Goal: Task Accomplishment & Management: Manage account settings

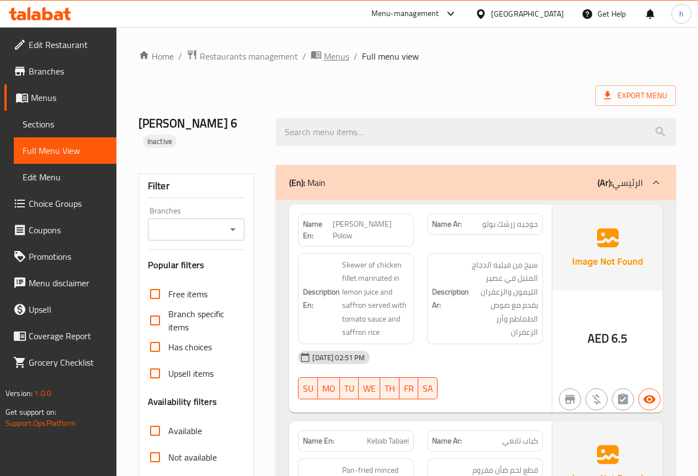
click at [329, 58] on span "Menus" at bounding box center [336, 56] width 25 height 13
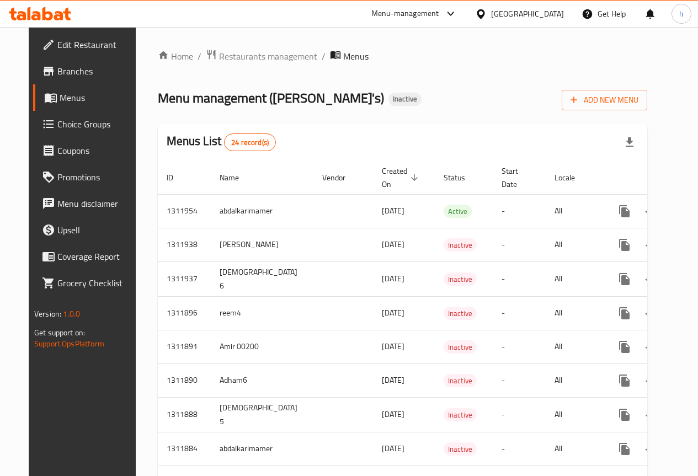
click at [621, 89] on div "Add New Menu" at bounding box center [604, 97] width 85 height 25
click at [624, 98] on span "Add New Menu" at bounding box center [604, 100] width 68 height 14
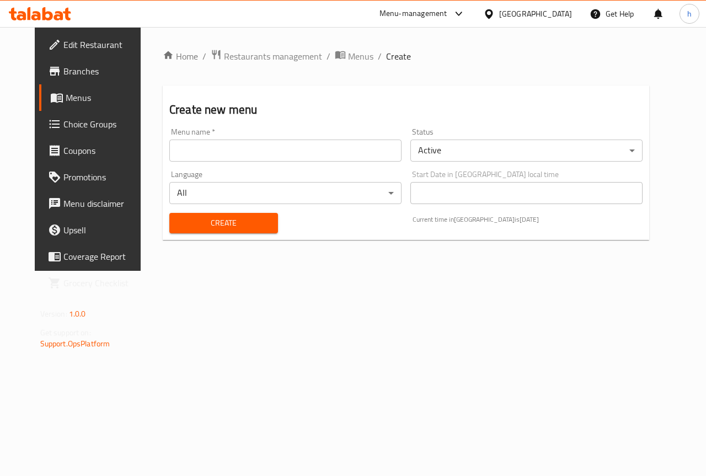
click at [333, 145] on input "text" at bounding box center [285, 151] width 232 height 22
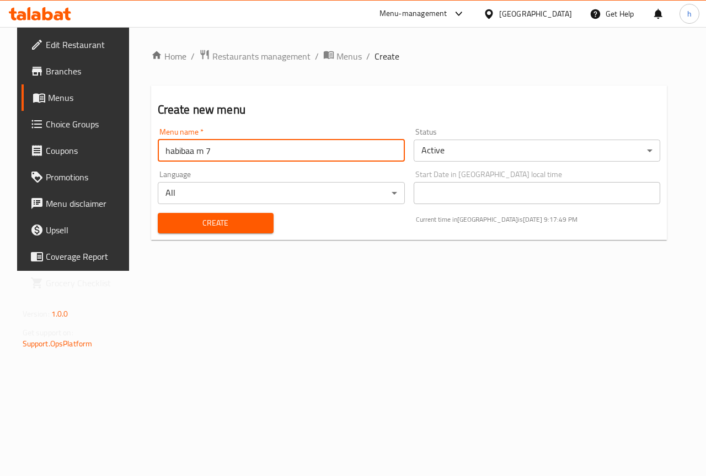
type input "habibaa m 7"
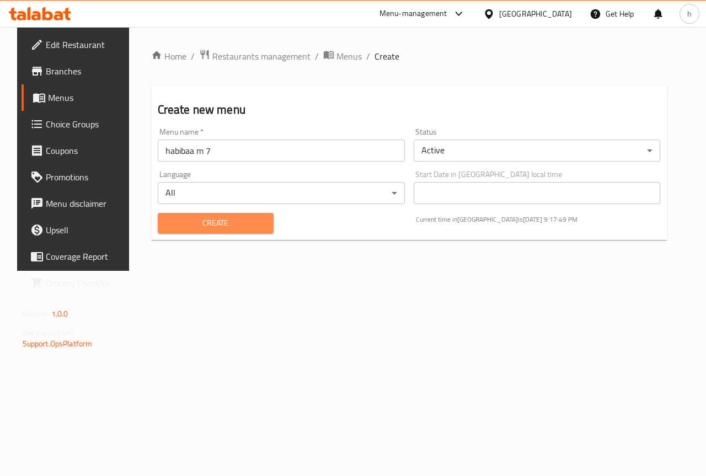
click at [234, 229] on span "Create" at bounding box center [216, 223] width 98 height 14
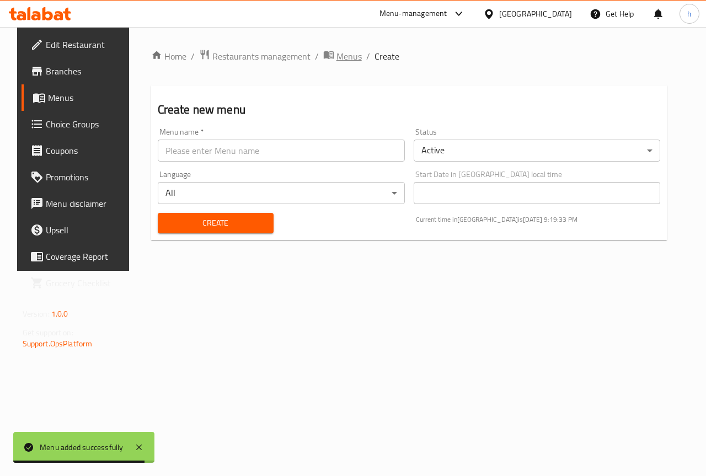
click at [336, 56] on span "Menus" at bounding box center [348, 56] width 25 height 13
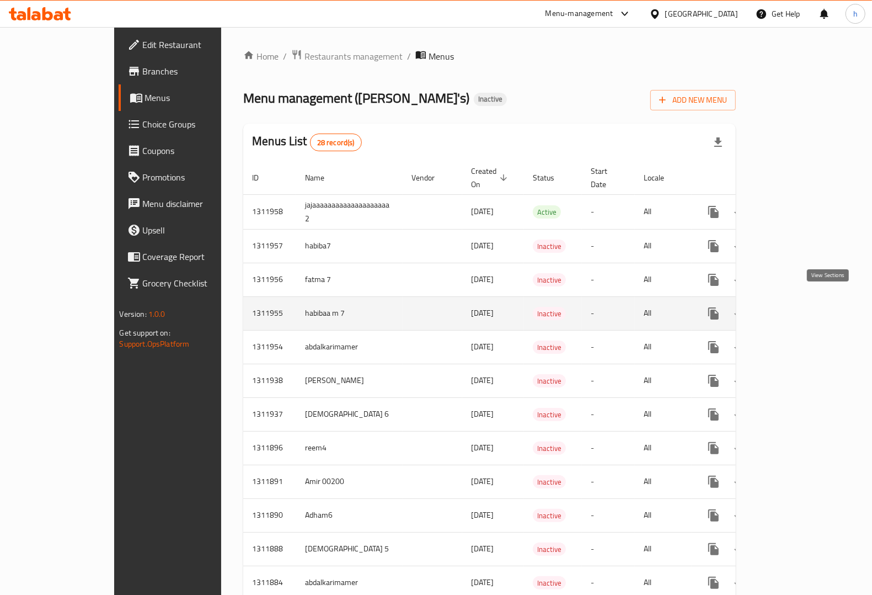
click at [697, 307] on icon "enhanced table" at bounding box center [793, 313] width 13 height 13
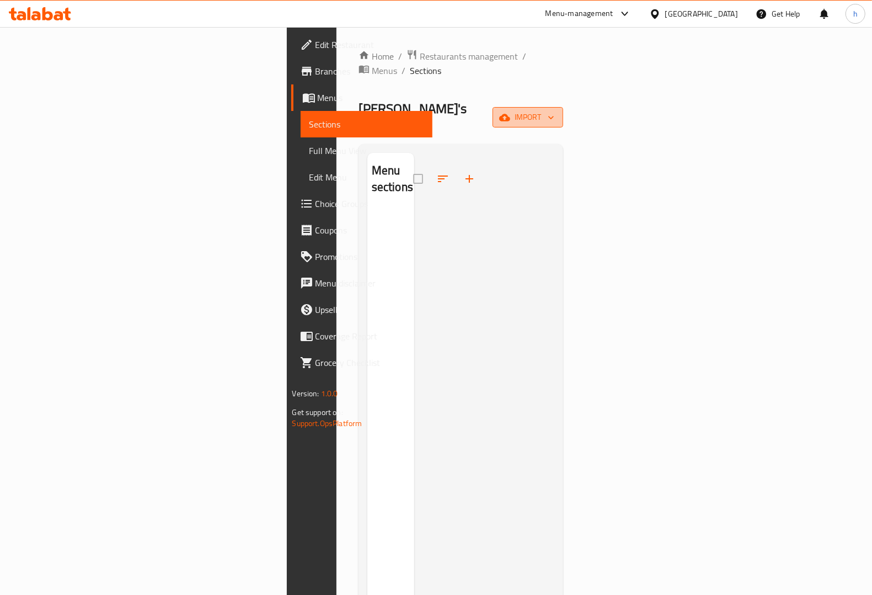
click at [554, 110] on span "import" at bounding box center [527, 117] width 53 height 14
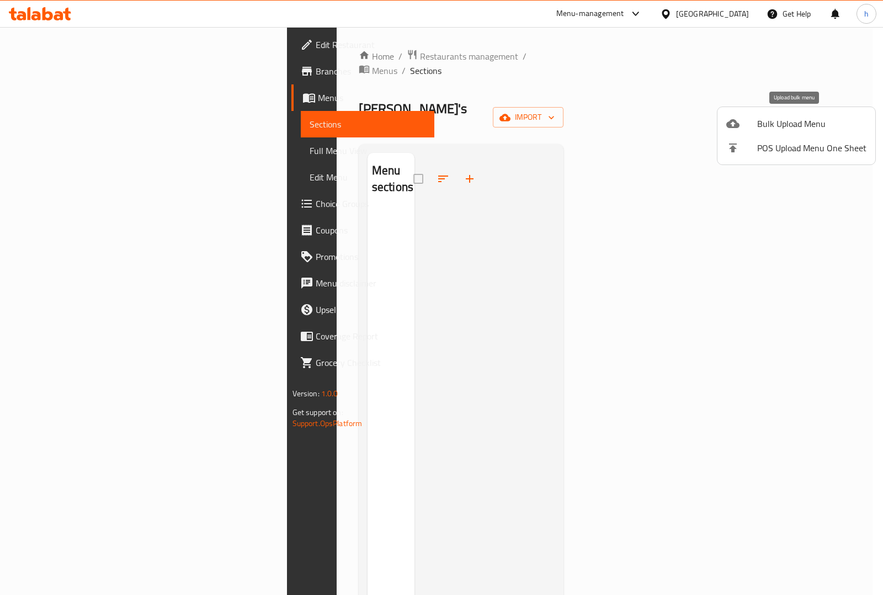
click at [697, 119] on span "Bulk Upload Menu" at bounding box center [811, 123] width 109 height 13
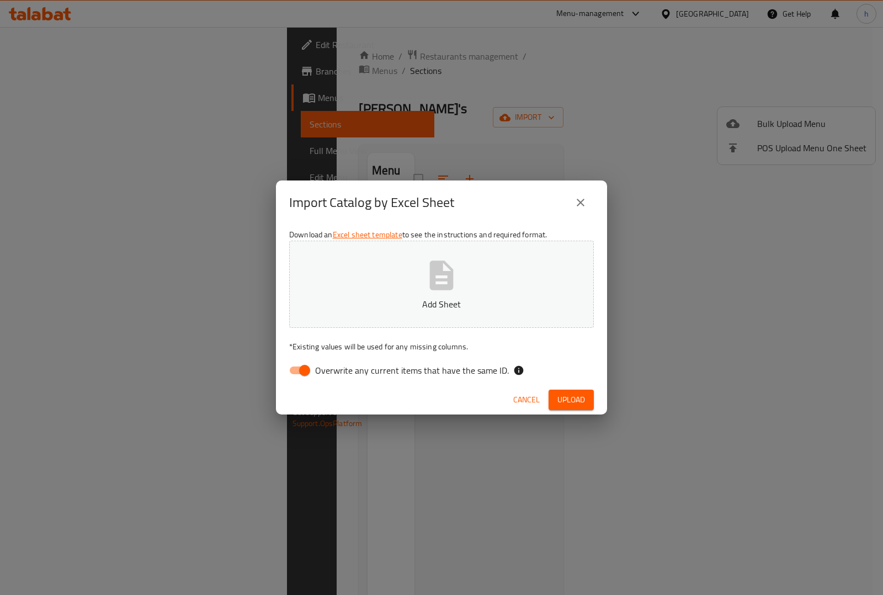
click at [307, 368] on input "Overwrite any current items that have the same ID." at bounding box center [304, 370] width 63 height 21
checkbox input "false"
click at [563, 399] on span "Upload" at bounding box center [571, 400] width 28 height 14
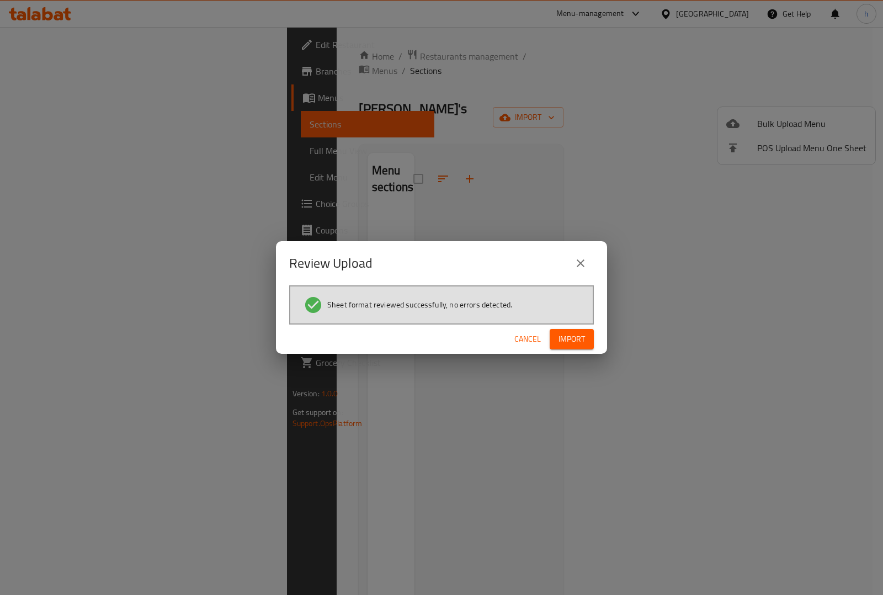
click at [572, 338] on span "Import" at bounding box center [571, 339] width 26 height 14
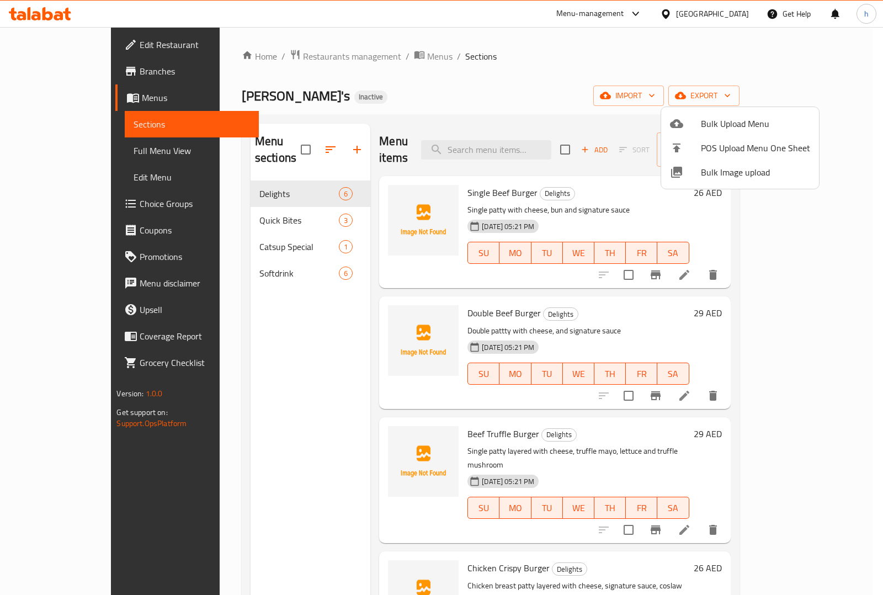
click at [697, 261] on div at bounding box center [441, 297] width 883 height 595
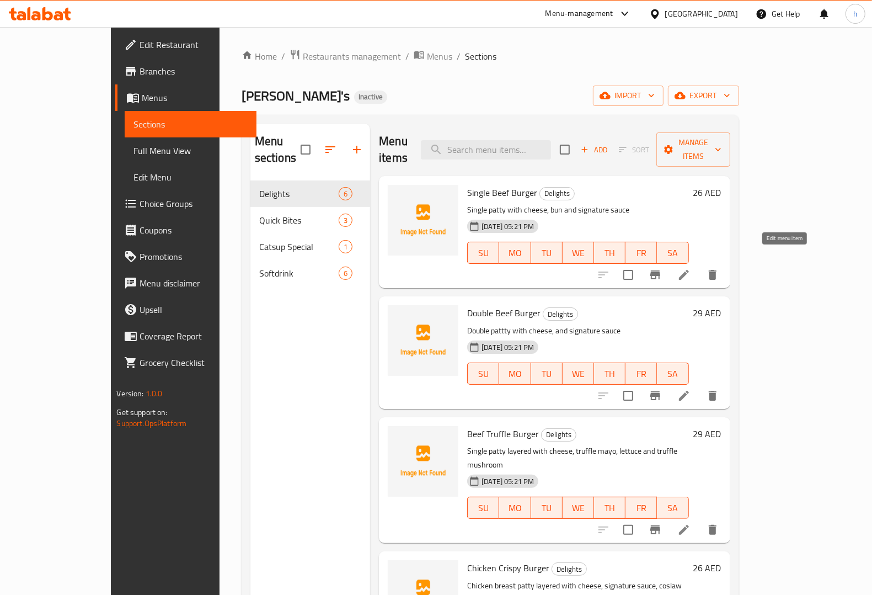
click at [689, 270] on icon at bounding box center [684, 275] width 10 height 10
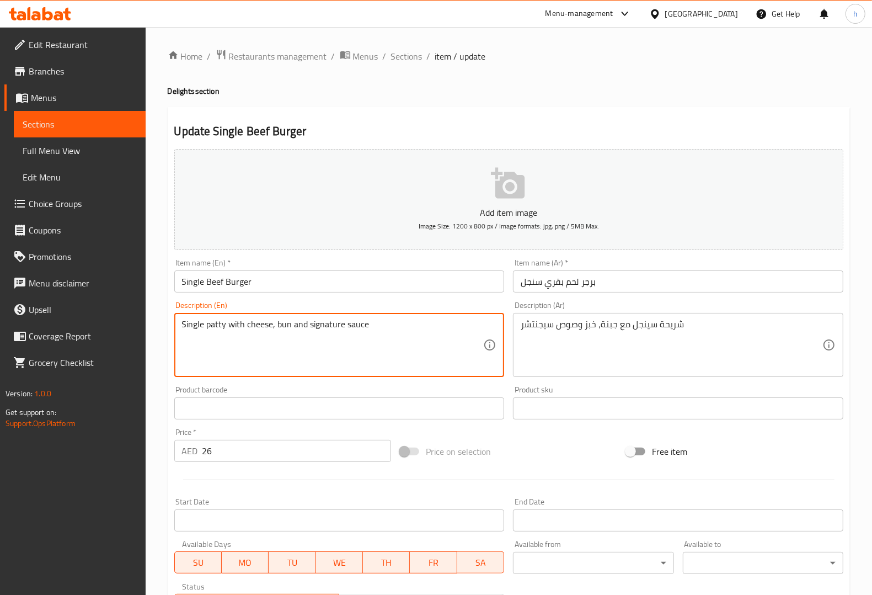
click at [211, 324] on textarea "Single patty with cheese, bun and signature sauce" at bounding box center [333, 345] width 302 height 52
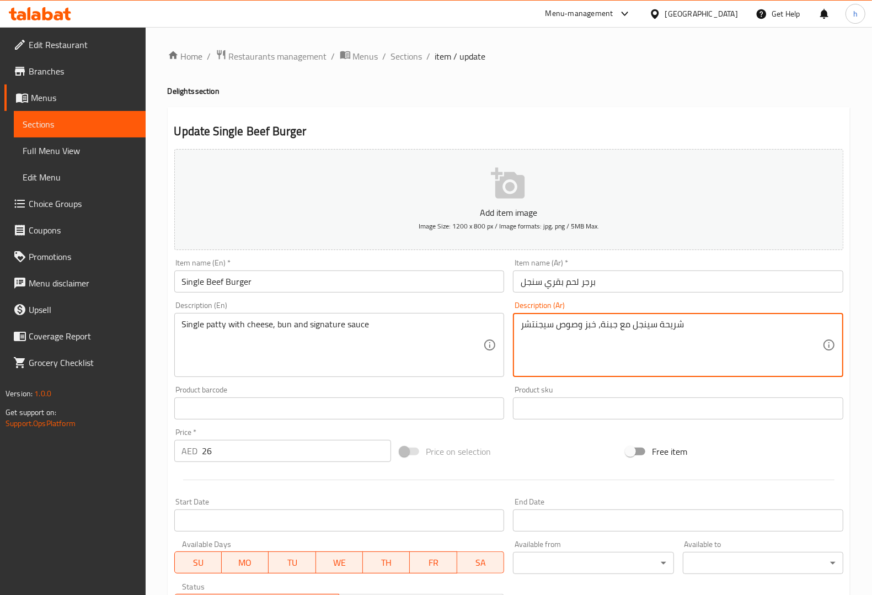
drag, startPoint x: 582, startPoint y: 325, endPoint x: 597, endPoint y: 325, distance: 14.3
type textarea "شريحة سينجل مع جبنة، [PERSON_NAME] وصوص سيجنتشر"
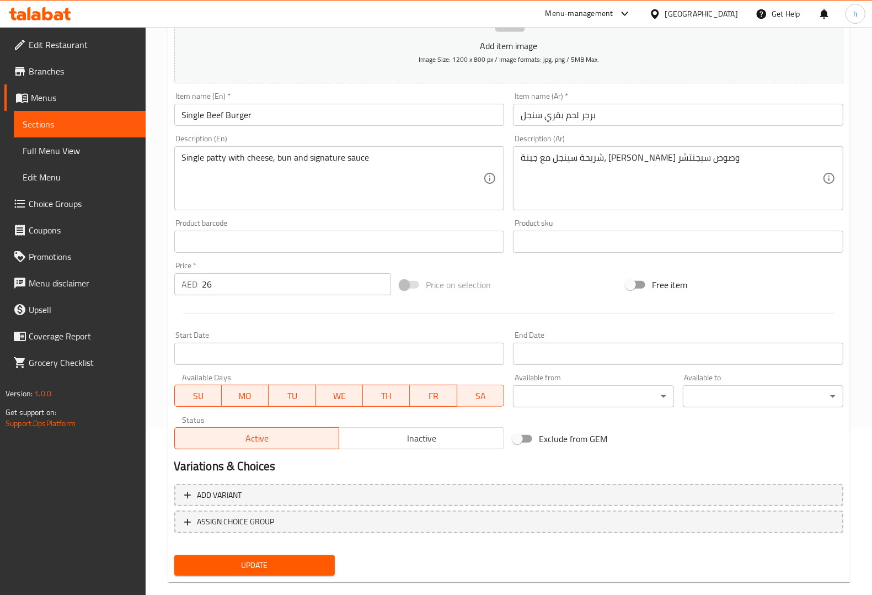
scroll to position [183, 0]
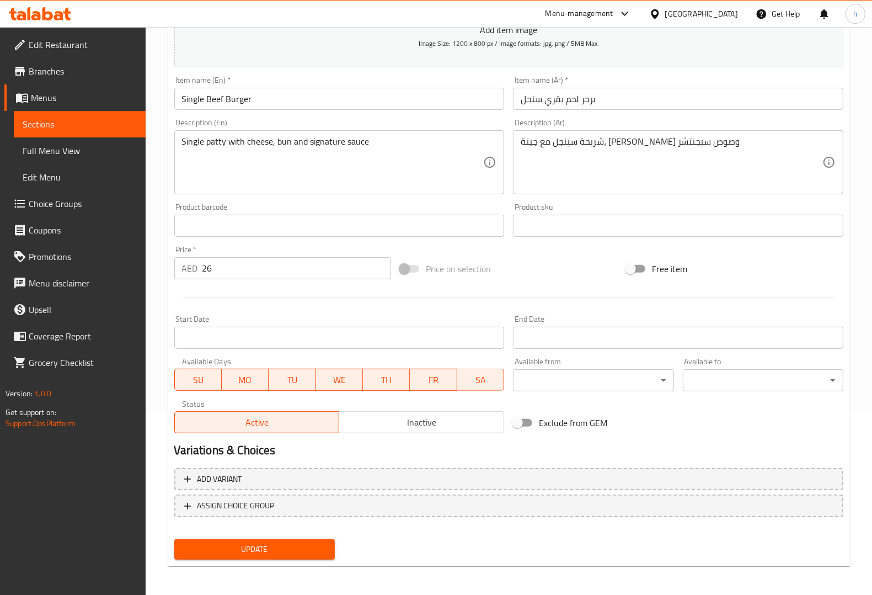
click at [302, 475] on span "Update" at bounding box center [254, 549] width 143 height 14
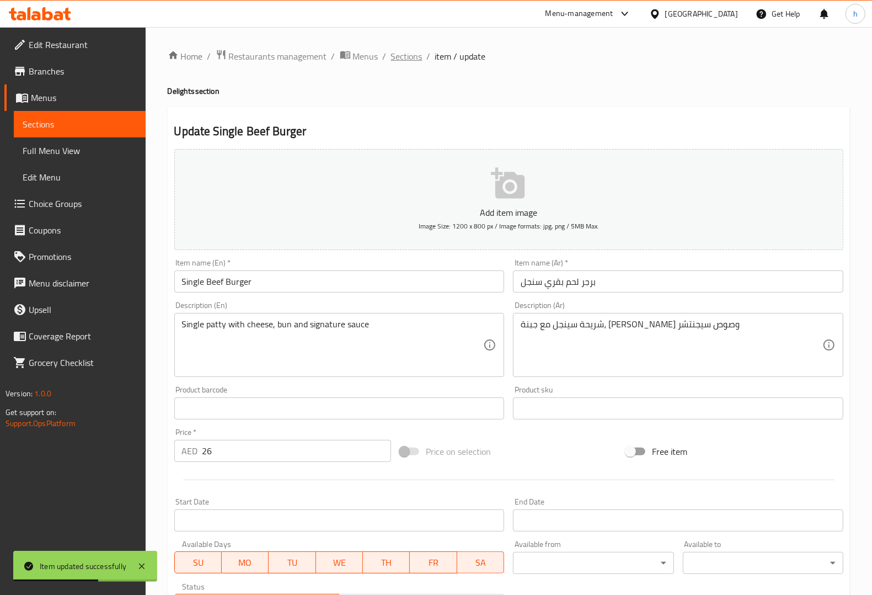
click at [407, 58] on span "Sections" at bounding box center [406, 56] width 31 height 13
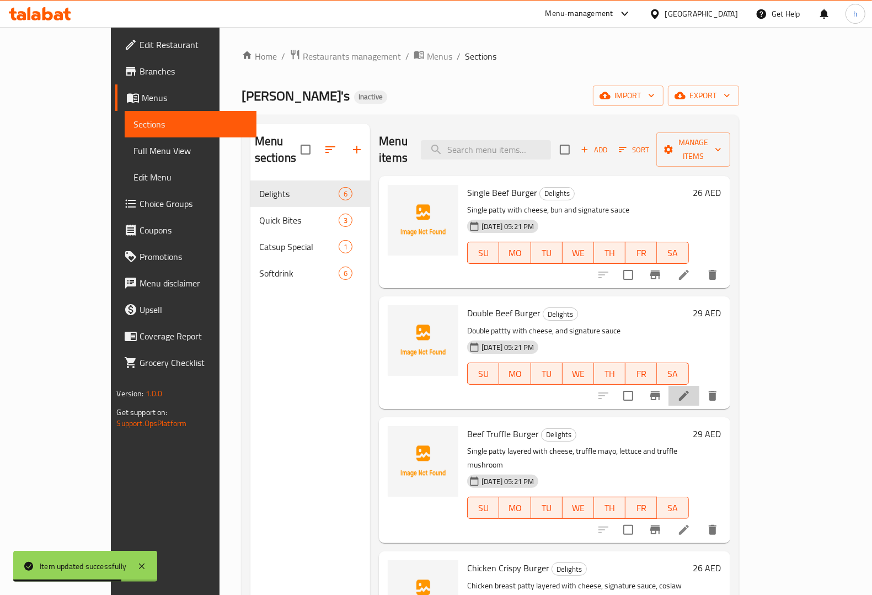
click at [697, 386] on li at bounding box center [684, 396] width 31 height 20
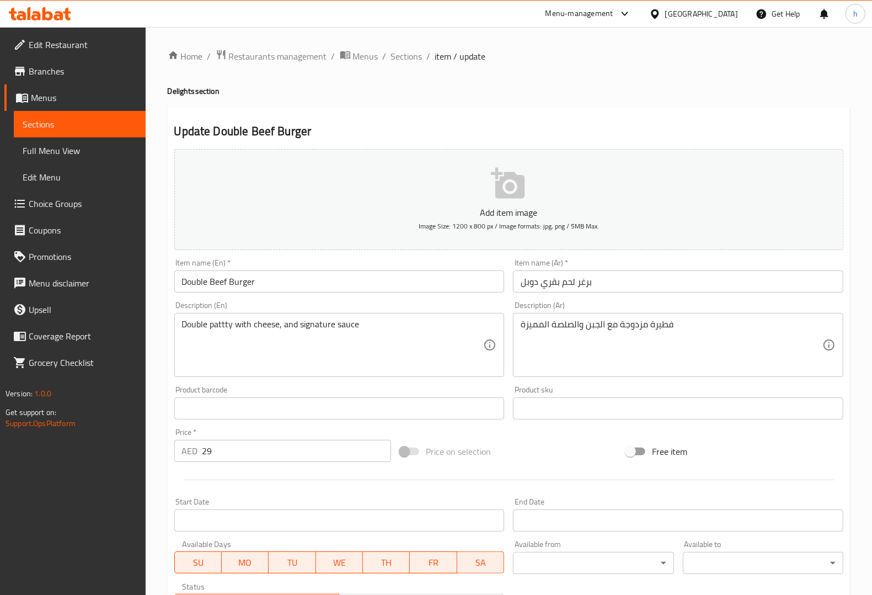
click at [582, 280] on input "برغر لحم بقري دوبل" at bounding box center [678, 281] width 330 height 22
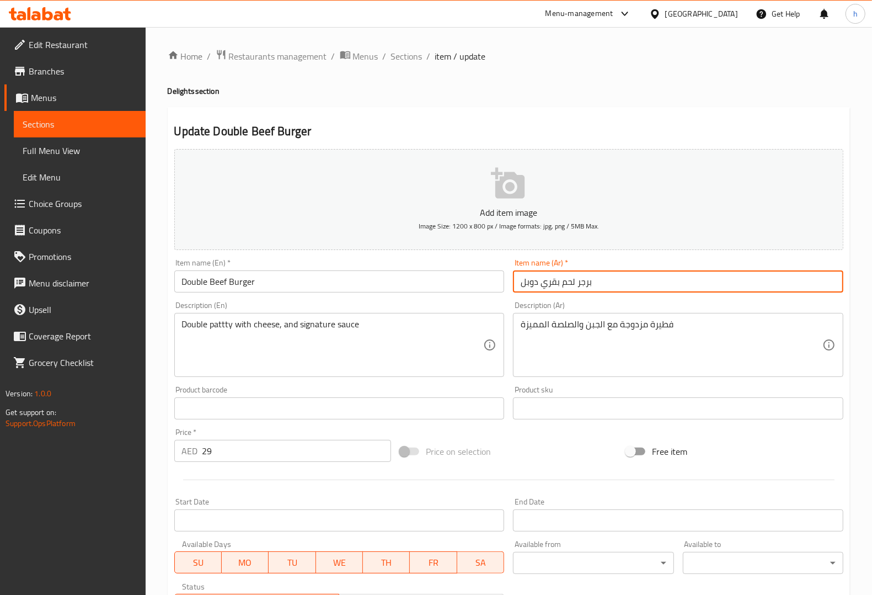
type input "برجر لحم بقري دوبل"
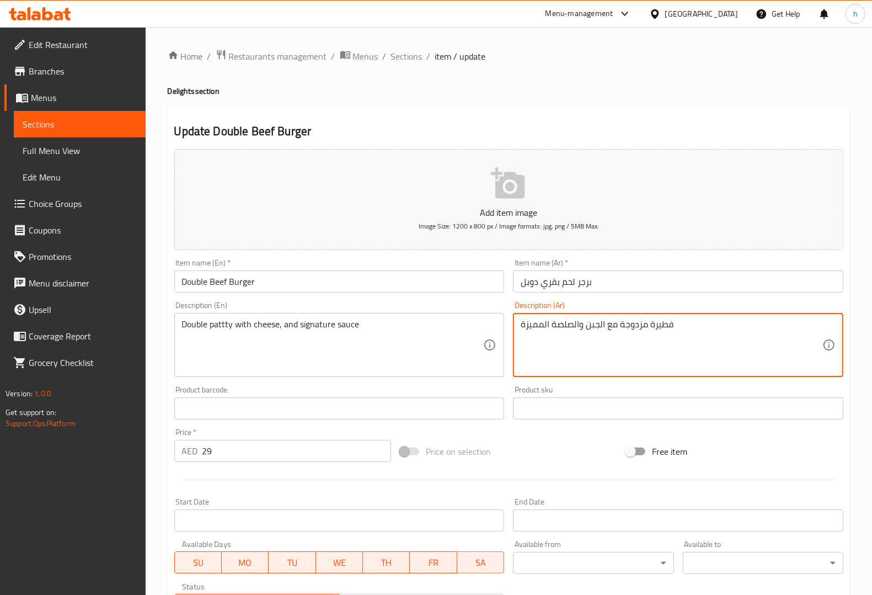
click at [663, 324] on textarea "فطيرة مزدوجة مع الجبن والصلصة المميزة" at bounding box center [672, 345] width 302 height 52
drag, startPoint x: 621, startPoint y: 324, endPoint x: 646, endPoint y: 324, distance: 24.8
click at [646, 324] on textarea "شريحة مزدوجة مع الجبن والصلصة المميزة" at bounding box center [672, 345] width 302 height 52
click at [585, 324] on textarea "شريحة دوبل مع الجبن والصلصة المميزة" at bounding box center [672, 345] width 302 height 52
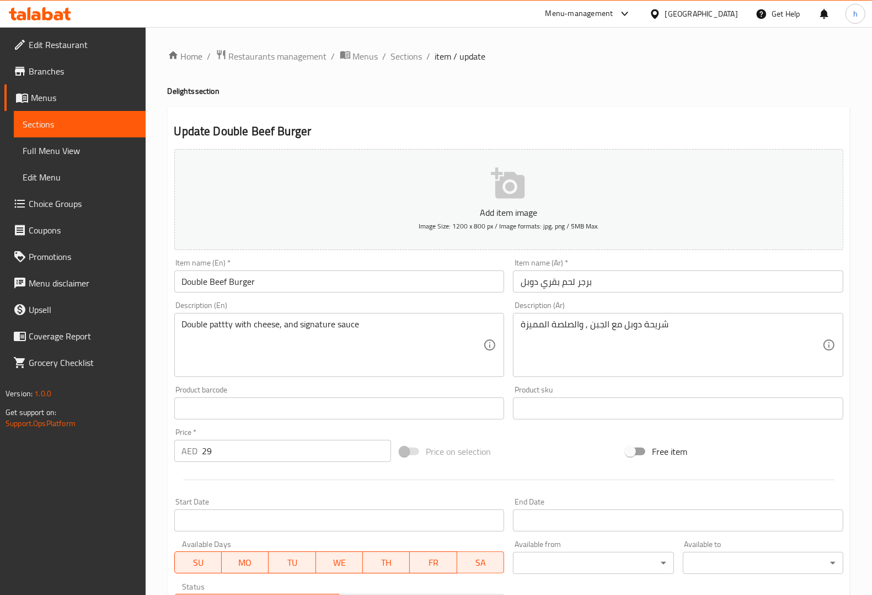
drag, startPoint x: 528, startPoint y: 324, endPoint x: 536, endPoint y: 328, distance: 8.6
click at [552, 325] on div "شريحة دوبل مع الجبن , والصلصة المميزة Description (Ar)" at bounding box center [678, 345] width 330 height 64
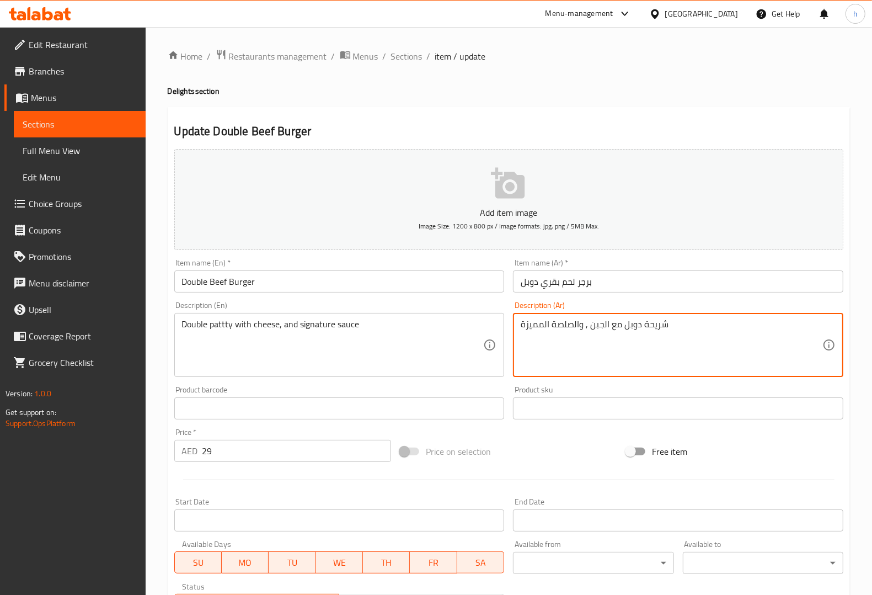
drag, startPoint x: 520, startPoint y: 322, endPoint x: 580, endPoint y: 327, distance: 59.8
click at [580, 327] on textarea "شريحة دوبل مع الجبن , والصلصة المميزة" at bounding box center [672, 345] width 302 height 52
type textarea "شريحة دوبل مع الجبن , وصوص سيجنتشر"
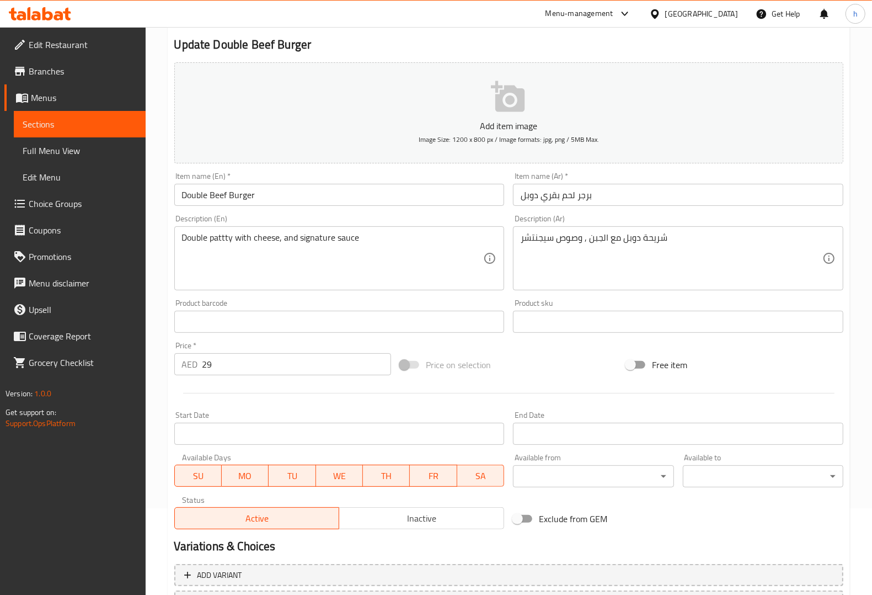
scroll to position [183, 0]
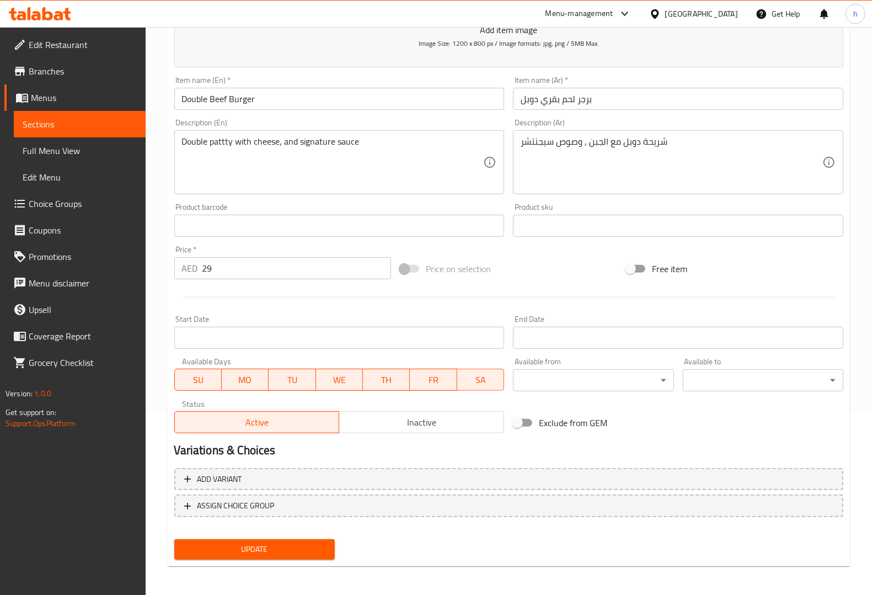
click at [258, 475] on span "Update" at bounding box center [254, 549] width 143 height 14
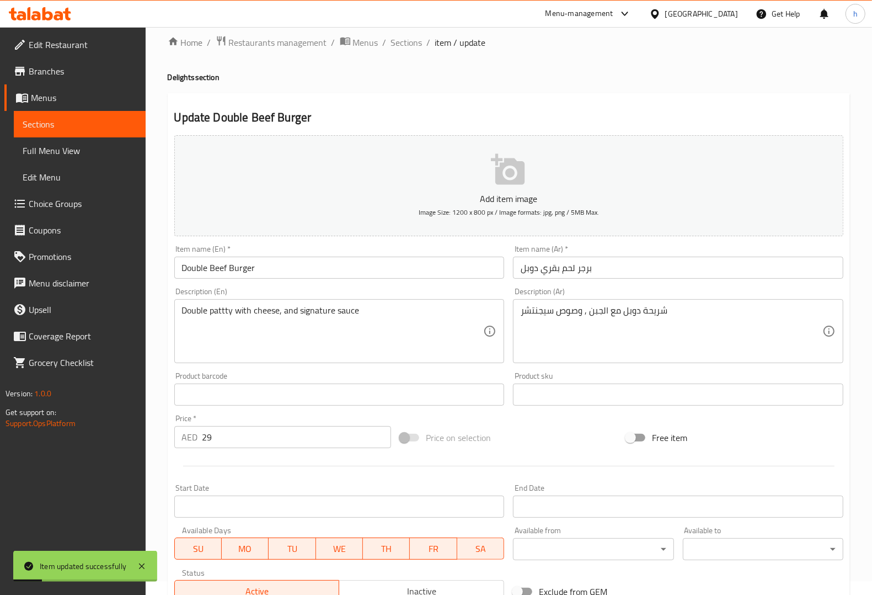
scroll to position [0, 0]
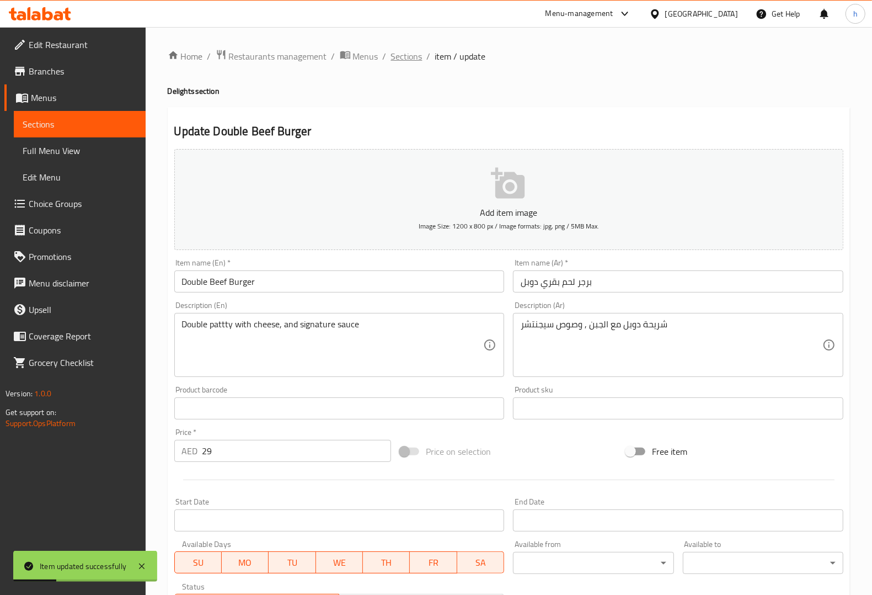
click at [417, 54] on span "Sections" at bounding box center [406, 56] width 31 height 13
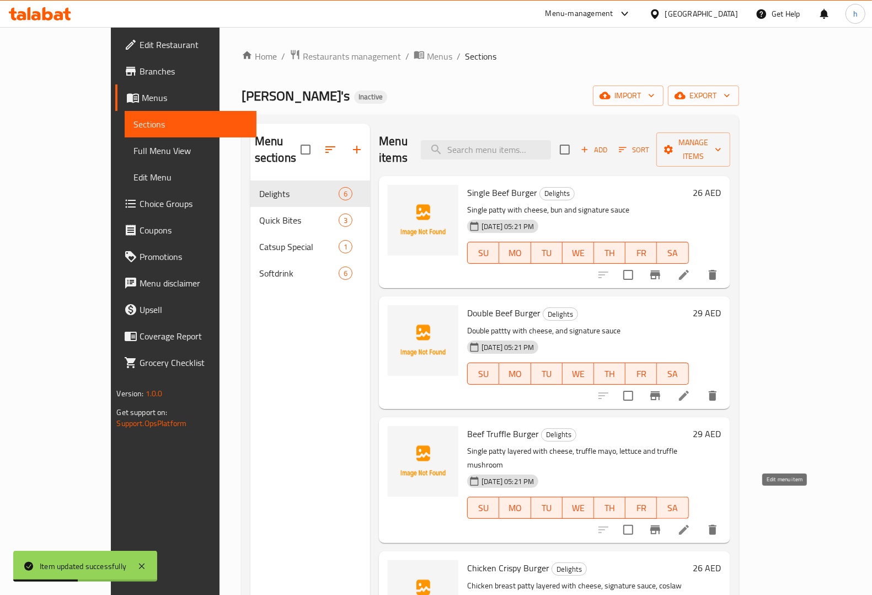
click at [691, 475] on icon at bounding box center [683, 529] width 13 height 13
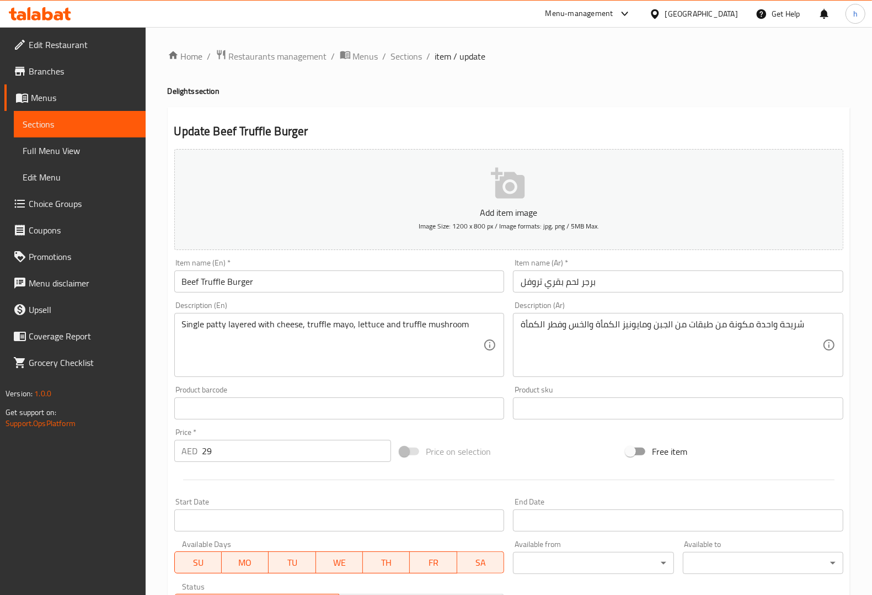
click at [220, 277] on input "Beef Truffle Burger" at bounding box center [339, 281] width 330 height 22
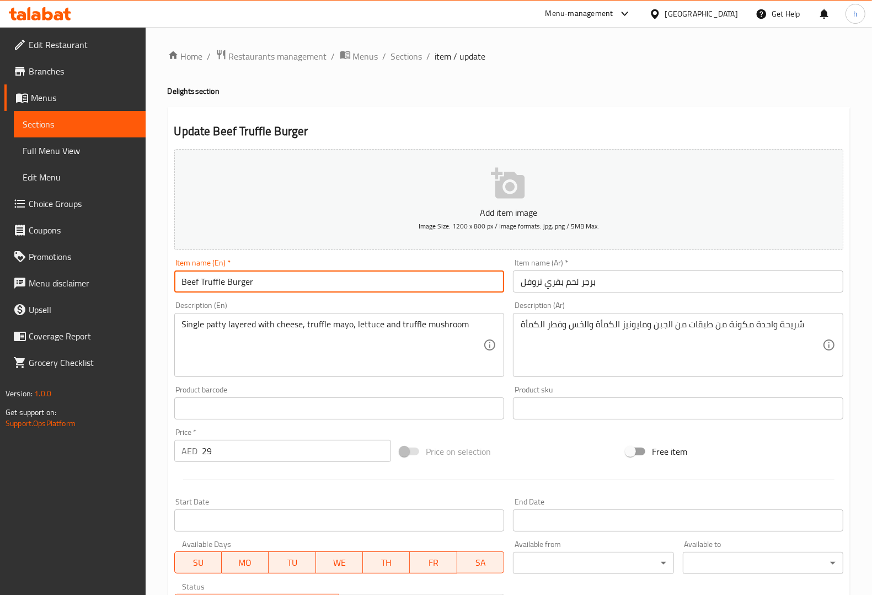
click at [220, 277] on input "Beef Truffle Burger" at bounding box center [339, 281] width 330 height 22
drag, startPoint x: 180, startPoint y: 283, endPoint x: 197, endPoint y: 283, distance: 17.1
click at [197, 283] on input "Beef Truffle Burger" at bounding box center [339, 281] width 330 height 22
click at [186, 281] on input "Truffle Burger" at bounding box center [339, 281] width 330 height 22
click at [205, 279] on input "Truffle Burger" at bounding box center [339, 281] width 330 height 22
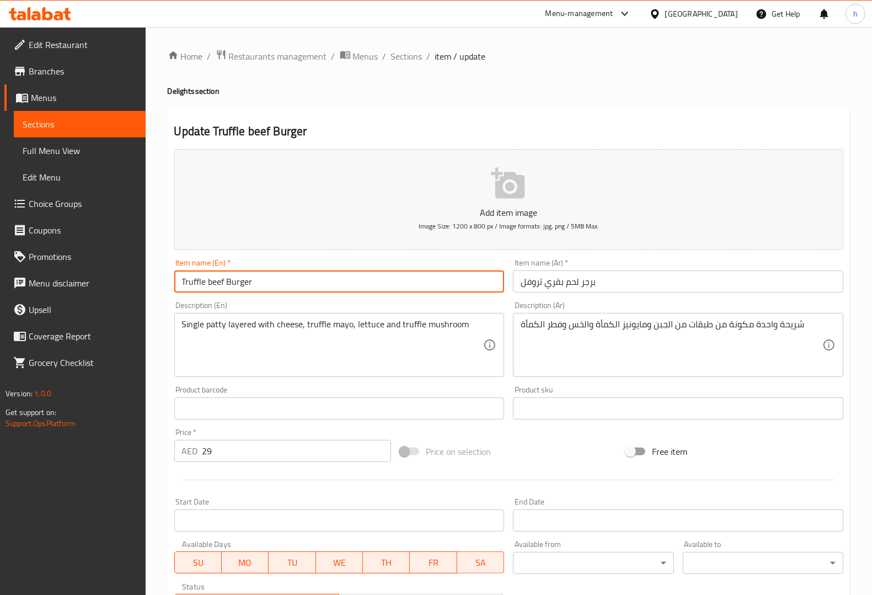
click at [269, 281] on input "Truffle beef Burger" at bounding box center [339, 281] width 330 height 22
type input "Truffle beef Burger"
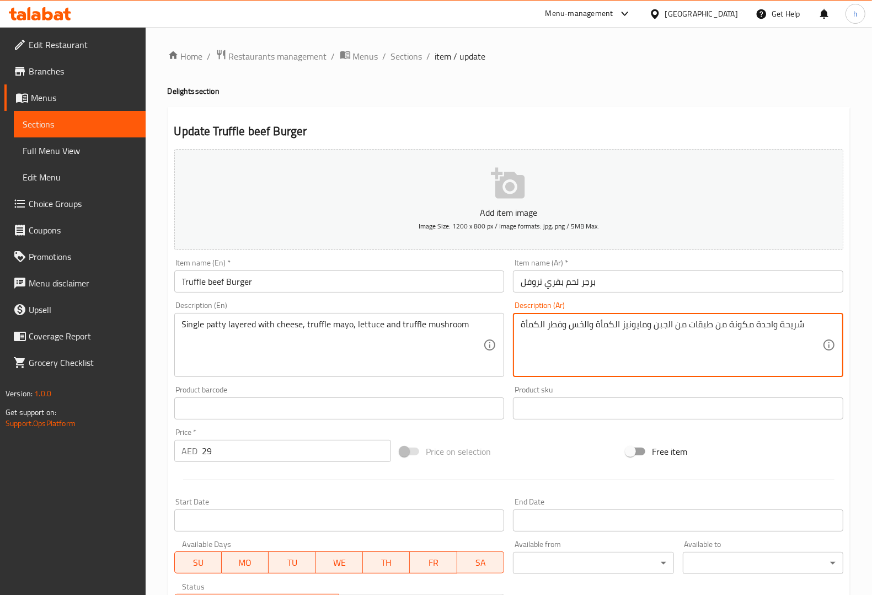
drag, startPoint x: 756, startPoint y: 323, endPoint x: 774, endPoint y: 322, distance: 17.7
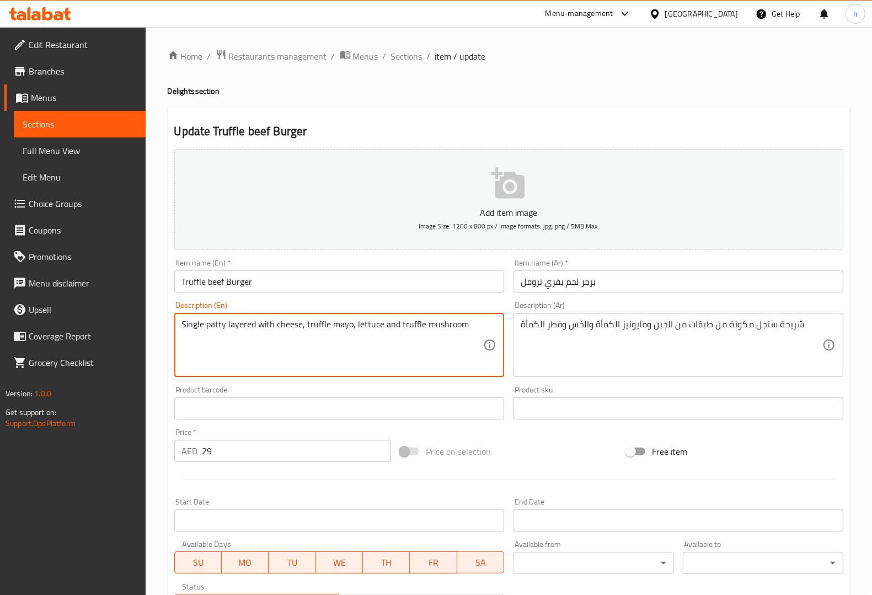
click at [245, 324] on textarea "Single patty layered with cheese, truffle mayo, lettuce and truffle mushroom" at bounding box center [333, 345] width 302 height 52
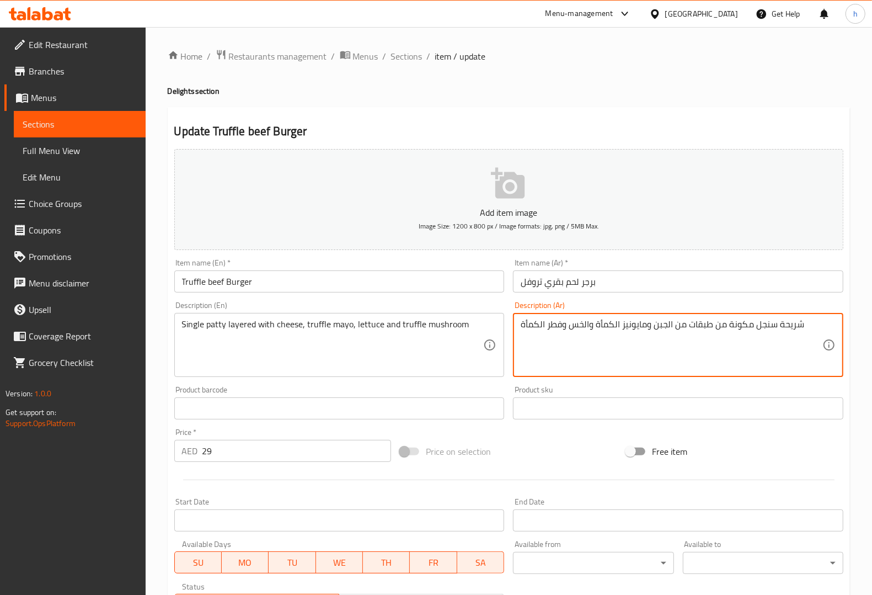
drag, startPoint x: 713, startPoint y: 324, endPoint x: 752, endPoint y: 324, distance: 39.2
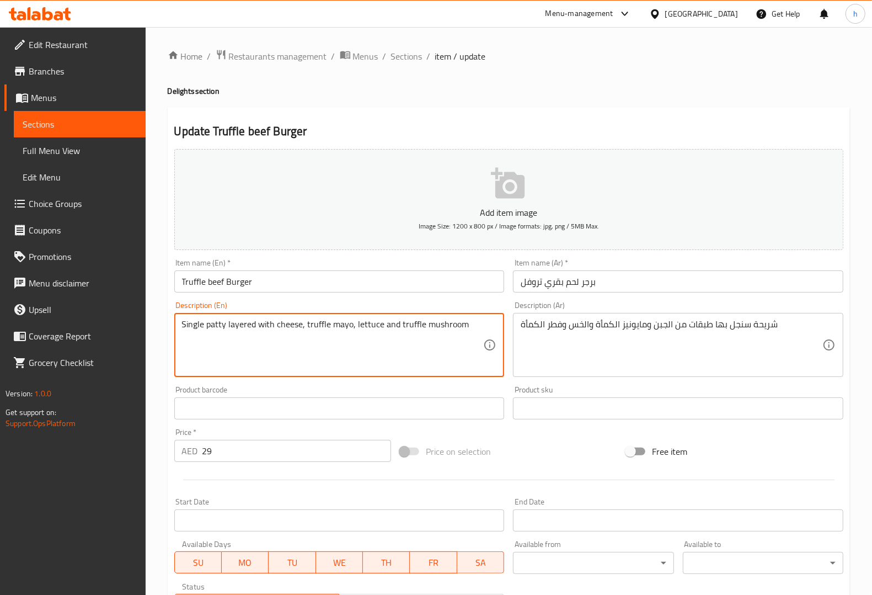
drag, startPoint x: 305, startPoint y: 323, endPoint x: 349, endPoint y: 321, distance: 44.2
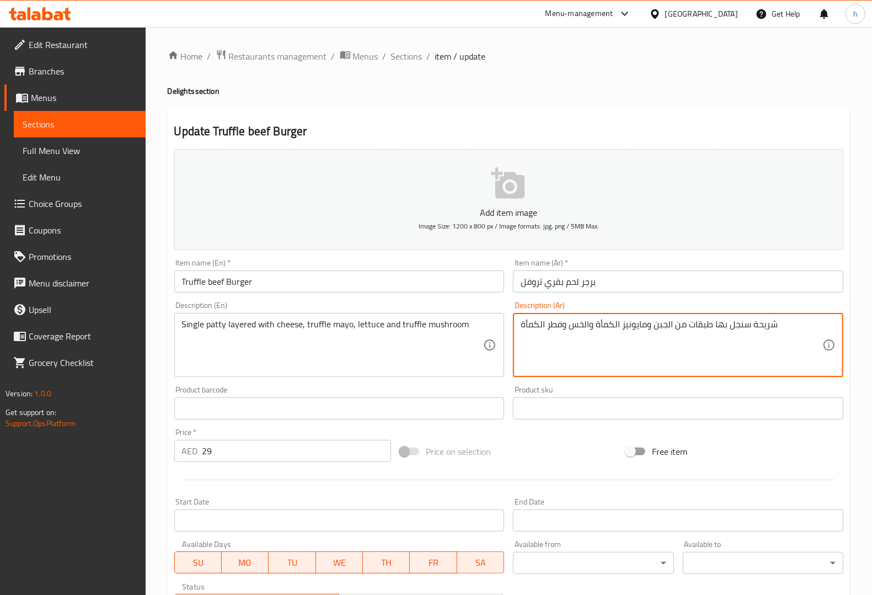
click at [605, 324] on textarea "شريحة سنجل بها طبقات من الجبن ومايونيز الكمأة والخس وفطر الكمأة" at bounding box center [672, 345] width 302 height 52
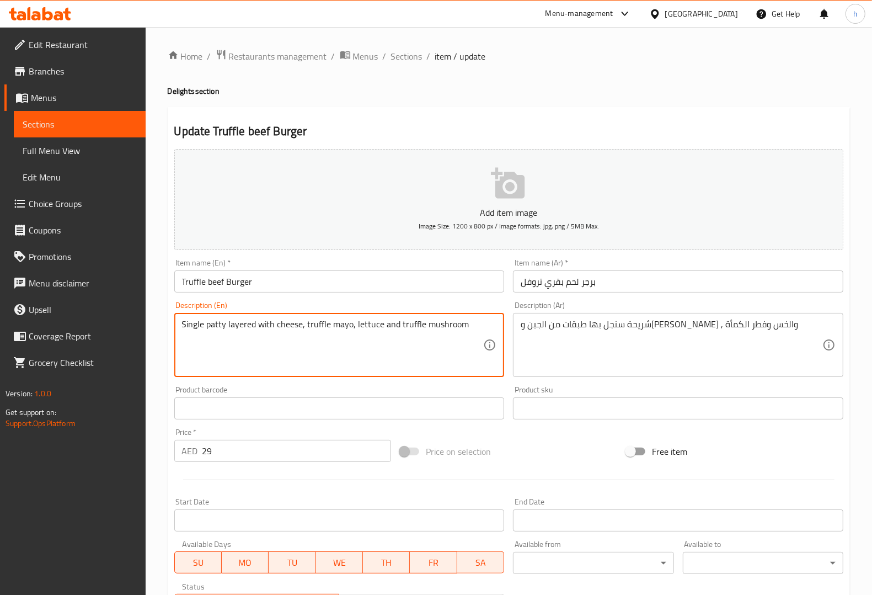
click at [440, 323] on textarea "Single patty layered with cheese, truffle mayo, lettuce and truffle mushroom" at bounding box center [333, 345] width 302 height 52
drag, startPoint x: 522, startPoint y: 327, endPoint x: 531, endPoint y: 319, distance: 11.7
click at [541, 324] on div "شريحة سنجل بها طبقات من الجبن ومايونيز تروفل , والخس وفطر الكمأة Description (A…" at bounding box center [678, 345] width 330 height 64
drag, startPoint x: 519, startPoint y: 324, endPoint x: 549, endPoint y: 325, distance: 30.4
click at [549, 325] on div "شريحة سنجل بها طبقات من الجبن ومايونيز تروفل , والخس وفطر الكمأة Description (A…" at bounding box center [678, 345] width 330 height 64
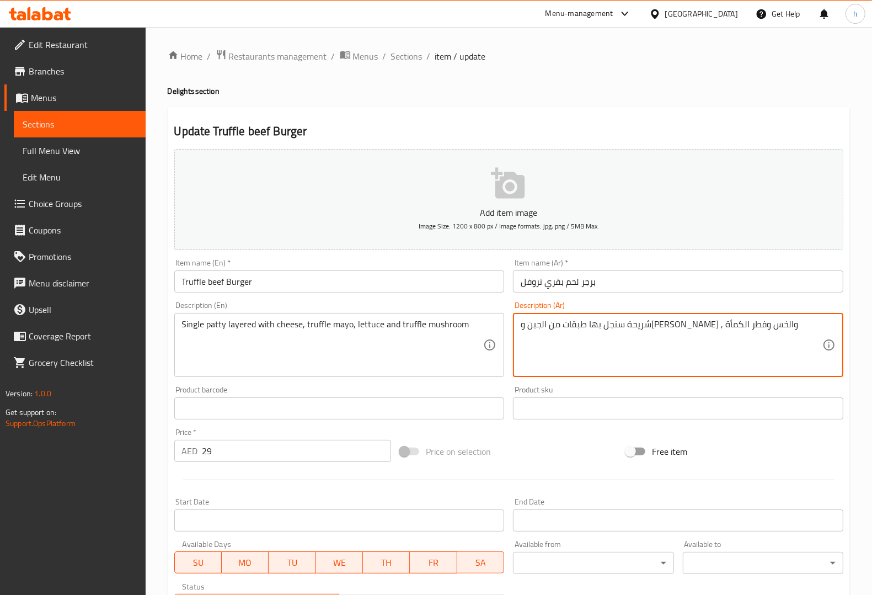
click at [523, 320] on textarea "شريحة سنجل بها طبقات من الجبن و[PERSON_NAME] , والخس وفطر الكمأة" at bounding box center [672, 345] width 302 height 52
click at [528, 325] on textarea "شريحة سنجل بها طبقات من الجبن و[PERSON_NAME] , والخس وفطر الكمأة" at bounding box center [672, 345] width 302 height 52
type textarea "شريحة سنجل بها طبقات من الجبن و[PERSON_NAME] , والخس وفطر تروفل"
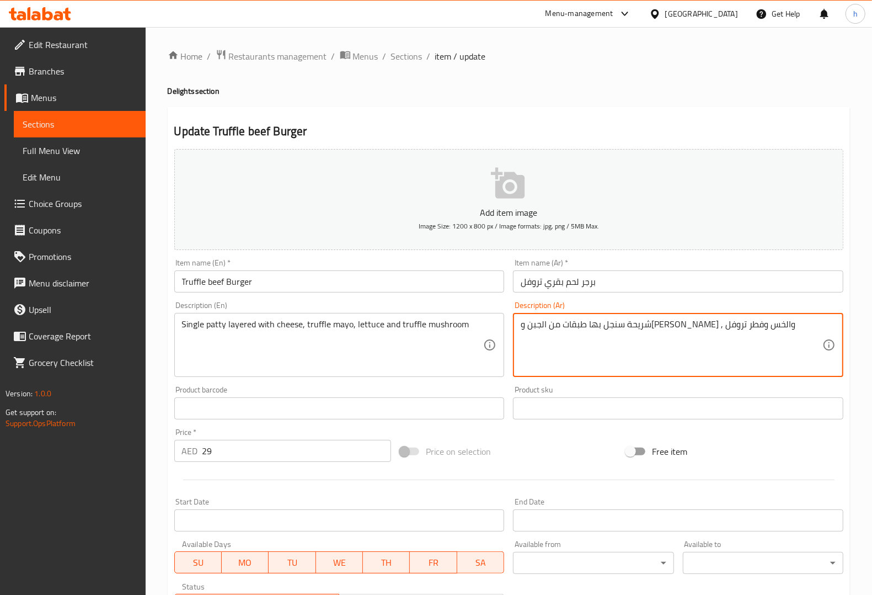
click at [697, 324] on textarea "شريحة سنجل بها طبقات من الجبن و[PERSON_NAME] , والخس وفطر تروفل" at bounding box center [672, 345] width 302 height 52
click at [697, 345] on textarea "شريحة سنجل بها طبقات من الجبن و[PERSON_NAME] , والخس وفطر تروفل" at bounding box center [672, 345] width 302 height 52
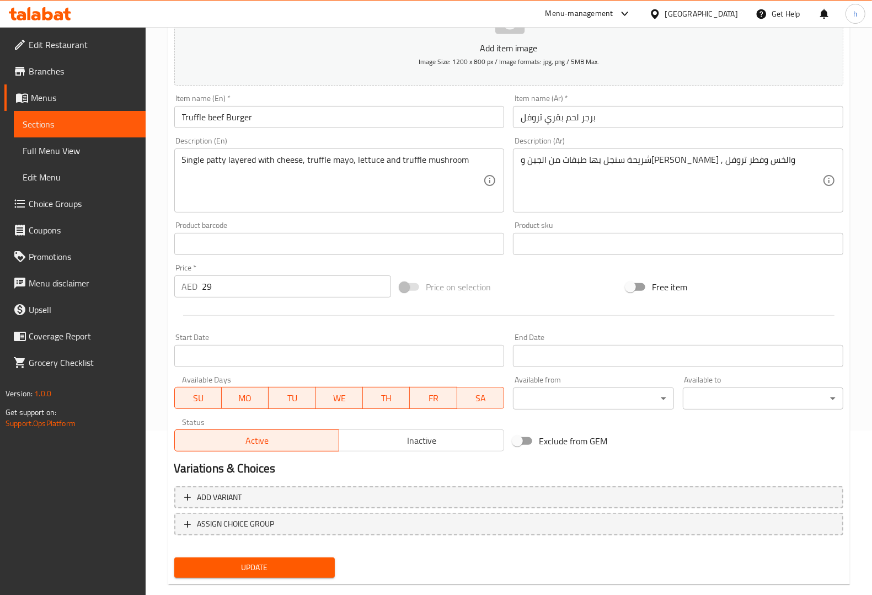
scroll to position [183, 0]
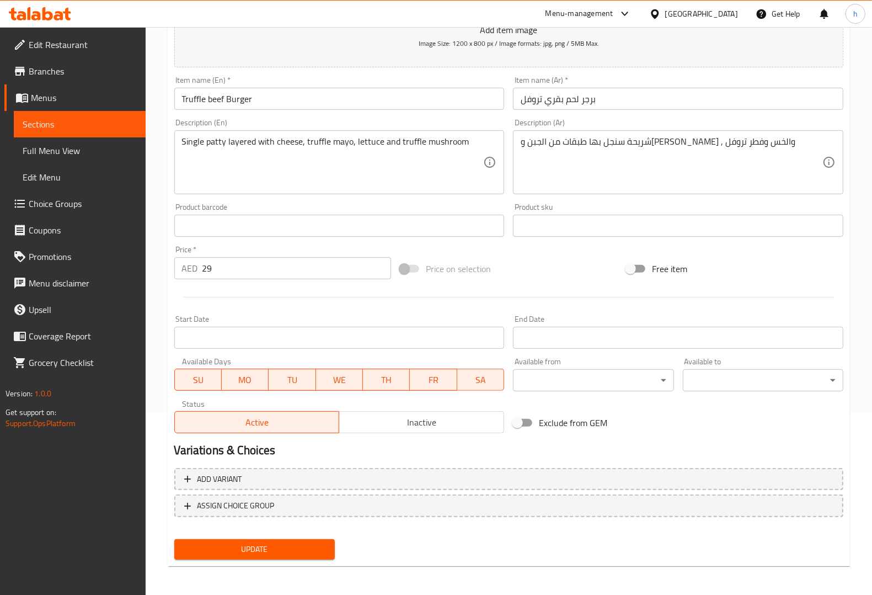
click at [268, 475] on span "Update" at bounding box center [254, 549] width 143 height 14
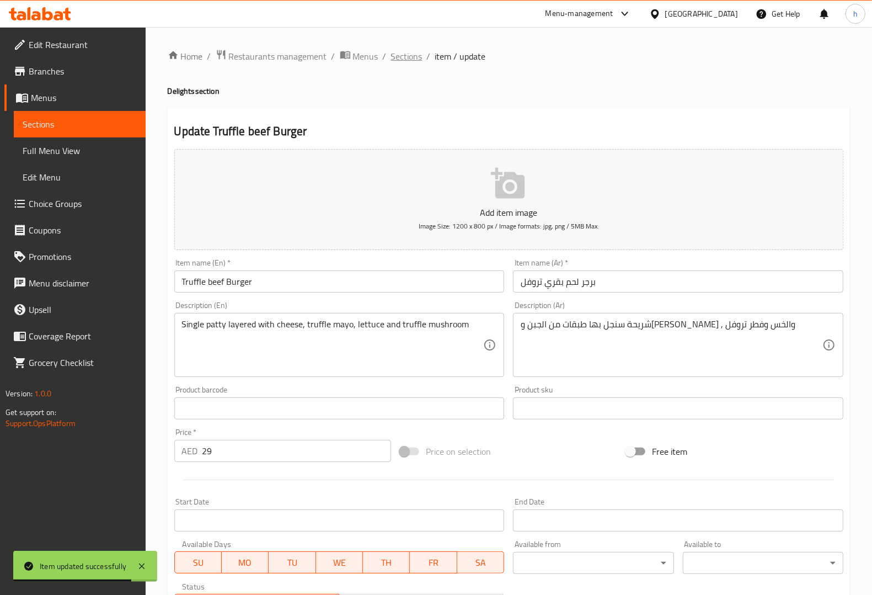
click at [394, 60] on span "Sections" at bounding box center [406, 56] width 31 height 13
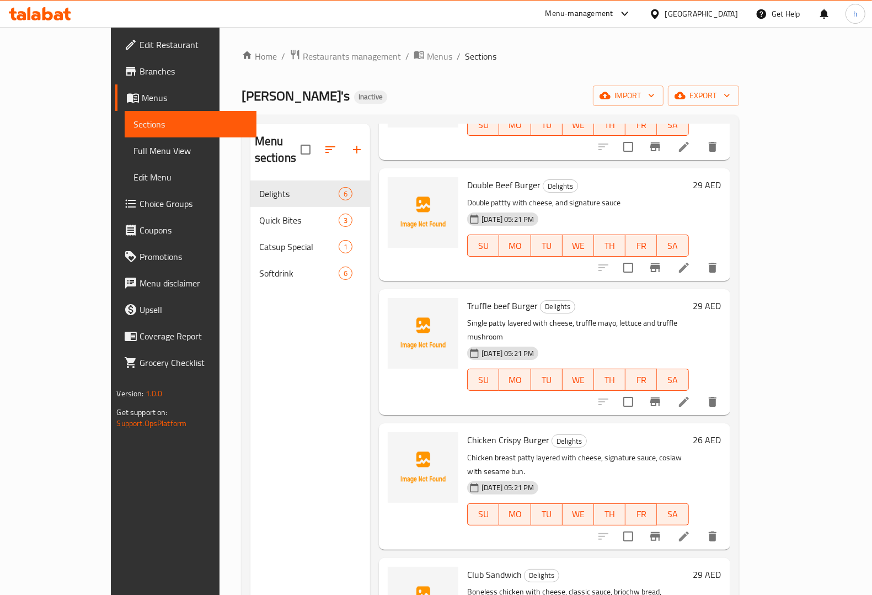
scroll to position [155, 0]
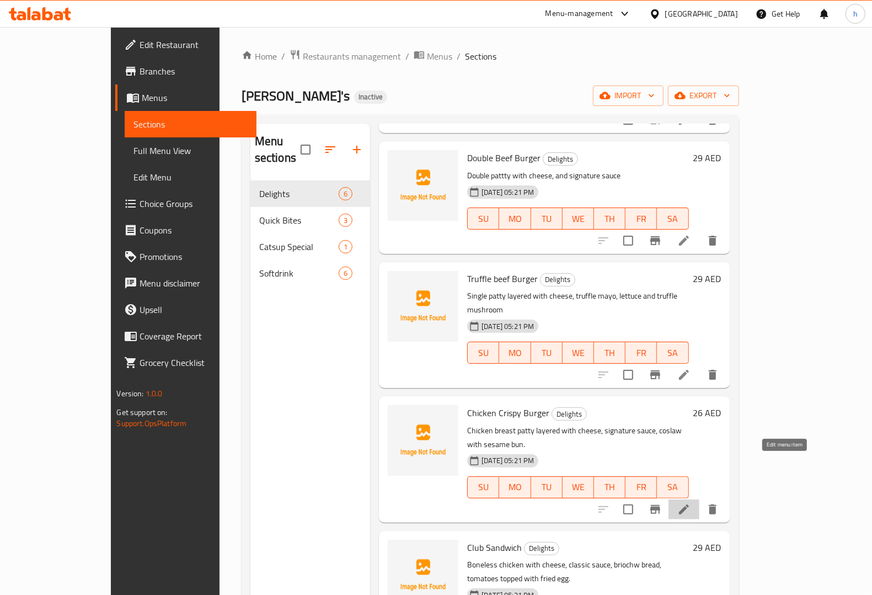
click at [691, 475] on icon at bounding box center [683, 509] width 13 height 13
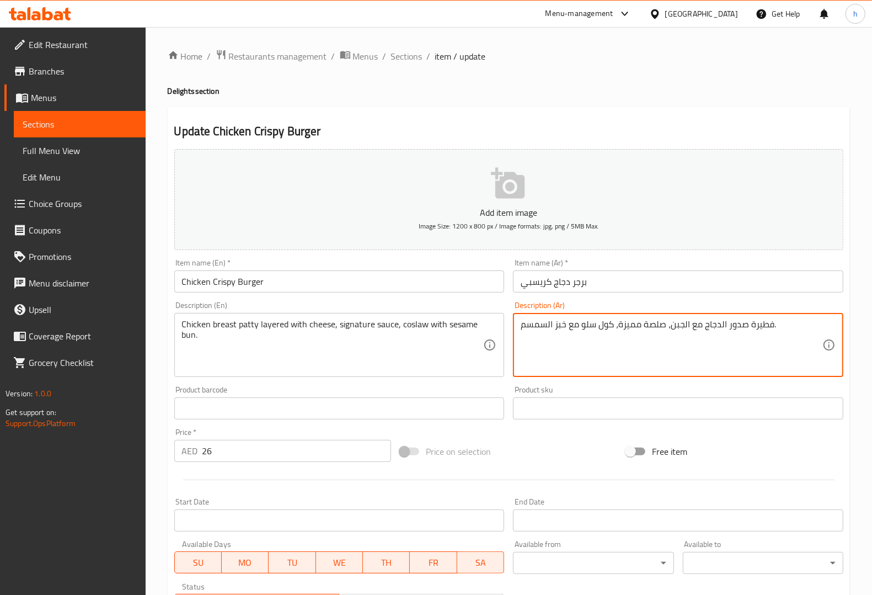
drag, startPoint x: 750, startPoint y: 326, endPoint x: 781, endPoint y: 326, distance: 30.9
click at [697, 323] on textarea "فطيرة صدور الدجاج مع الجبن، صلصة مميزة، كول سلو مع خبز السمسم." at bounding box center [672, 345] width 302 height 52
click at [697, 325] on textarea "شريحة صدور الدجاج مع الجبن، صلصة مميزة، كول سلو مع خبز السمسم." at bounding box center [672, 345] width 302 height 52
click at [697, 323] on textarea "شريحة صدور الدجاج مع طبقات مع الجبن، صلصة مميزة، كول سلو مع خبز السمسم." at bounding box center [672, 345] width 302 height 52
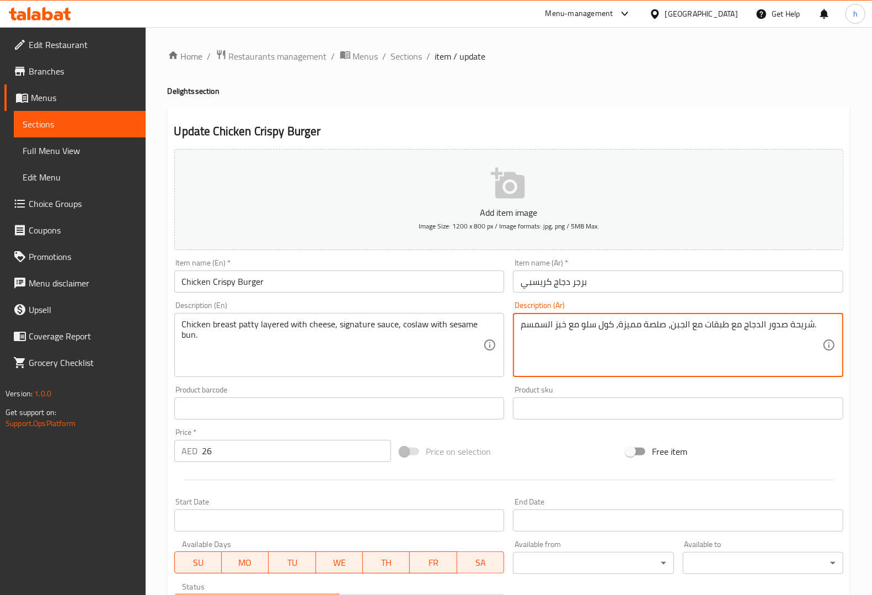
click at [697, 323] on textarea "شريحة صدور الدجاج مع طبقات مع الجبن، صلصة مميزة، كول سلو مع خبز السمسم." at bounding box center [672, 345] width 302 height 52
click at [658, 351] on textarea "شريحة صدور الدجاج مع طبقات من الجبن، صلصة مميزة، كول سلو مع خبز السمسم." at bounding box center [672, 345] width 302 height 52
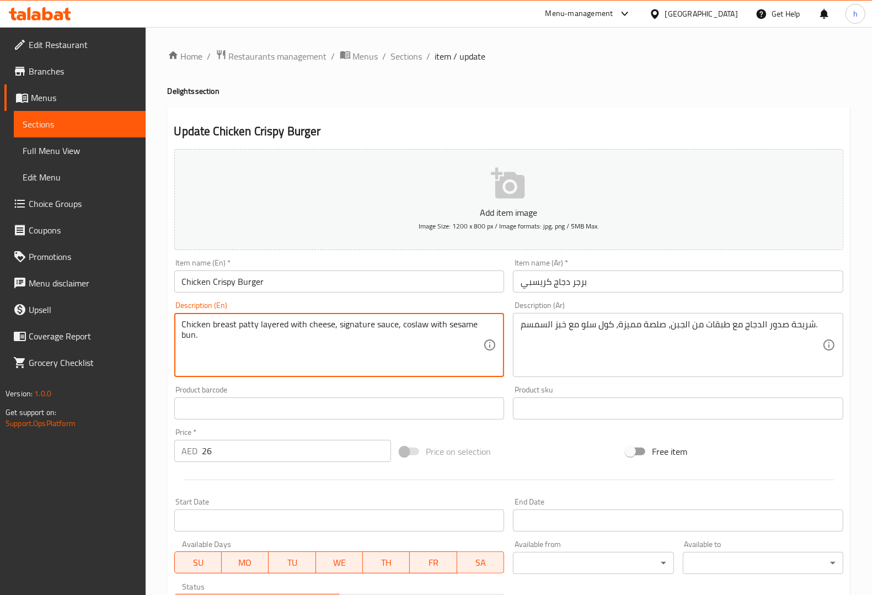
click at [334, 285] on input "Chicken Crispy Burger" at bounding box center [339, 281] width 330 height 22
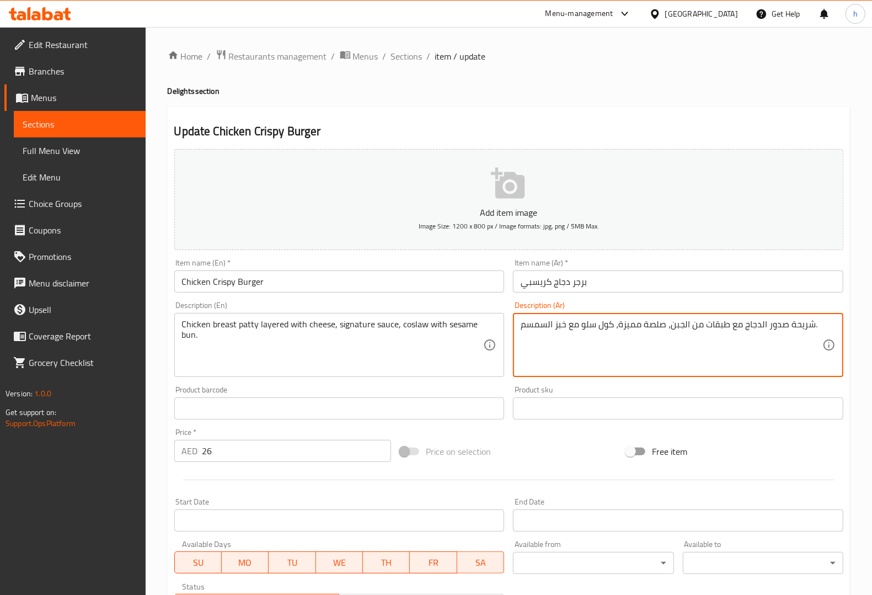
drag, startPoint x: 618, startPoint y: 324, endPoint x: 639, endPoint y: 327, distance: 21.1
click at [648, 324] on textarea "شريحة صدور الدجاج مع طبقات من الجبن، صلصة سيجنتشر ، كول سلو مع خبز السمسم." at bounding box center [672, 345] width 302 height 52
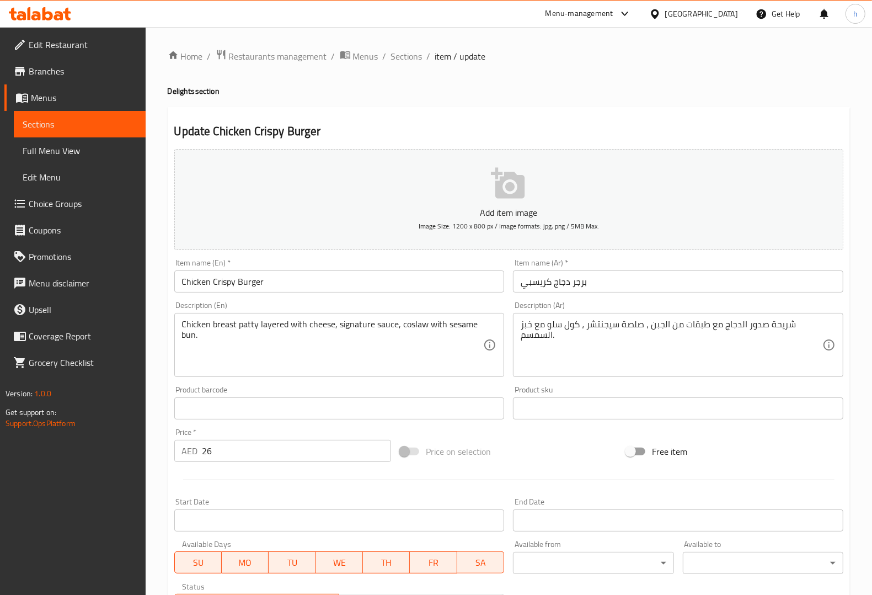
click at [405, 324] on textarea "Chicken breast patty layered with cheese, signature sauce, coslaw with sesame b…" at bounding box center [333, 345] width 302 height 52
click at [409, 325] on textarea "Chicken breast patty layered with cheese, signature sauce, coslaw with sesame b…" at bounding box center [333, 345] width 302 height 52
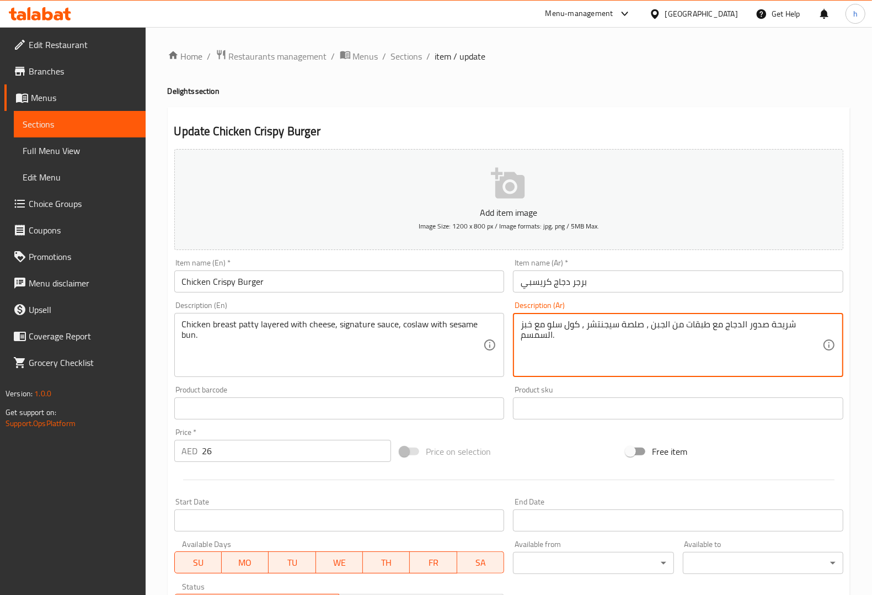
click at [530, 337] on textarea "شريحة صدور الدجاج مع طبقات من الجبن ، صلصة سيجنتشر ، كول سلو مع خبز السمسم." at bounding box center [672, 345] width 302 height 52
drag, startPoint x: 566, startPoint y: 339, endPoint x: 536, endPoint y: 333, distance: 31.6
click at [566, 340] on textarea "شريحة صدور الدجاج مع طبقات من الجبن ، صلصة سيجنتشر ، كول سلو مع خبز السمسم." at bounding box center [672, 345] width 302 height 52
click at [522, 325] on textarea "شريحة صدور الدجاج مع طبقات من الجبن ، صلصة سيجنتشر ، كول سلو مع خبز السمسم." at bounding box center [672, 345] width 302 height 52
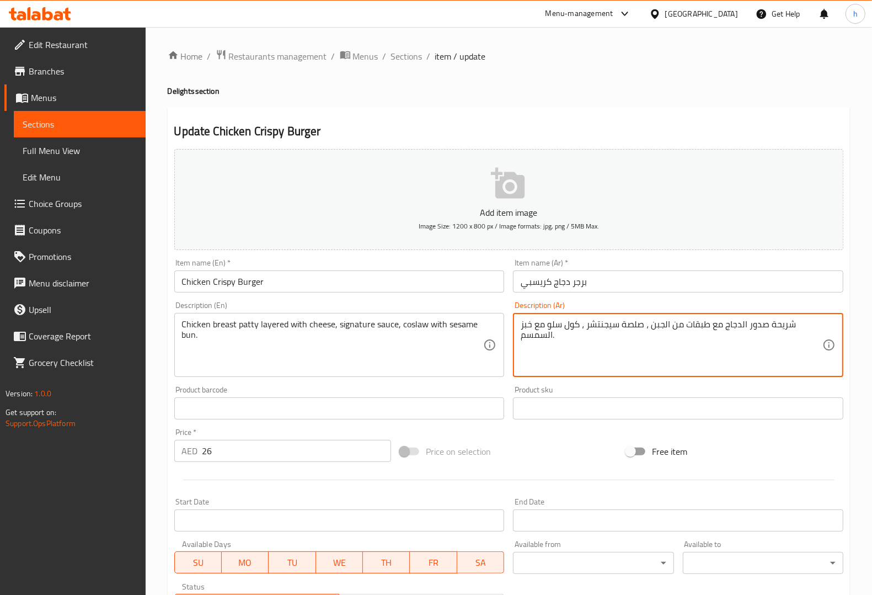
click at [526, 324] on textarea "شريحة صدور الدجاج مع طبقات من الجبن ، صلصة سيجنتشر ، كول سلو مع خبز السمسم." at bounding box center [672, 345] width 302 height 52
type textarea "شريحة صدور الدجاج مع طبقات من الجبن ، صلصة سيجنتشر ، كول سلو مع كيزر السمسم."
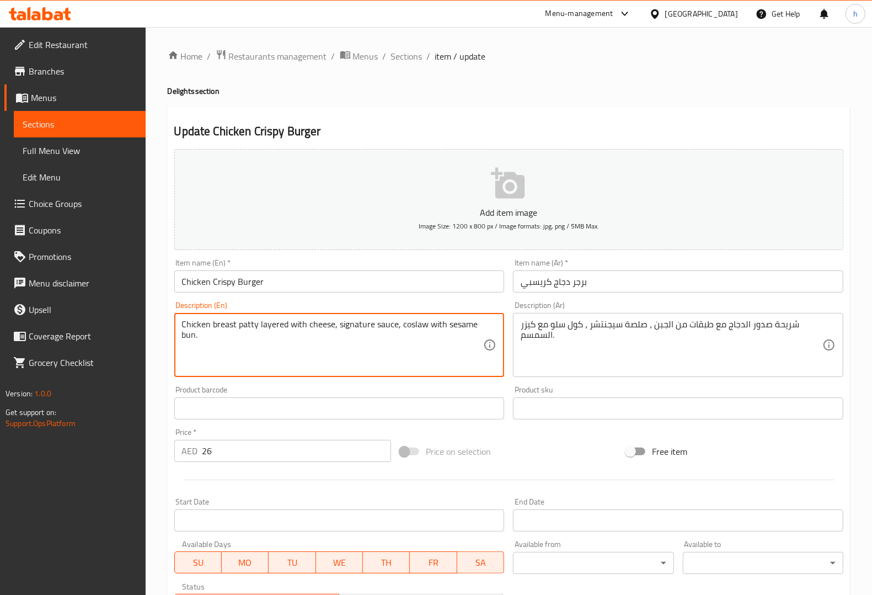
click at [451, 322] on textarea "Chicken breast patty layered with cheese, signature sauce, coslaw with sesame b…" at bounding box center [333, 345] width 302 height 52
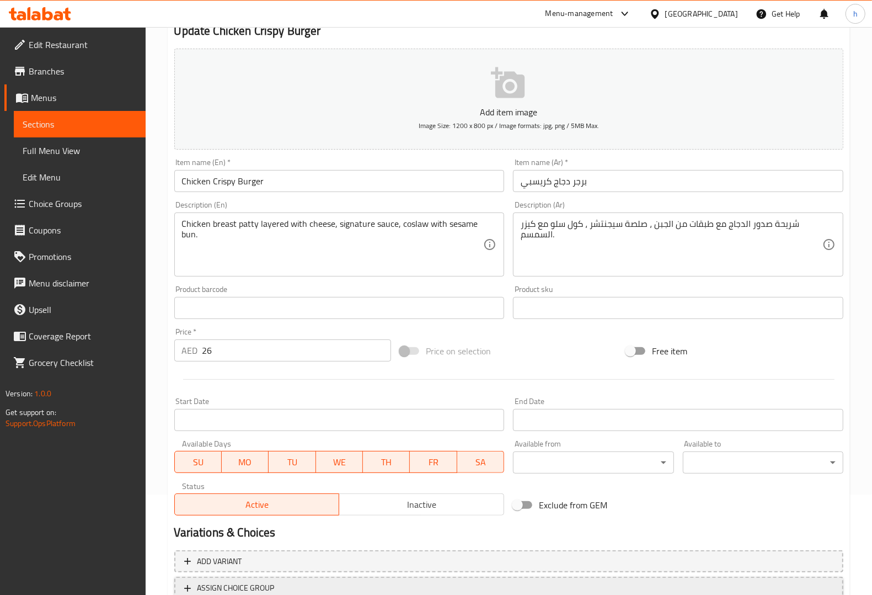
scroll to position [183, 0]
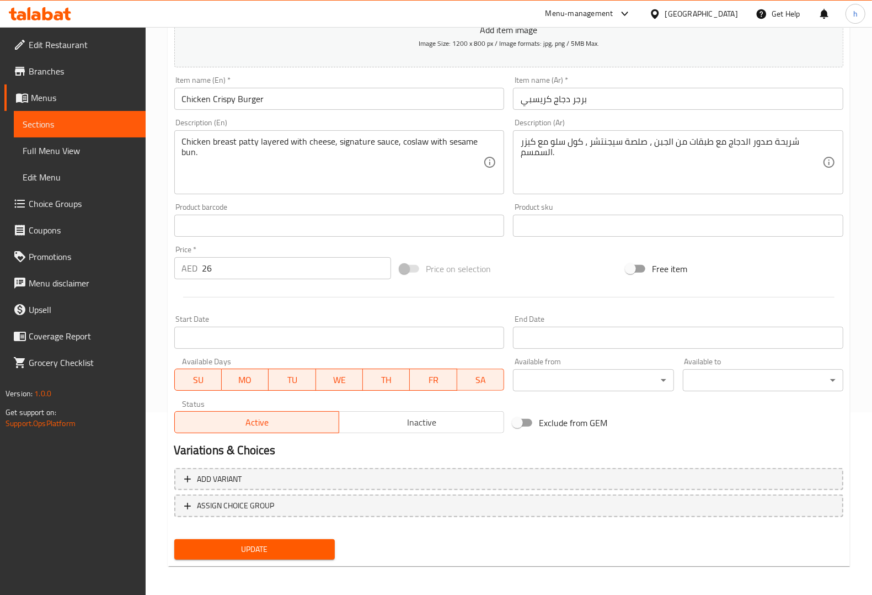
click at [323, 475] on span "Update" at bounding box center [254, 549] width 143 height 14
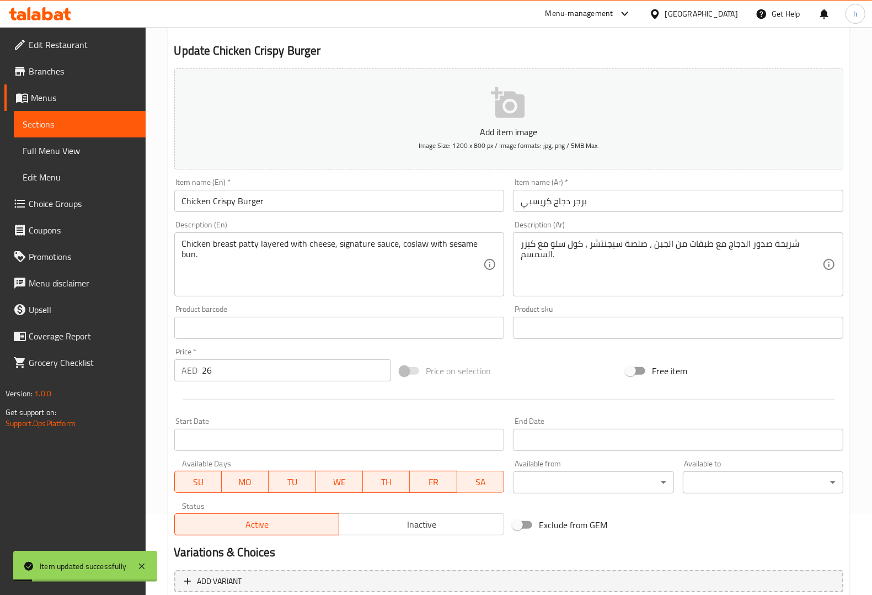
scroll to position [0, 0]
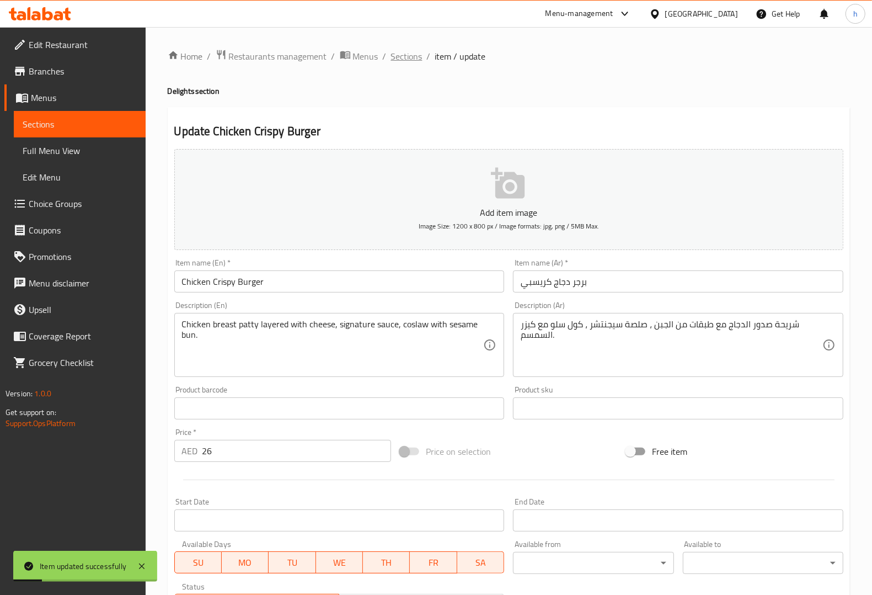
click at [407, 54] on span "Sections" at bounding box center [406, 56] width 31 height 13
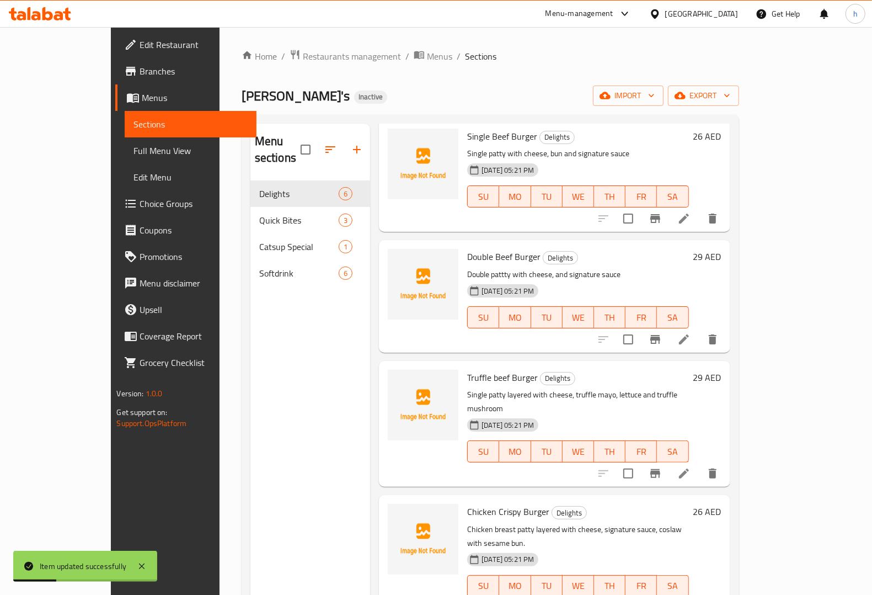
scroll to position [69, 0]
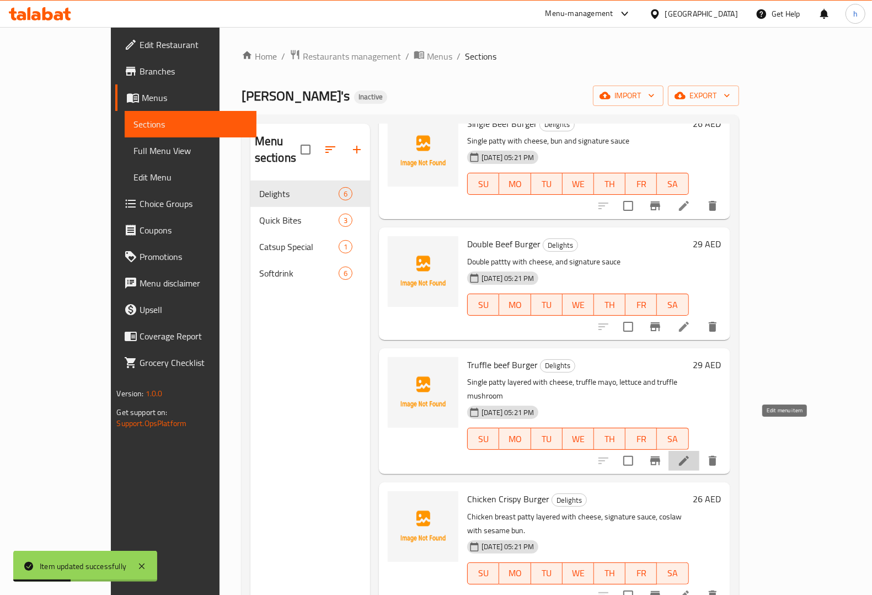
click at [689, 456] on icon at bounding box center [684, 461] width 10 height 10
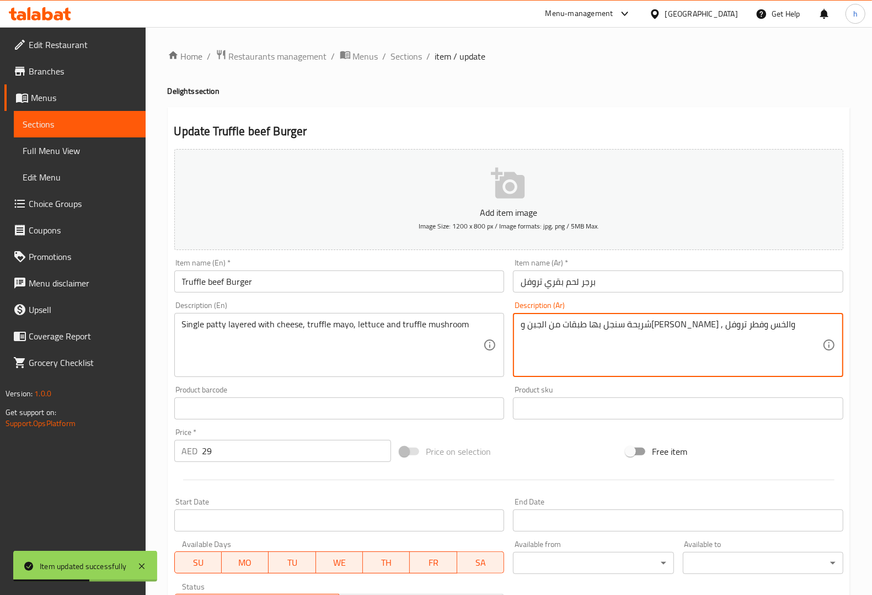
click at [697, 325] on textarea "شريحة سنجل بها طبقات من الجبن و[PERSON_NAME] , والخس وفطر تروفل" at bounding box center [672, 345] width 302 height 52
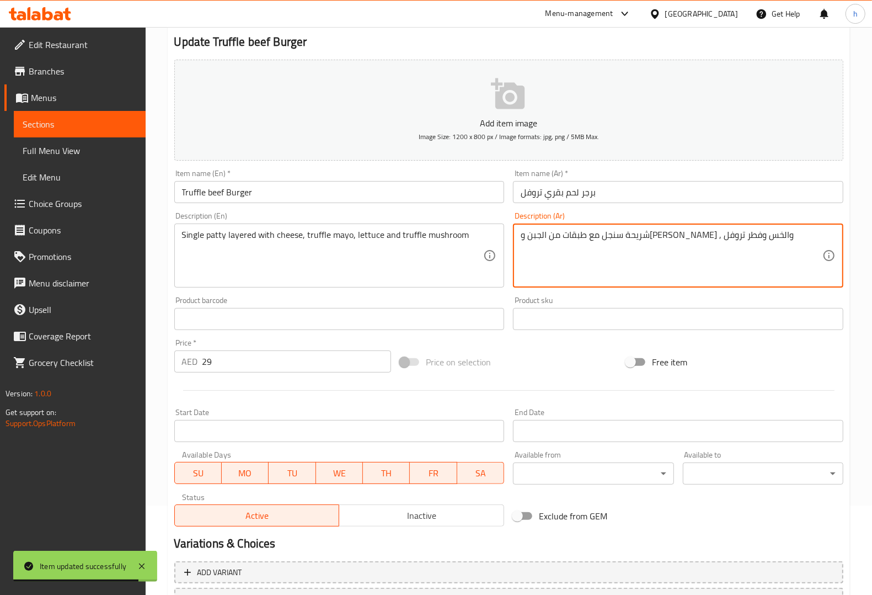
scroll to position [183, 0]
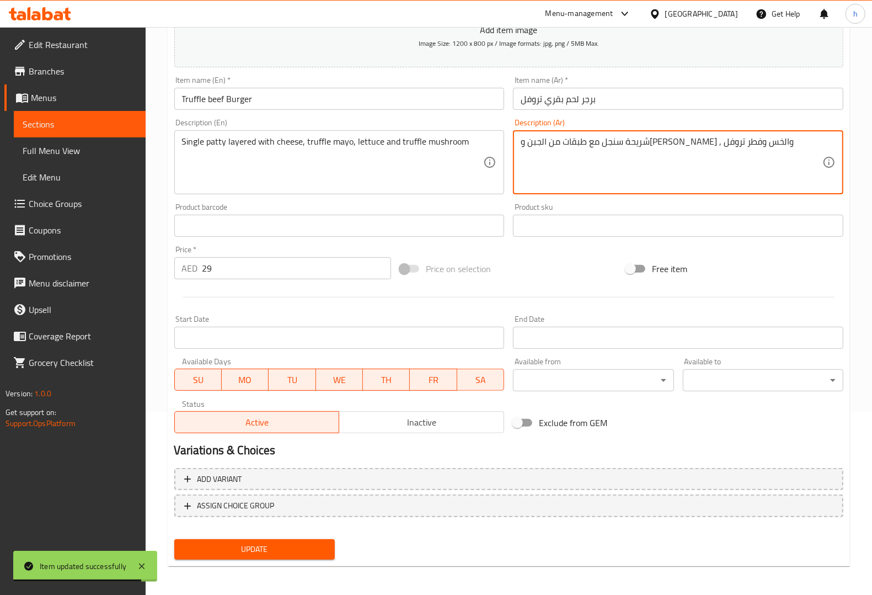
type textarea "شريحة سنجل مع طبقات من الجبن و[PERSON_NAME] , والخس وفطر تروفل"
click at [297, 475] on span "Update" at bounding box center [254, 549] width 143 height 14
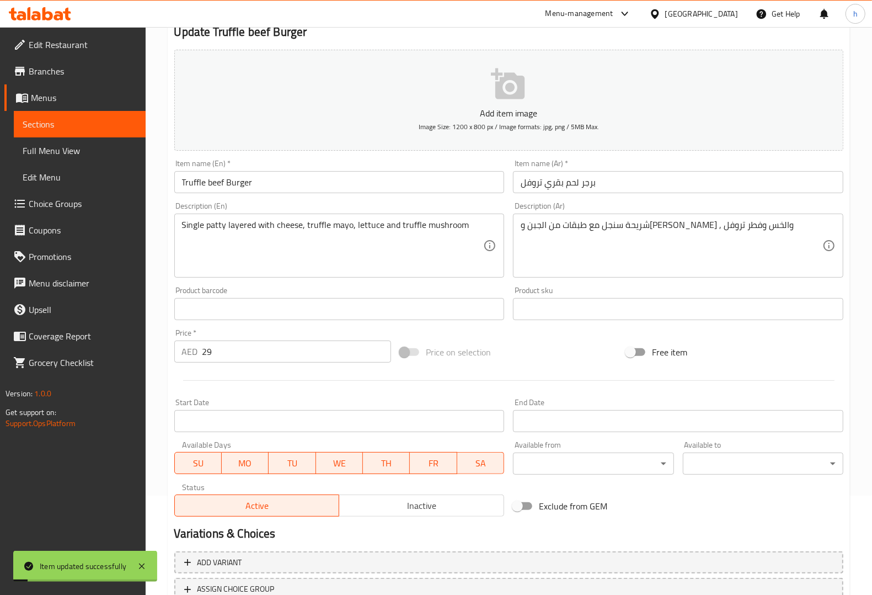
scroll to position [0, 0]
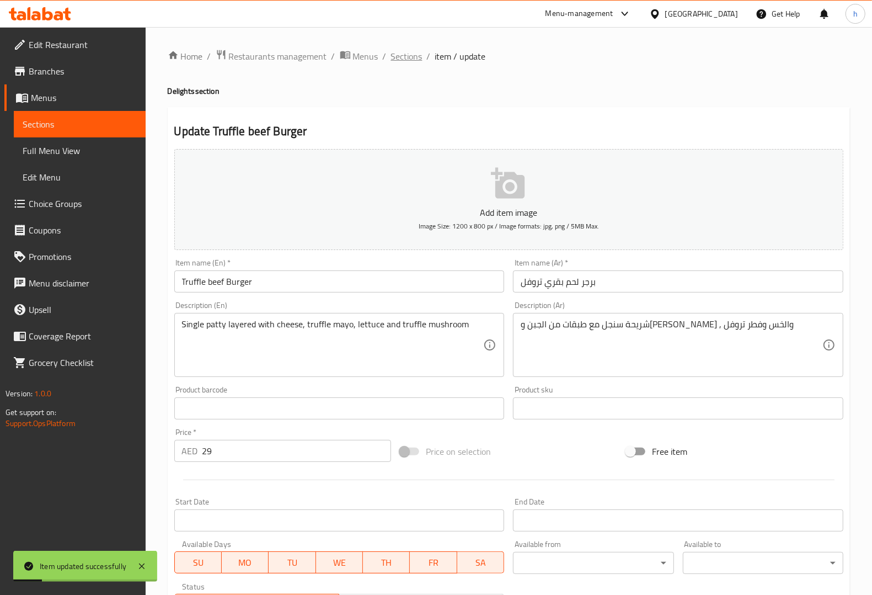
click at [405, 61] on span "Sections" at bounding box center [406, 56] width 31 height 13
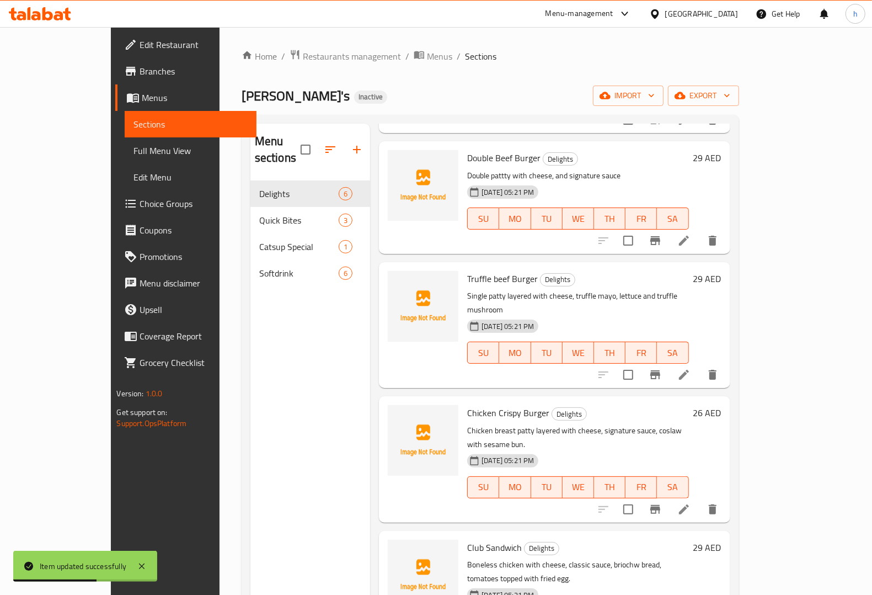
scroll to position [69, 0]
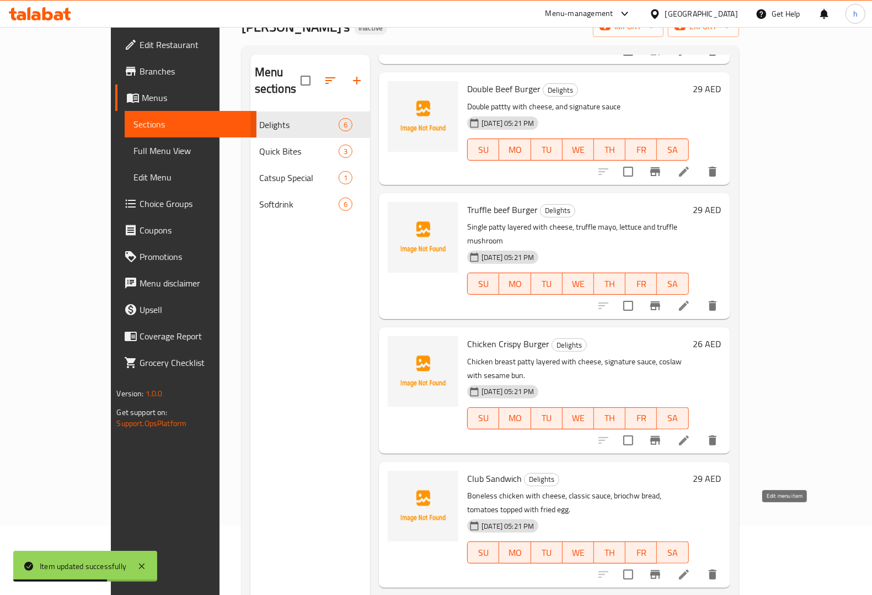
click at [689, 475] on icon at bounding box center [684, 574] width 10 height 10
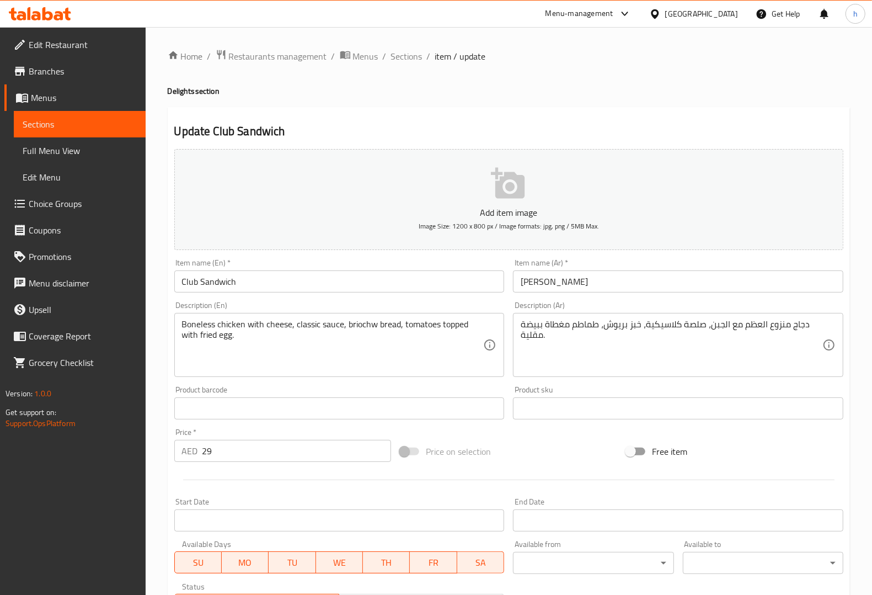
click at [188, 282] on input "Club Sandwich" at bounding box center [339, 281] width 330 height 22
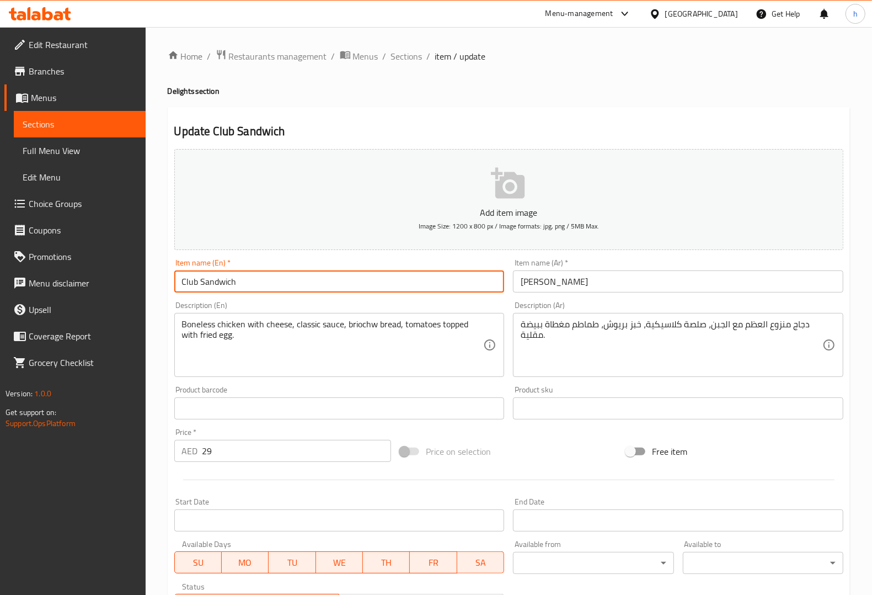
click at [188, 282] on input "Club Sandwich" at bounding box center [339, 281] width 330 height 22
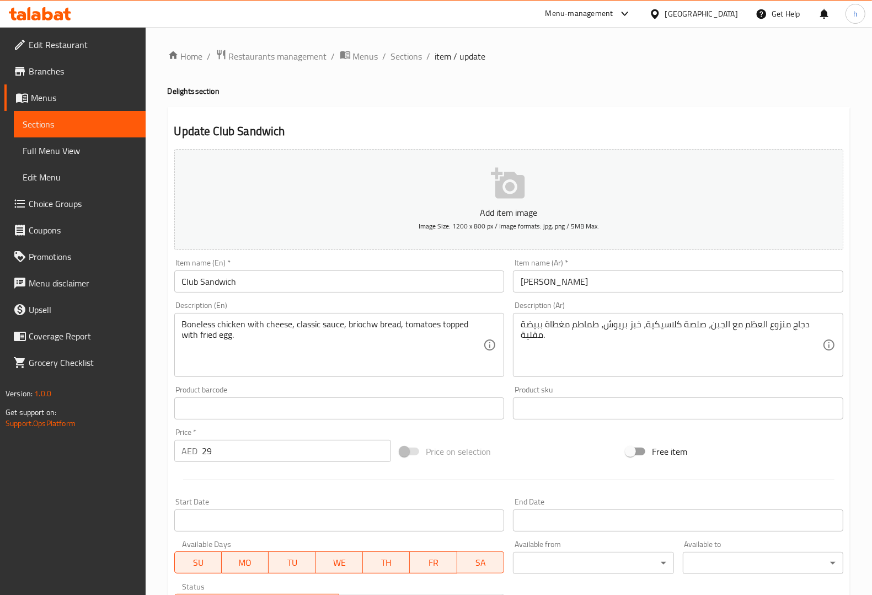
click at [189, 285] on input "Club Sandwich" at bounding box center [339, 281] width 330 height 22
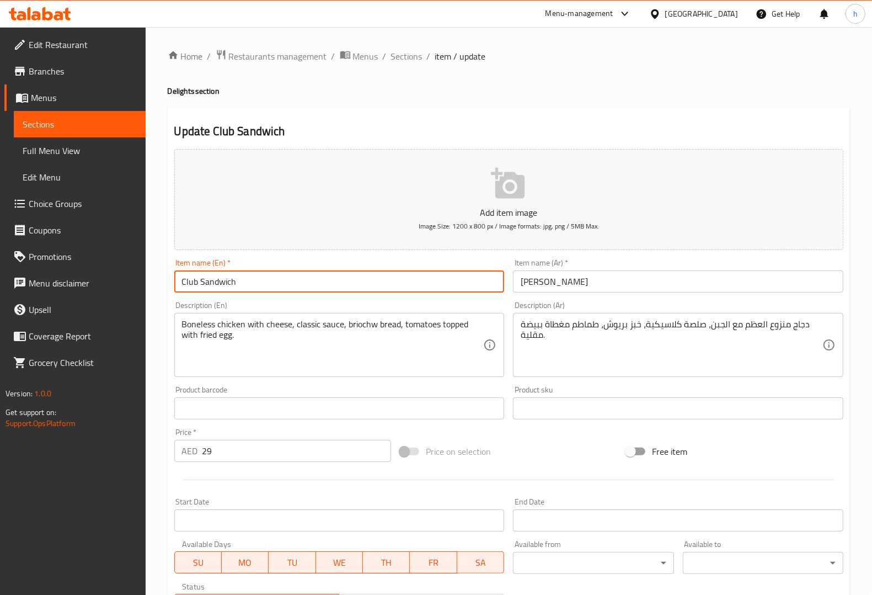
click at [189, 285] on input "Club Sandwich" at bounding box center [339, 281] width 330 height 22
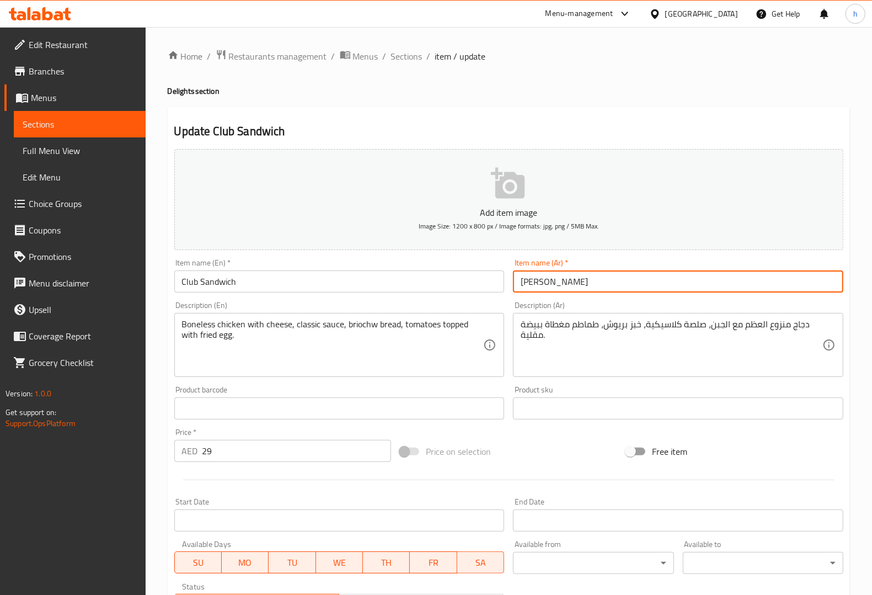
click at [589, 280] on input "[PERSON_NAME]" at bounding box center [678, 281] width 330 height 22
type input "ساندوتش كلوب"
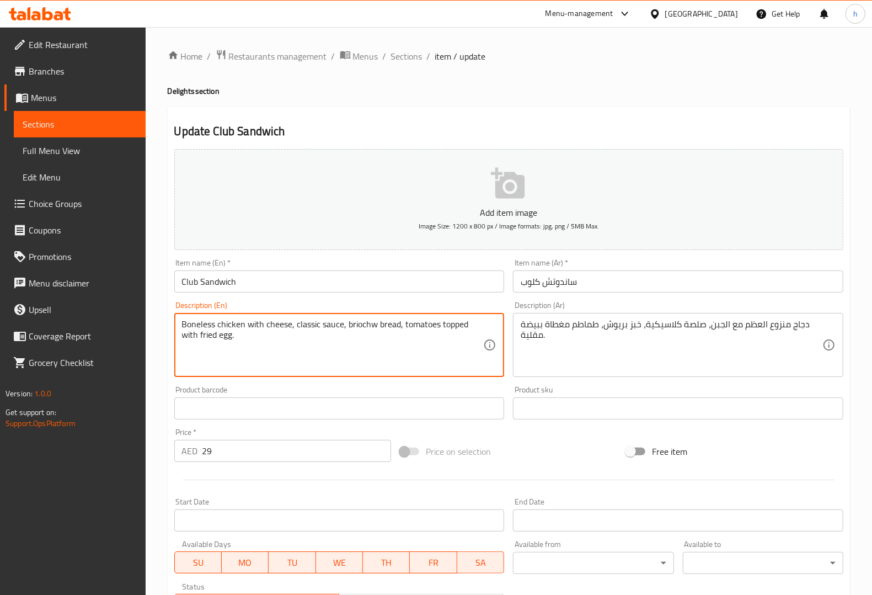
click at [206, 323] on textarea "Boneless chicken with cheese, classic sauce, briochw bread, tomatoes topped wit…" at bounding box center [333, 345] width 302 height 52
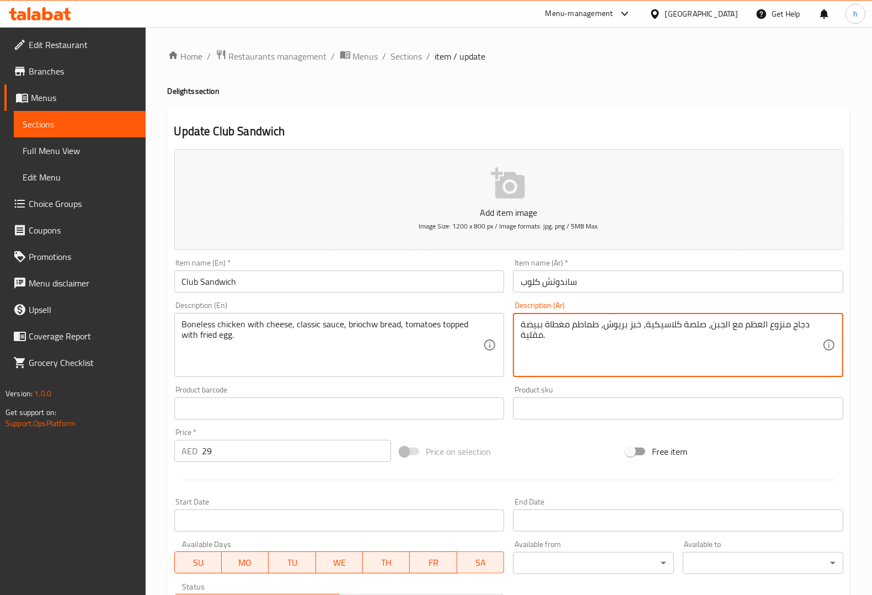
drag, startPoint x: 741, startPoint y: 323, endPoint x: 784, endPoint y: 329, distance: 43.9
drag, startPoint x: 707, startPoint y: 320, endPoint x: 721, endPoint y: 324, distance: 14.9
click at [697, 324] on textarea "دجاج مسحب مع الجبن، صلصة كلاسيكية، خبز بريوش، طماطم مغطاة ببيضة مقلية." at bounding box center [672, 345] width 302 height 52
click at [669, 322] on textarea "دجاج مسحب مع الجبن، صوص كلاسيكية، خبز بريوش، طماطم مغطاة ببيضة مقلية." at bounding box center [672, 345] width 302 height 52
type textarea "دجاج مسحب مع الجبن، صوص كلاسيكي ، خبز بريوش، طماطم مغطاة ببيضة مقلية."
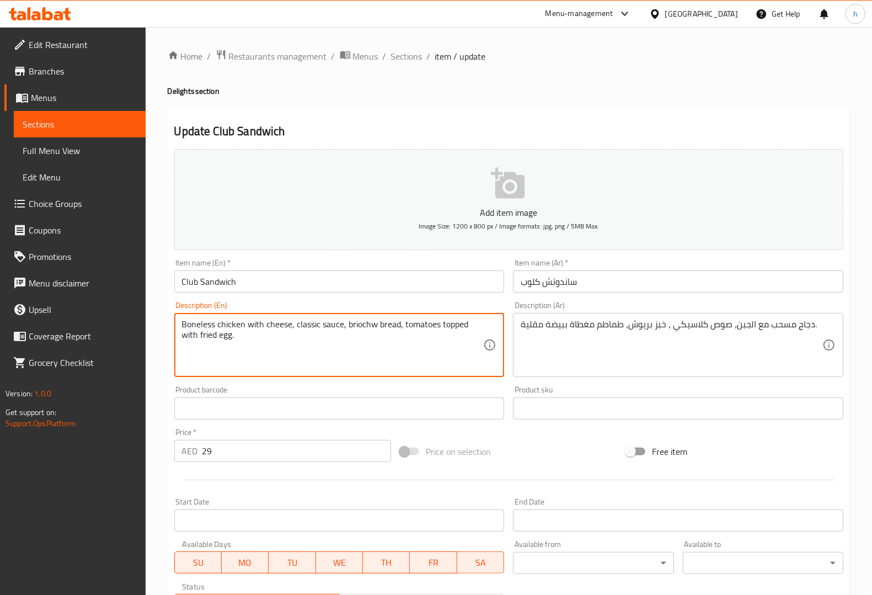
click at [356, 322] on textarea "Boneless chicken with cheese, classic sauce, briochw bread, tomatoes topped wit…" at bounding box center [333, 345] width 302 height 52
click at [376, 326] on textarea "Boneless chicken with cheese, classic sauce, briochw bread, tomatoes topped wit…" at bounding box center [333, 345] width 302 height 52
click at [371, 324] on textarea "Boneless chicken with cheese, classic sauce, briochw bread, tomatoes topped wit…" at bounding box center [333, 345] width 302 height 52
click at [368, 321] on textarea "Boneless chicken with cheese, classic sauce, briochw bread, tomatoes topped wit…" at bounding box center [333, 345] width 302 height 52
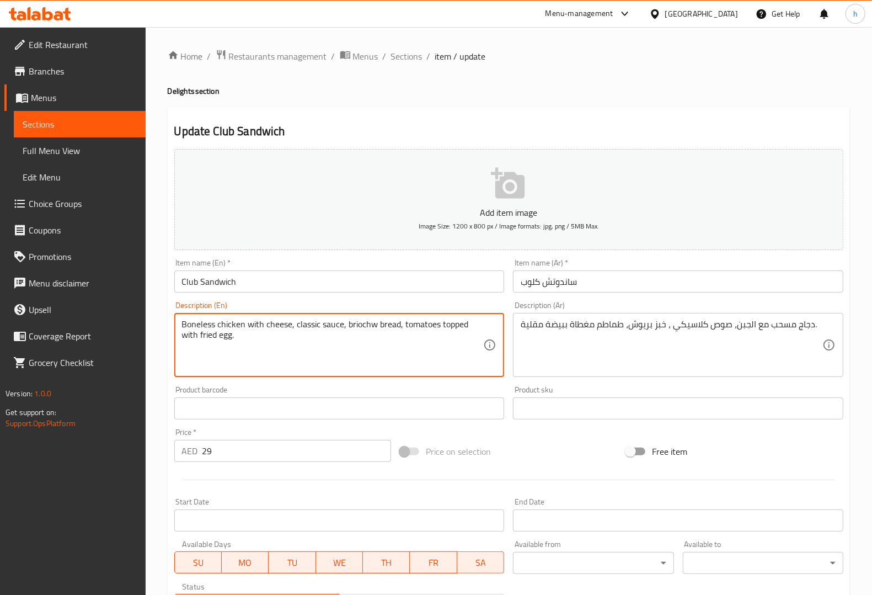
click at [374, 327] on textarea "Boneless chicken with cheese, classic sauce, briochw bread, tomatoes topped wit…" at bounding box center [333, 345] width 302 height 52
type textarea "Boneless chicken with cheese, classic sauce, brioche bread, tomatoes topped wit…"
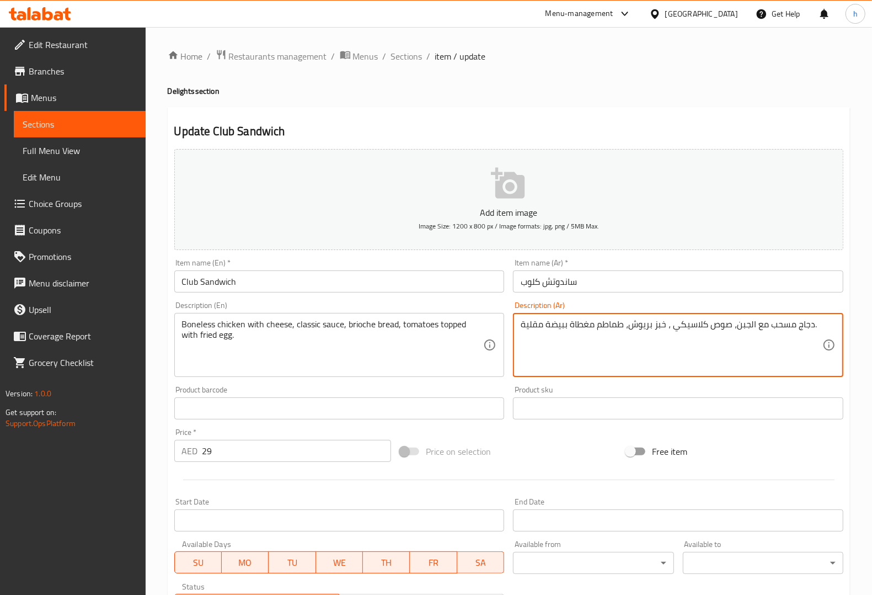
click at [564, 323] on textarea "دجاج مسحب مع الجبن، صوص كلاسيكي ، خبز بريوش، طماطم مغطاة ببيضة مقلية." at bounding box center [672, 345] width 302 height 52
type textarea "دجاج مسحب مع الجبن، صوص كلاسيكي ، خبز بريوش، طماطم مغطاة مع بيضة مقلية."
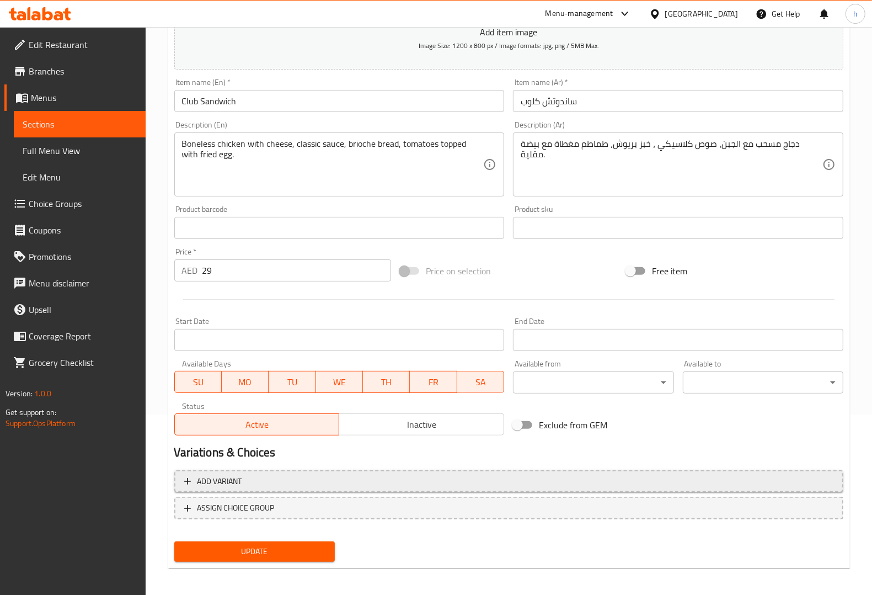
scroll to position [183, 0]
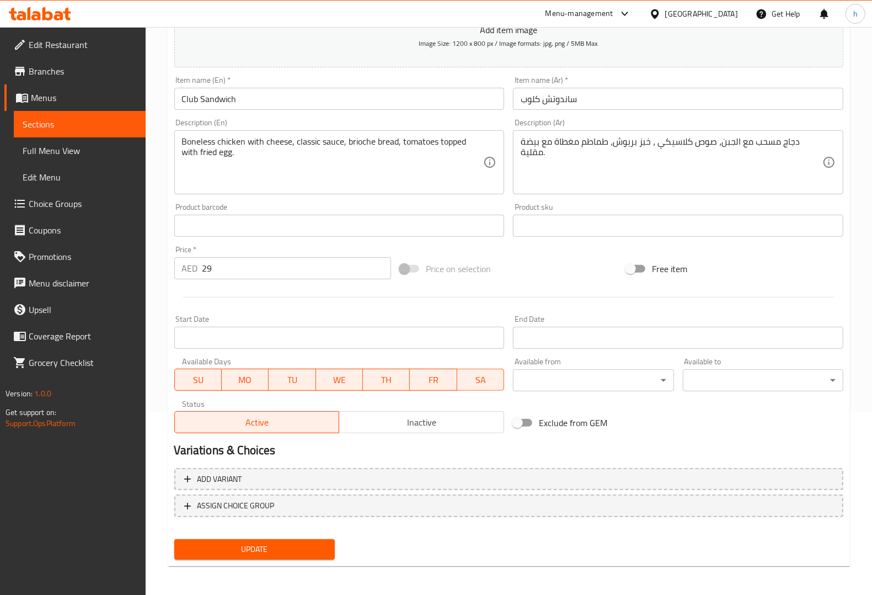
click at [277, 475] on span "Update" at bounding box center [254, 549] width 143 height 14
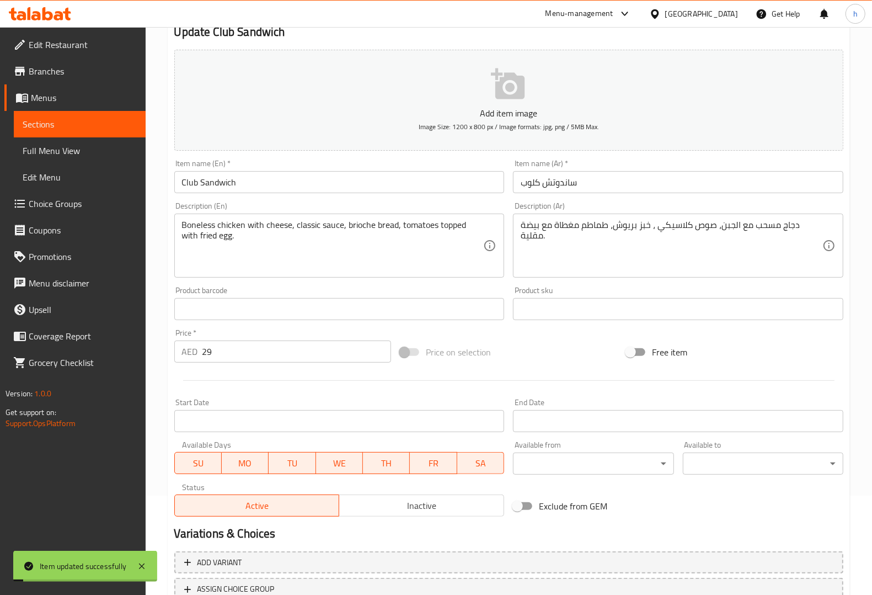
scroll to position [0, 0]
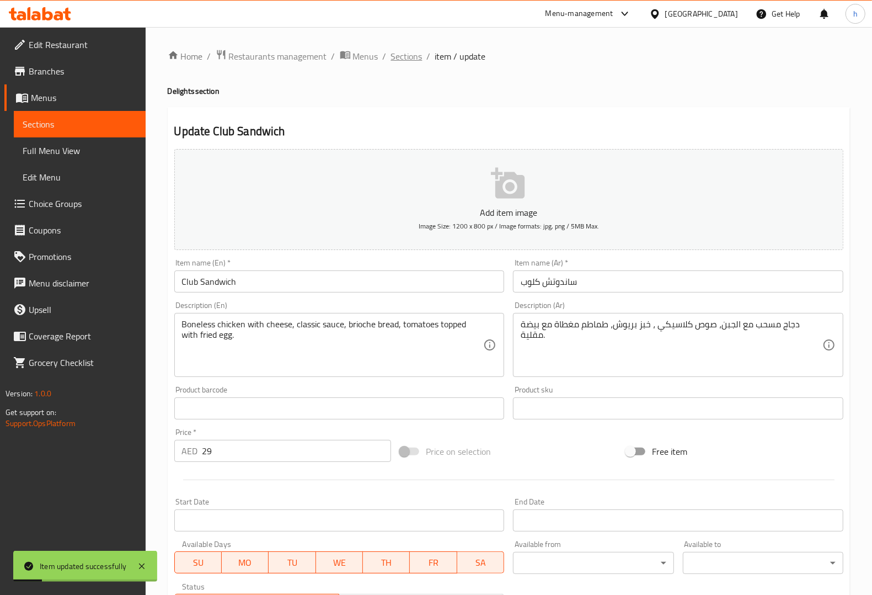
click at [407, 56] on span "Sections" at bounding box center [406, 56] width 31 height 13
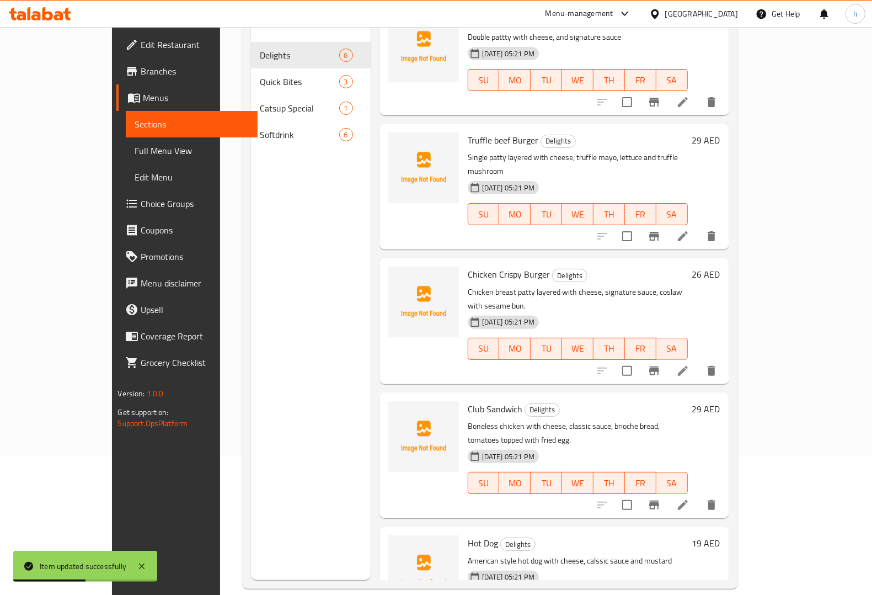
scroll to position [155, 0]
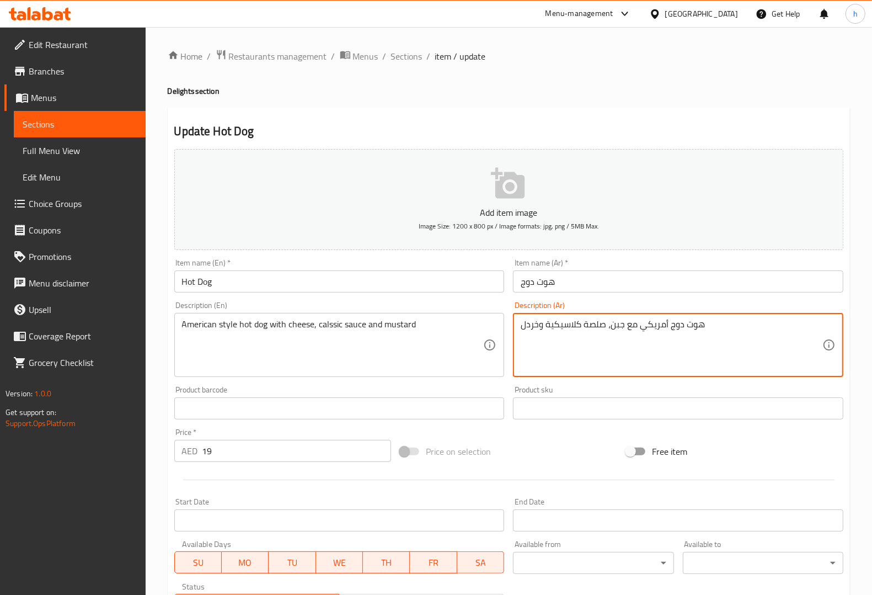
click at [652, 322] on textarea "هوت دوج أمريكي مع جبن، صلصة كلاسيكية وخردل" at bounding box center [672, 345] width 302 height 52
click at [610, 326] on textarea "هوت دوج بالطريقة الامريكية مع جبن، صلصة كلاسيكية وخردل" at bounding box center [672, 345] width 302 height 52
click at [582, 325] on textarea "هوت دوج بالطريقة الامريكية مع جبن ، صلصة كلاسيكية وخردل" at bounding box center [672, 345] width 302 height 52
click at [544, 323] on textarea "هوت دوج بالطريقة الامريكية مع جبن ، صوص كلاسيكية وخردل" at bounding box center [672, 345] width 302 height 52
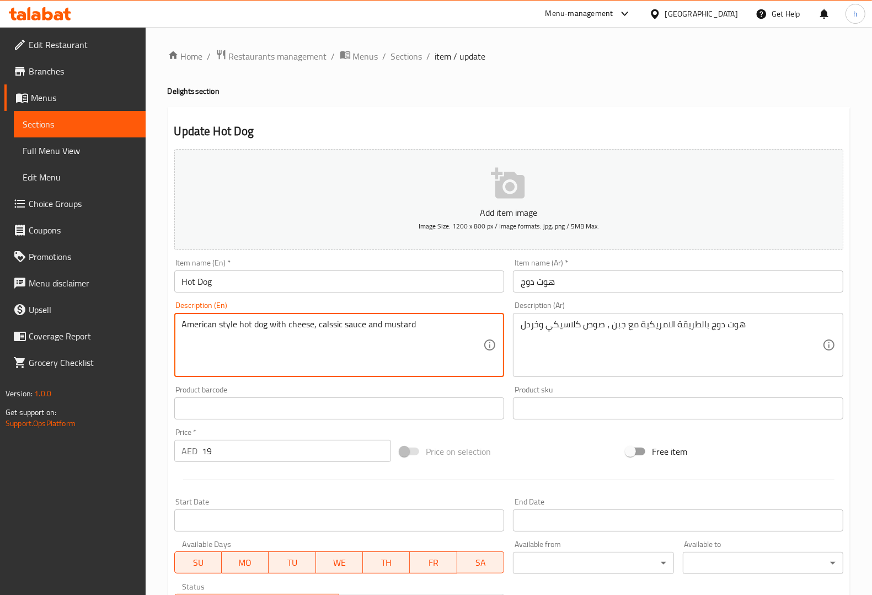
click at [404, 324] on textarea "American style hot dog with cheese, calssic sauce and mustard" at bounding box center [333, 345] width 302 height 52
drag, startPoint x: 519, startPoint y: 325, endPoint x: 534, endPoint y: 329, distance: 15.3
click at [534, 329] on div "هوت دوج بالطريقة الامريكية مع جبن ، صوص كلاسيكي وخردل Description (Ar)" at bounding box center [678, 345] width 330 height 64
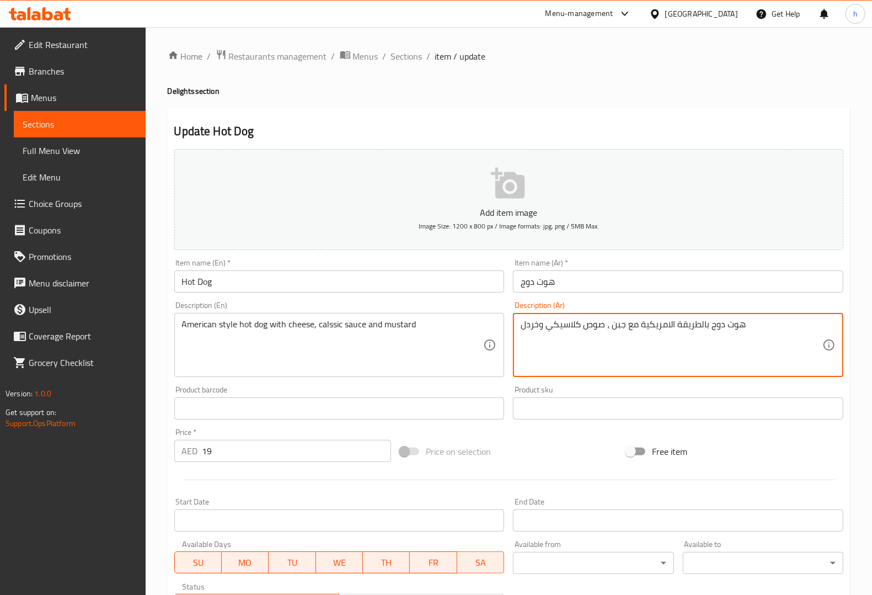
click at [534, 329] on textarea "هوت دوج بالطريقة الامريكية مع جبن ، صوص كلاسيكي وخردل" at bounding box center [672, 345] width 302 height 52
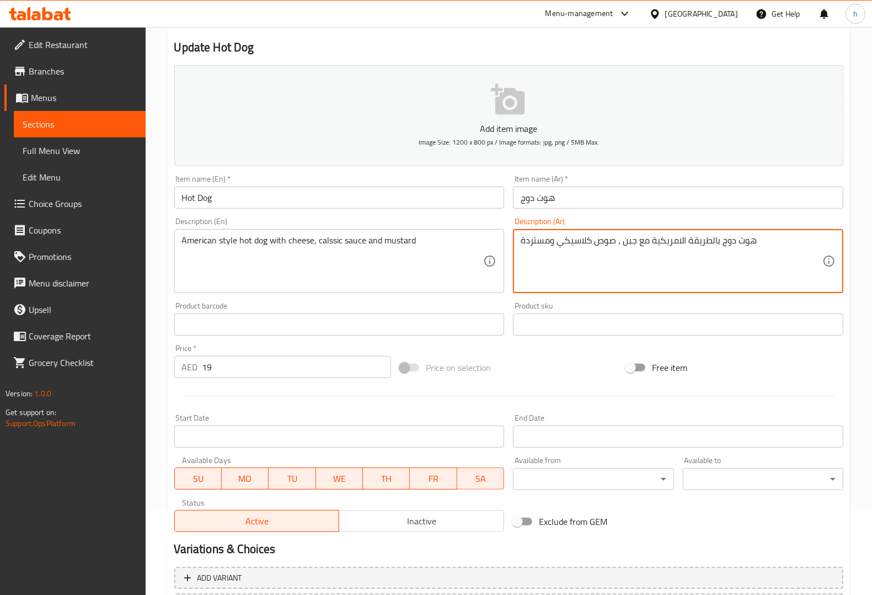
scroll to position [183, 0]
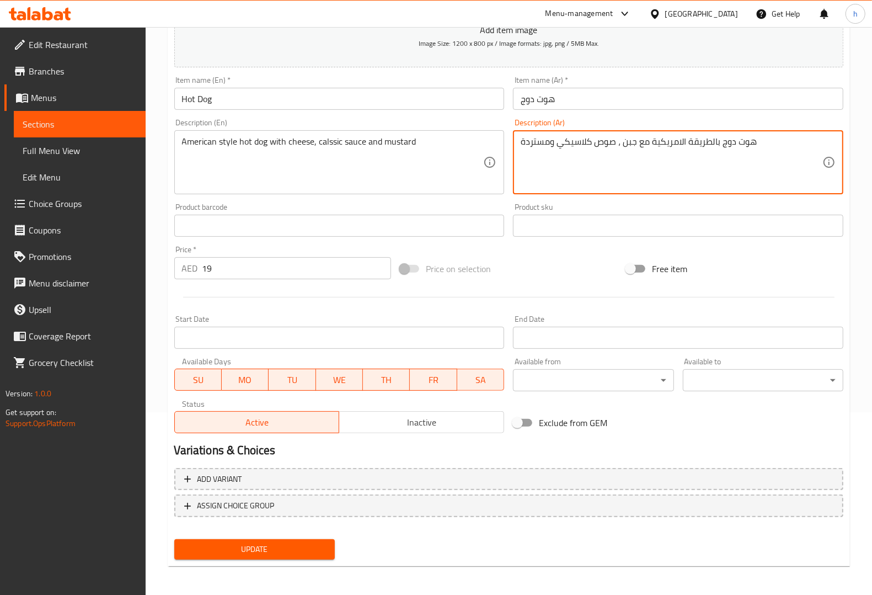
type textarea "هوت دوج بالطريقة الامريكية مع جبن ، صوص كلاسيكي ومستردة"
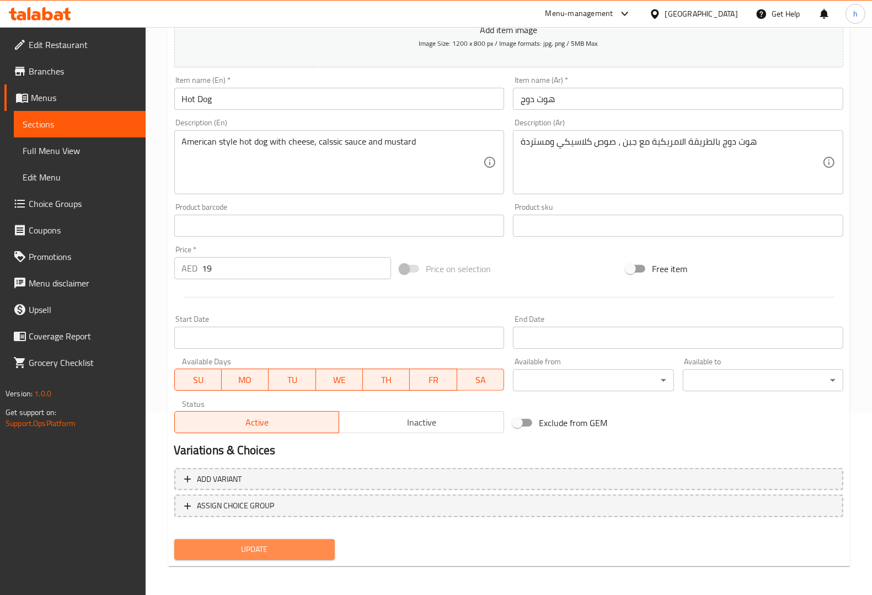
click at [238, 475] on span "Update" at bounding box center [254, 549] width 143 height 14
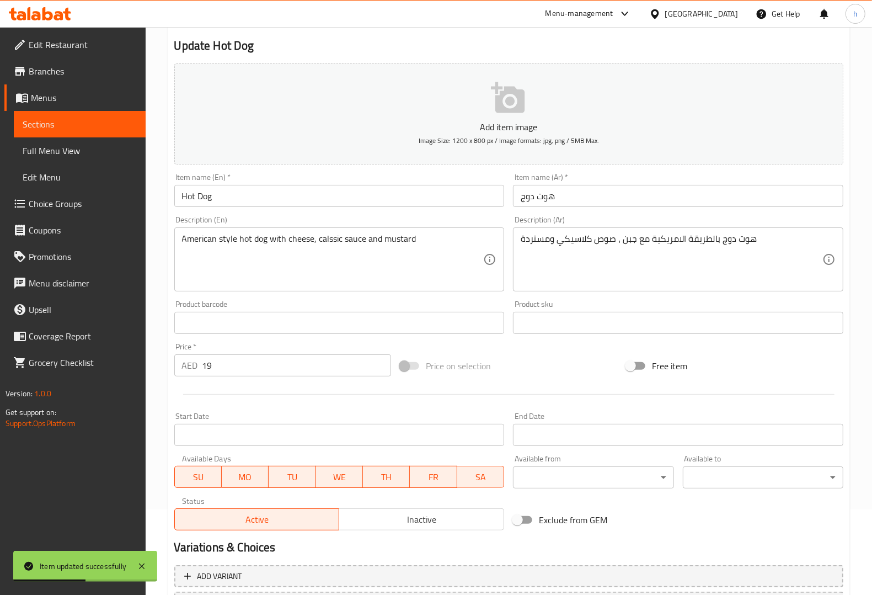
scroll to position [0, 0]
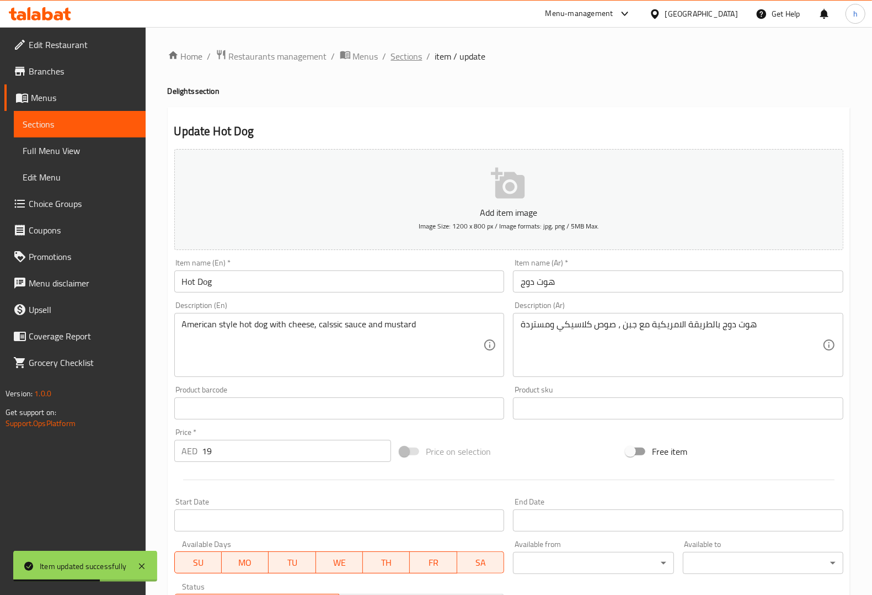
click at [404, 61] on span "Sections" at bounding box center [406, 56] width 31 height 13
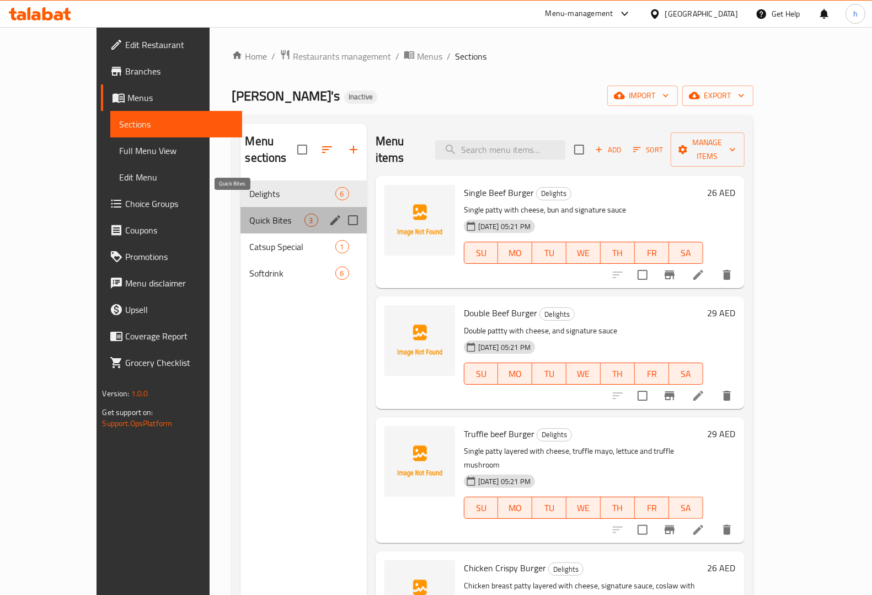
click at [249, 213] on span "Quick Bites" at bounding box center [276, 219] width 55 height 13
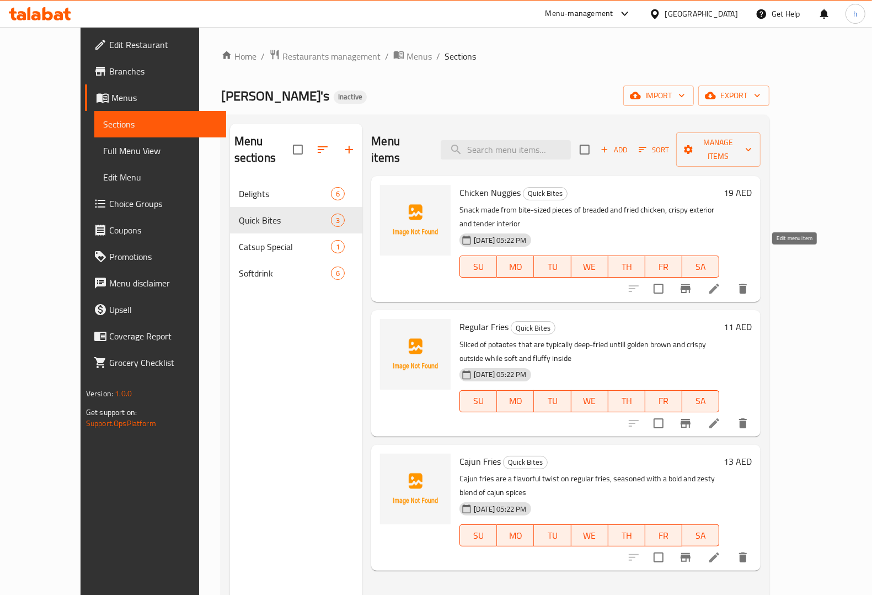
click at [697, 282] on icon at bounding box center [714, 288] width 13 height 13
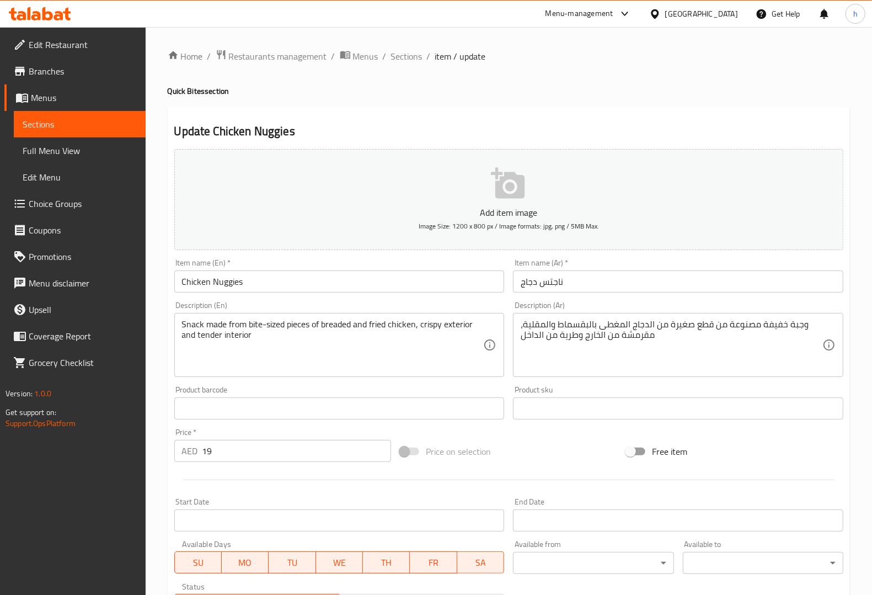
click at [223, 283] on input "Chicken Nuggies" at bounding box center [339, 281] width 330 height 22
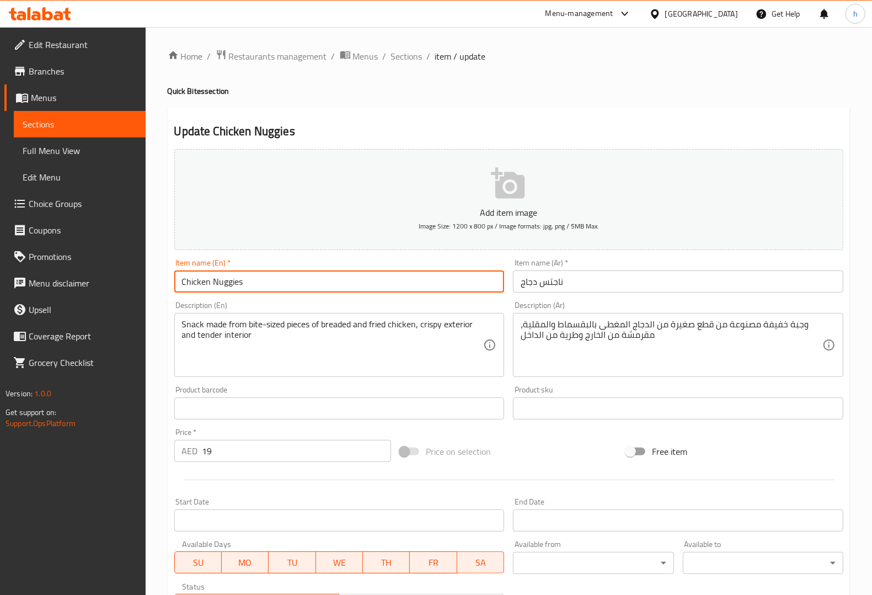
click at [223, 283] on input "Chicken Nuggies" at bounding box center [339, 281] width 330 height 22
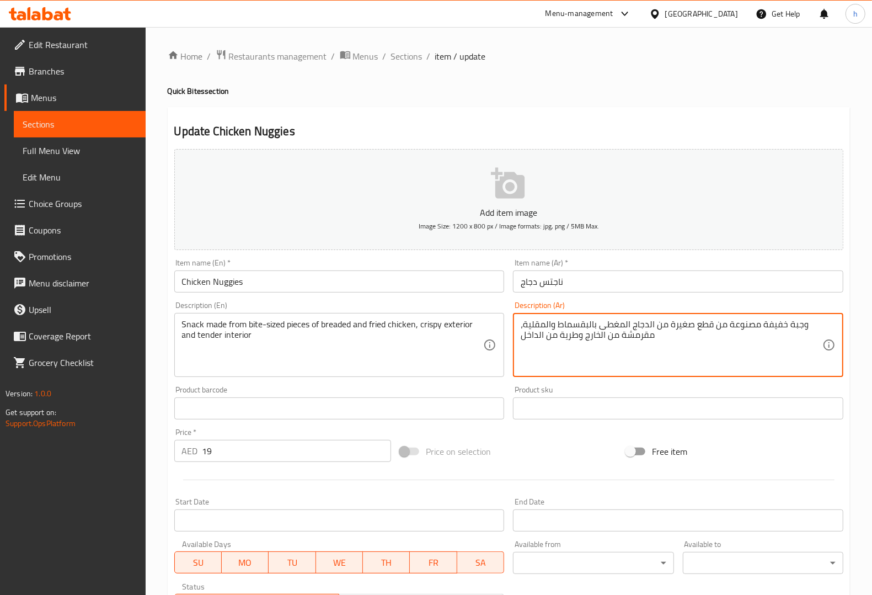
click at [677, 327] on textarea "وجبة خفيفة مصنوعة من قطع صغيرة من الدجاج المغطى بالبقسماط والمقلية، مقرمشة من ا…" at bounding box center [672, 345] width 302 height 52
click at [685, 323] on textarea "وجبة خفيفة مصنوعة من قطع صغيرة من الدجاج المغطى بالبقسماط والمقلية، مقرمشة من ا…" at bounding box center [672, 345] width 302 height 52
drag, startPoint x: 746, startPoint y: 323, endPoint x: 788, endPoint y: 323, distance: 41.9
click at [697, 323] on textarea "وجبة خفيفة مصنوعة من قطع بحجم اللقمة من الدجاج المغطى بالبقسماط والمقلية، مقرمش…" at bounding box center [672, 345] width 302 height 52
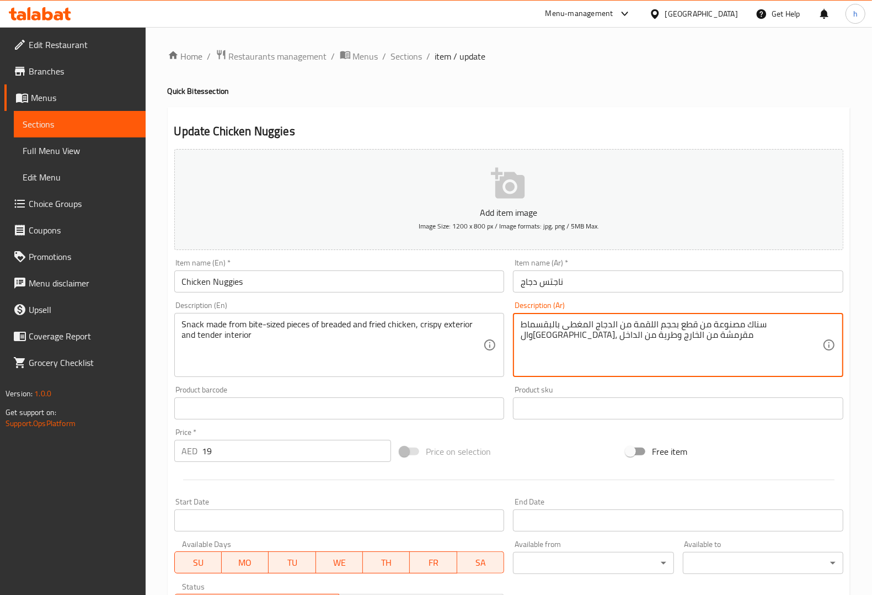
click at [610, 322] on textarea "سناك مصنوعة من قطع بحجم اللقمة من الدجاج المغطى بالبقسماط وال[GEOGRAPHIC_DATA]،…" at bounding box center [672, 345] width 302 height 52
drag, startPoint x: 522, startPoint y: 324, endPoint x: 555, endPoint y: 321, distance: 33.2
click at [555, 321] on textarea "سناك مصنوعة من قطع بحجم اللقمة من الدجاج المقلي بالبقسماط وال[GEOGRAPHIC_DATA]،…" at bounding box center [672, 345] width 302 height 52
type textarea "سناك مصنوعة من قطع بحجم اللقمة من الدجاج المقلي بالبقسماط ، مقرمشة من الخارج وط…"
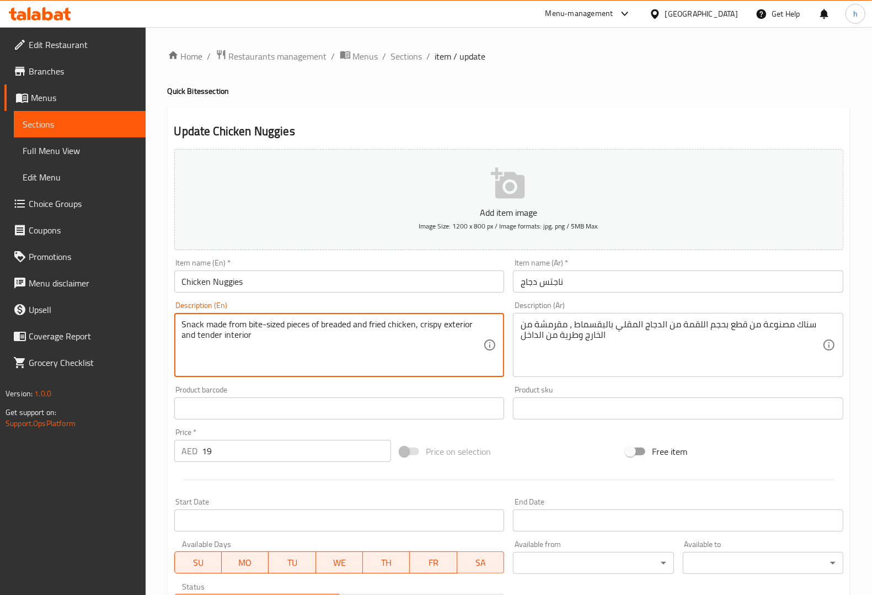
click at [453, 325] on textarea "Snack made from bite-sized pieces of breaded and fried chicken, crispy exterior…" at bounding box center [333, 345] width 302 height 52
type textarea "Snack made from bite-sized pieces of breaded and fried chicken, crispy exterior…"
drag, startPoint x: 563, startPoint y: 333, endPoint x: 553, endPoint y: 329, distance: 11.2
click at [462, 320] on textarea "Snack made from bite-sized pieces of breaded and fried chicken, crispy exterior…" at bounding box center [333, 345] width 302 height 52
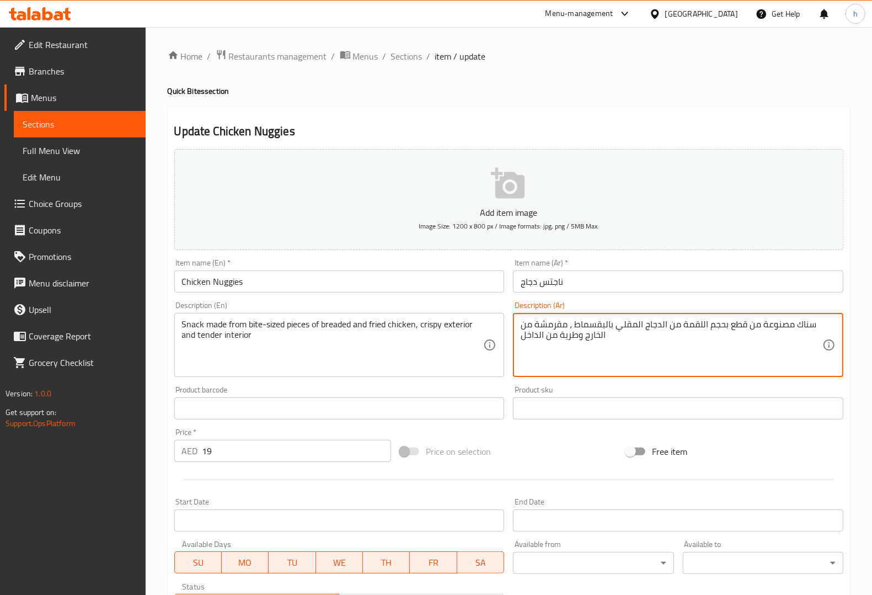
drag, startPoint x: 684, startPoint y: 323, endPoint x: 695, endPoint y: 329, distance: 12.3
click at [697, 320] on textarea "سناك مصنوعة من قطع بحجم اللقضة من الدجاج المقلي بالبقسماط ، مقرمشة من الخارج وط…" at bounding box center [672, 345] width 302 height 52
click at [684, 321] on textarea "سناك مصنوعة من قطع بحجم القضة من الدجاج المقلي بالبقسماط ، مقرمشة من الخارج وطر…" at bounding box center [672, 345] width 302 height 52
type textarea "سناك مصنوعة من قطع بحجم اللقمة من الدجاج المقلي بالبقسماط ، مقرمشة من الخارج وط…"
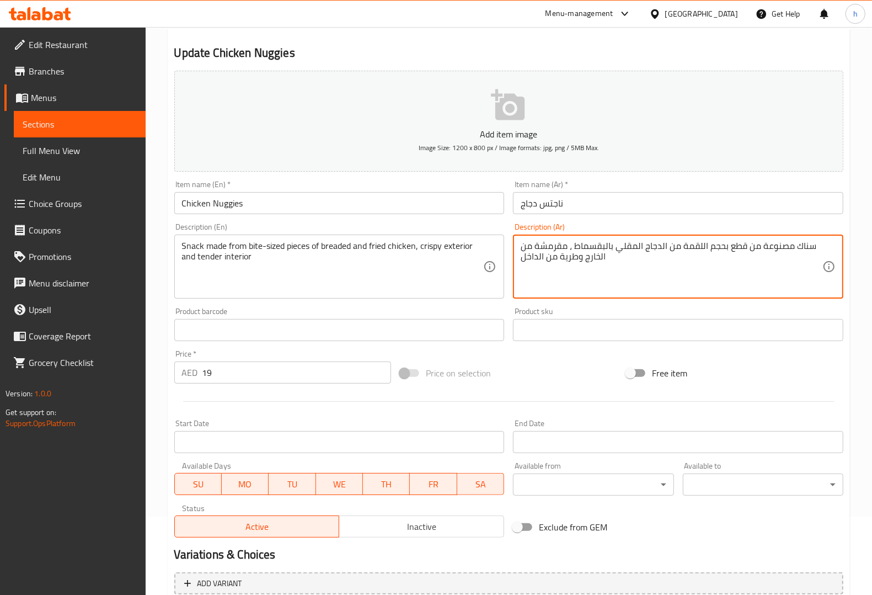
scroll to position [183, 0]
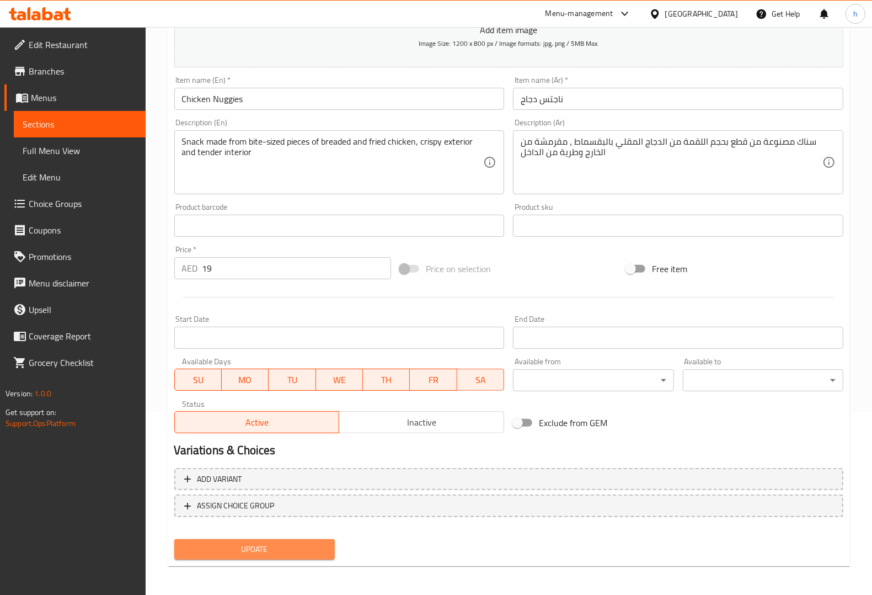
click at [310, 475] on span "Update" at bounding box center [254, 549] width 143 height 14
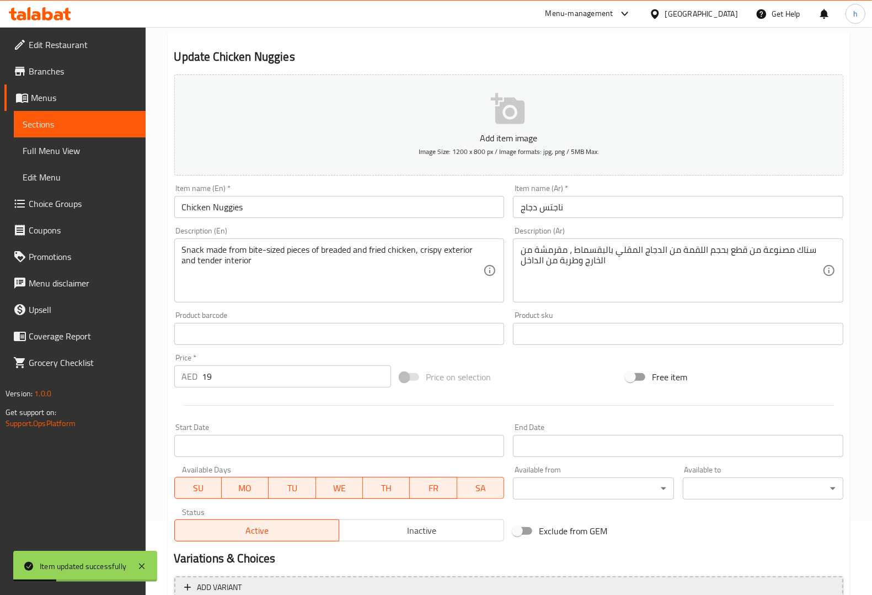
scroll to position [0, 0]
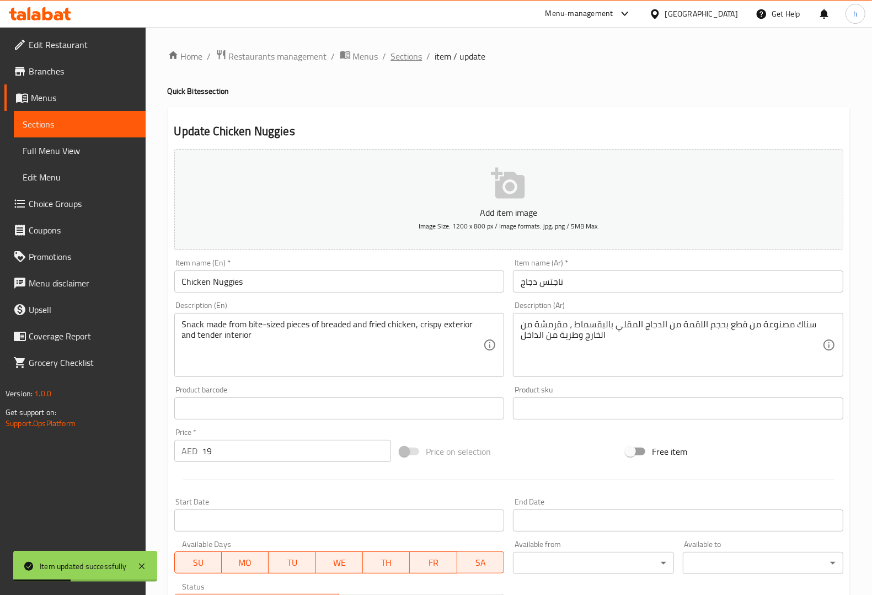
click at [405, 55] on span "Sections" at bounding box center [406, 56] width 31 height 13
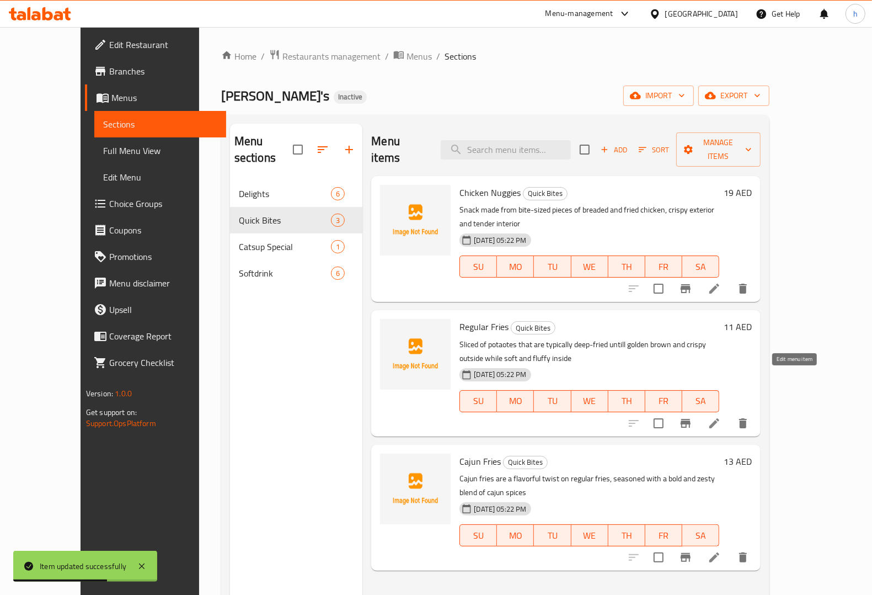
click at [697, 416] on icon at bounding box center [714, 422] width 13 height 13
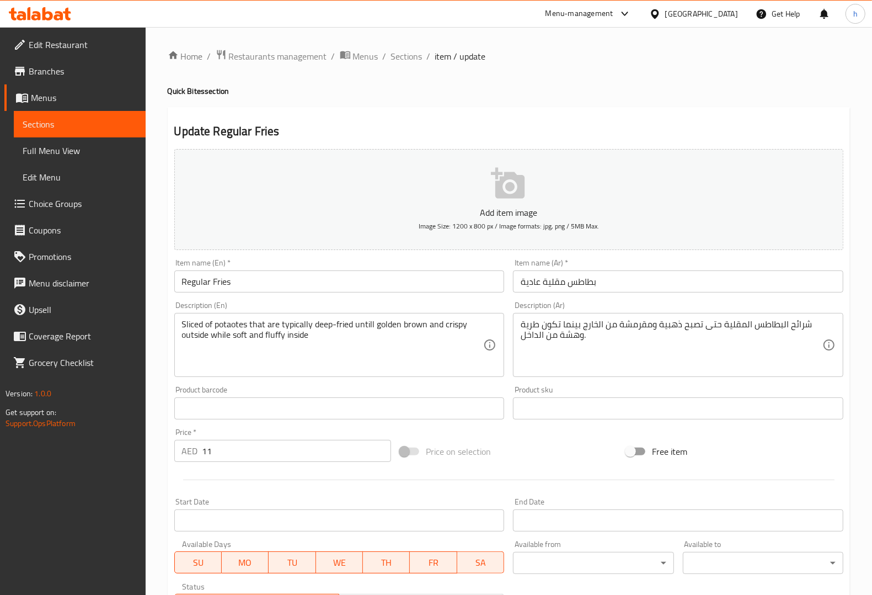
click at [567, 284] on input "بطاطس مقلية عادية" at bounding box center [678, 281] width 330 height 22
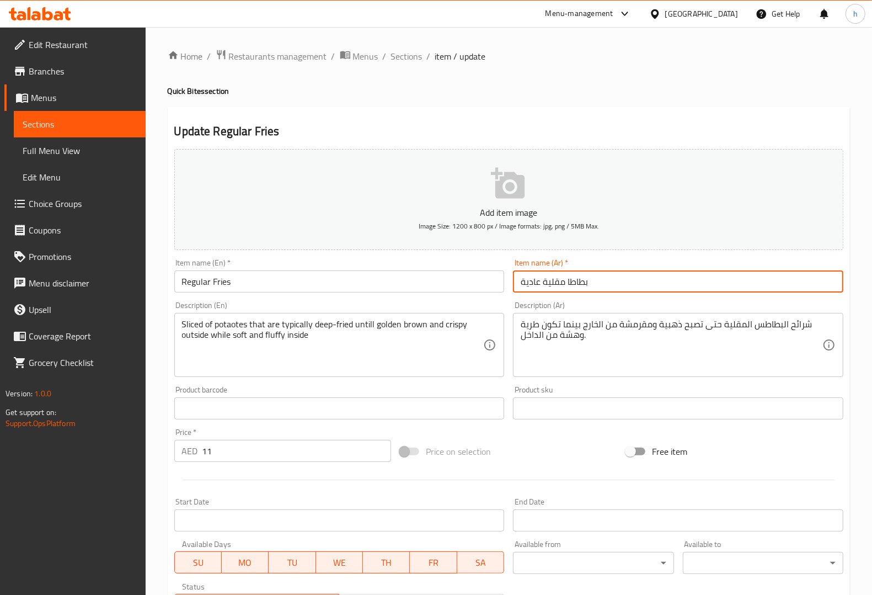
type input "بطاطا مقلية عادية"
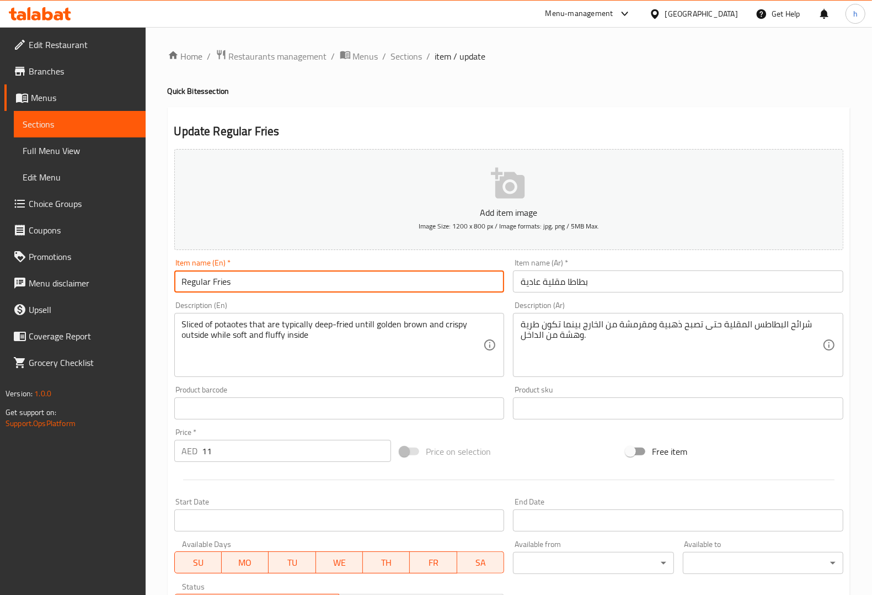
click at [199, 281] on input "Regular Fries" at bounding box center [339, 281] width 330 height 22
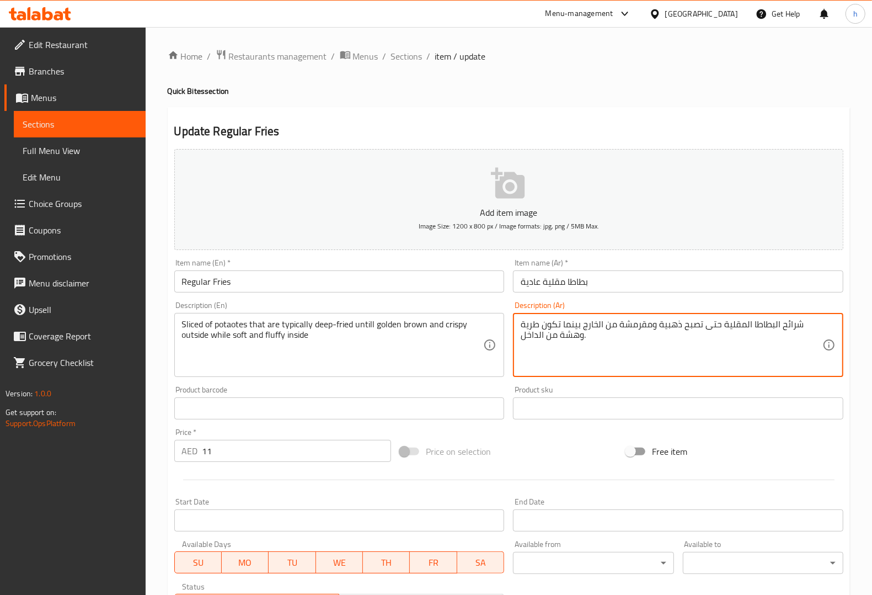
type textarea "شرائح البطاطا المقلية حتى تصبح ذهبية ومقرمشة من الخارج بينما تكون طرية وهشة من …"
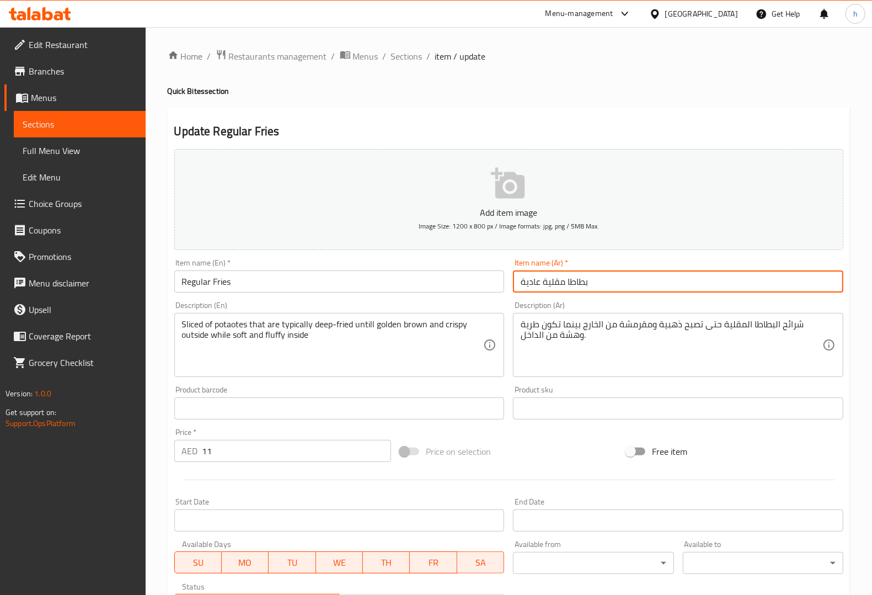
click at [564, 282] on input "بطاطا مقلية عادية" at bounding box center [678, 281] width 330 height 22
type input "بطاطس مقلية عادية"
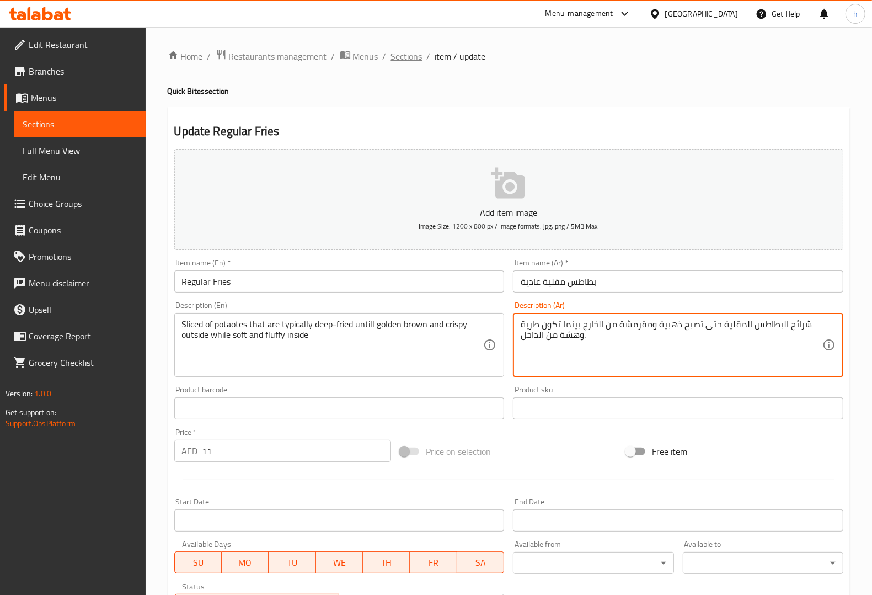
type textarea "شرائح البطاطس المقلية حتى تصبح ذهبية ومقرمشة من الخارج بينما تكون طرية وهشة من …"
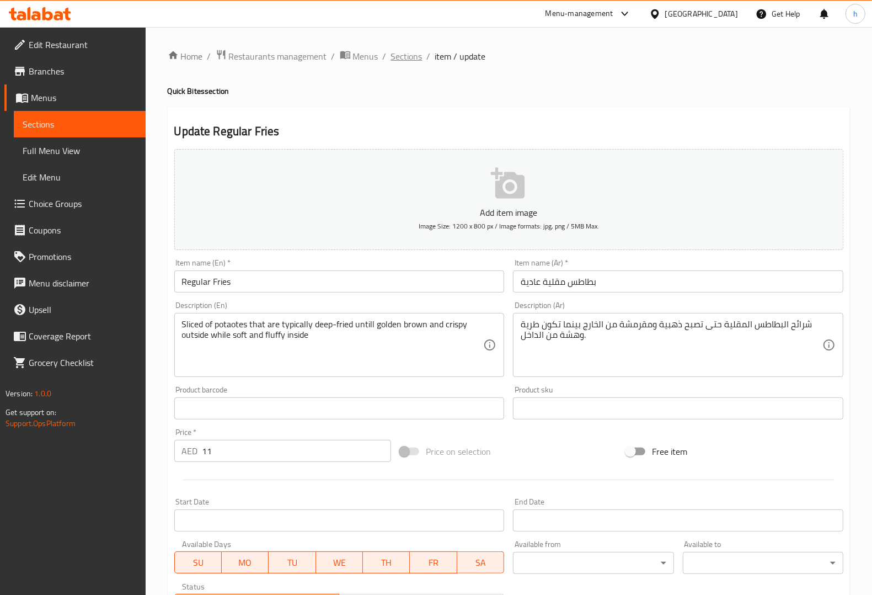
click at [410, 55] on span "Sections" at bounding box center [406, 56] width 31 height 13
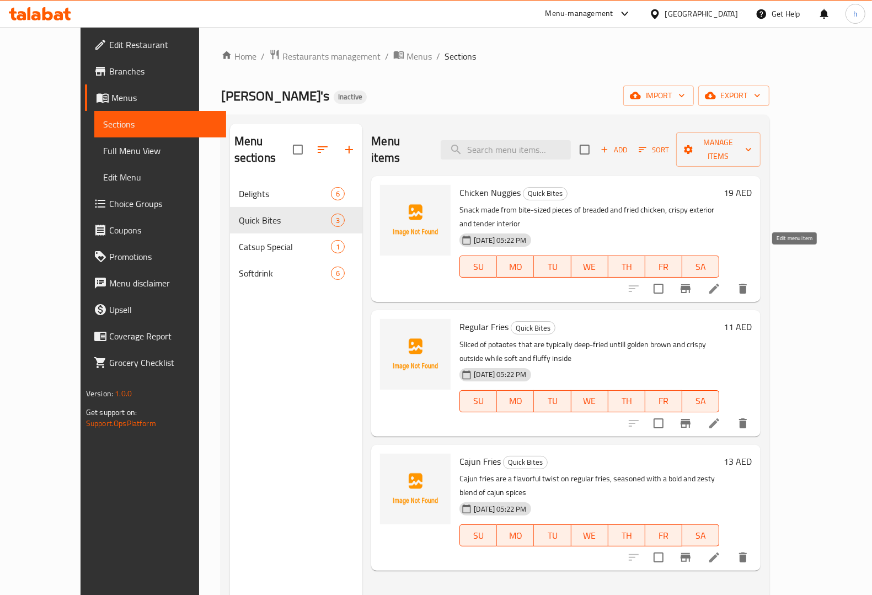
click at [697, 282] on icon at bounding box center [714, 288] width 13 height 13
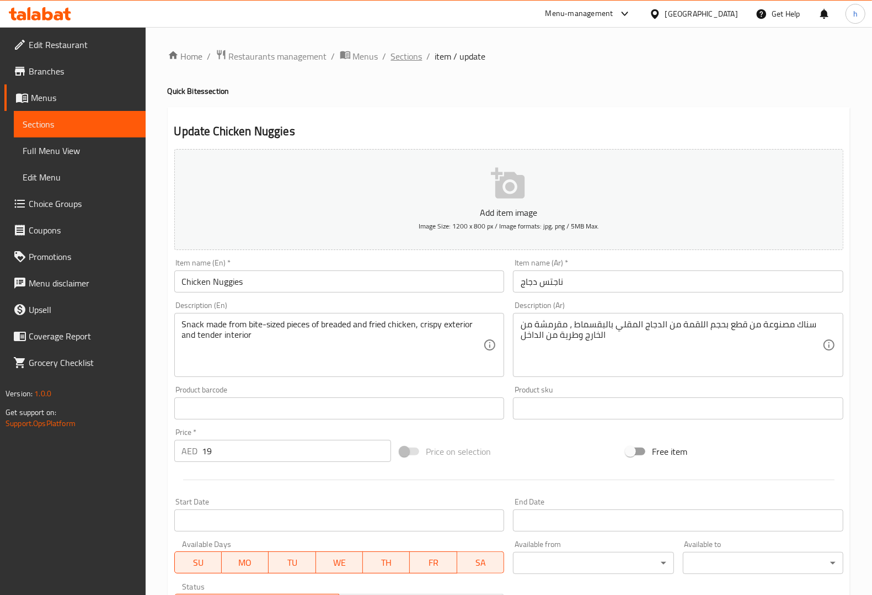
click at [417, 55] on span "Sections" at bounding box center [406, 56] width 31 height 13
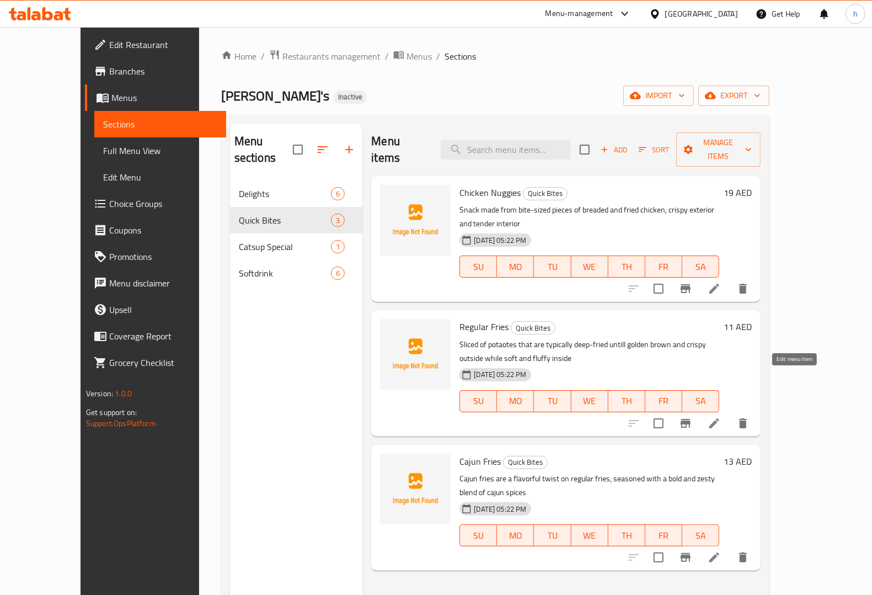
click at [697, 416] on icon at bounding box center [714, 422] width 13 height 13
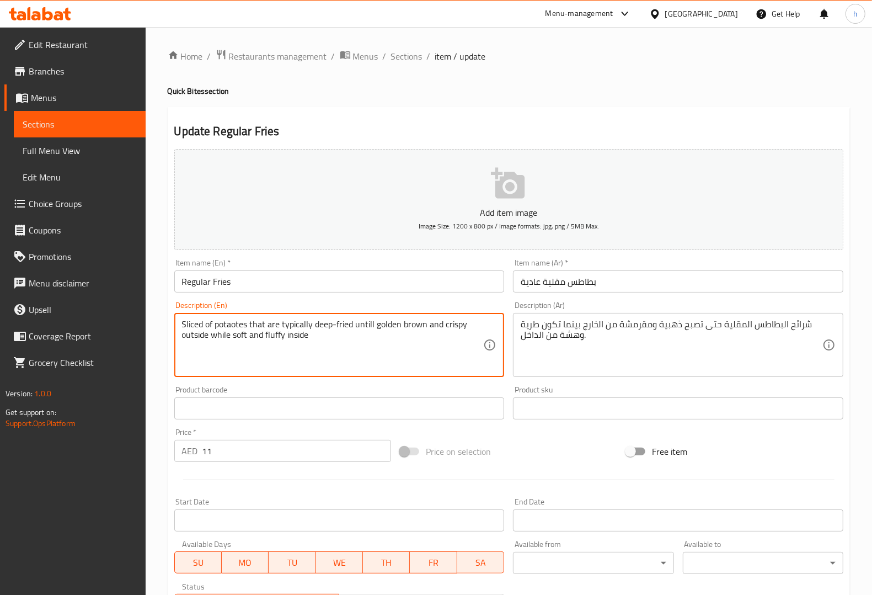
click at [302, 320] on textarea "Sliced of potaotes that are typically deep-fried untill golden brown and crispy…" at bounding box center [333, 345] width 302 height 52
click at [397, 55] on span "Sections" at bounding box center [406, 56] width 31 height 13
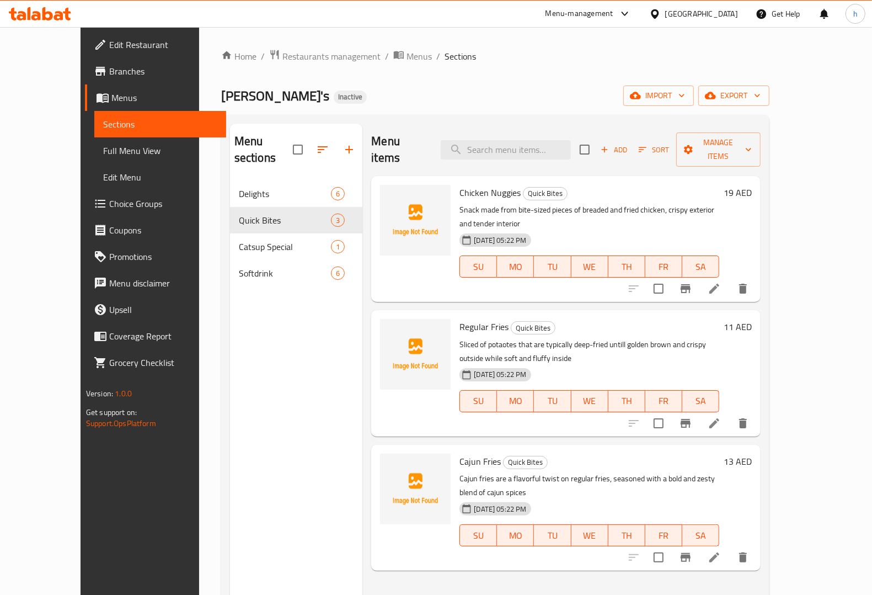
drag, startPoint x: 280, startPoint y: 445, endPoint x: 337, endPoint y: 423, distance: 60.9
click at [280, 445] on div "Menu sections Delights 6 Quick Bites 3 Catsup Special 1 Softdrink 6" at bounding box center [296, 421] width 133 height 595
click at [697, 416] on icon "delete" at bounding box center [742, 422] width 13 height 13
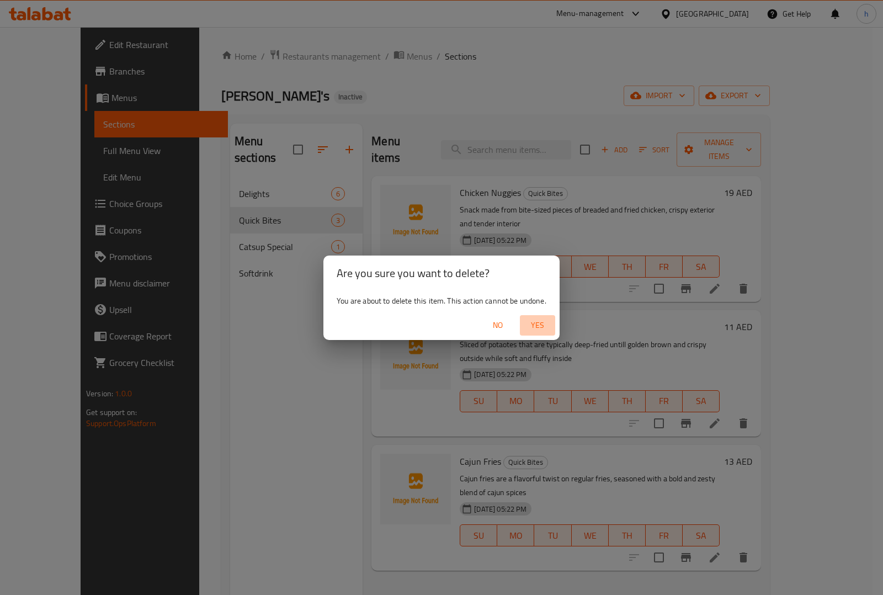
click at [534, 324] on span "Yes" at bounding box center [537, 325] width 26 height 14
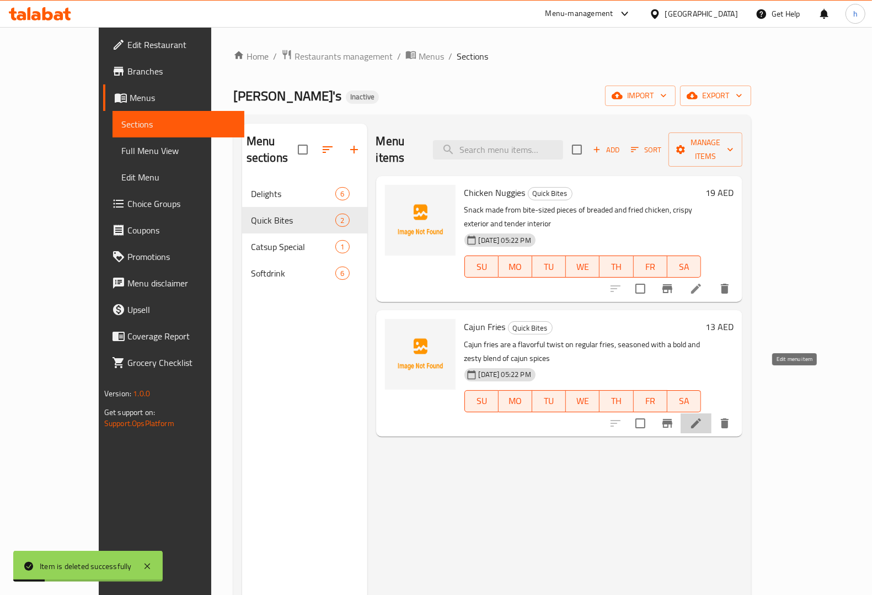
click at [697, 416] on icon at bounding box center [696, 422] width 13 height 13
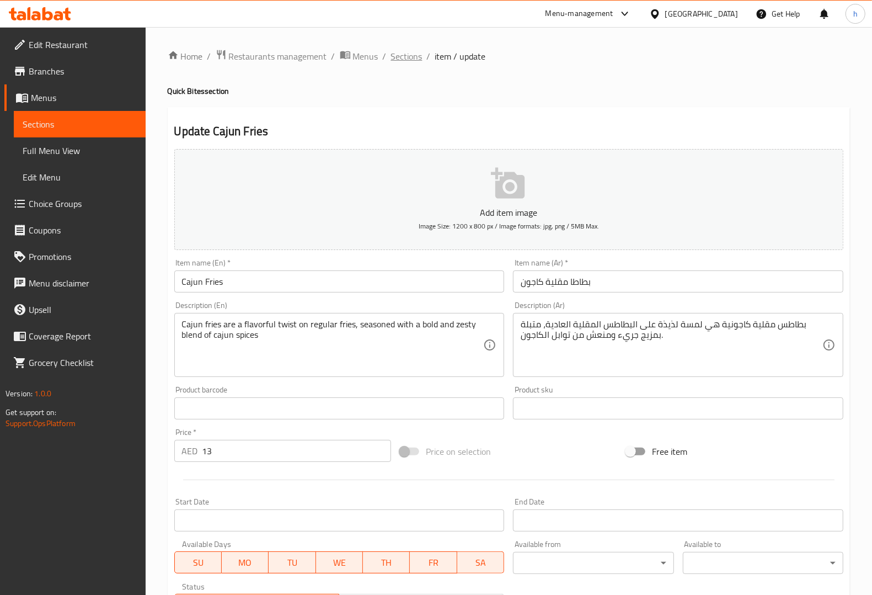
click at [407, 58] on span "Sections" at bounding box center [406, 56] width 31 height 13
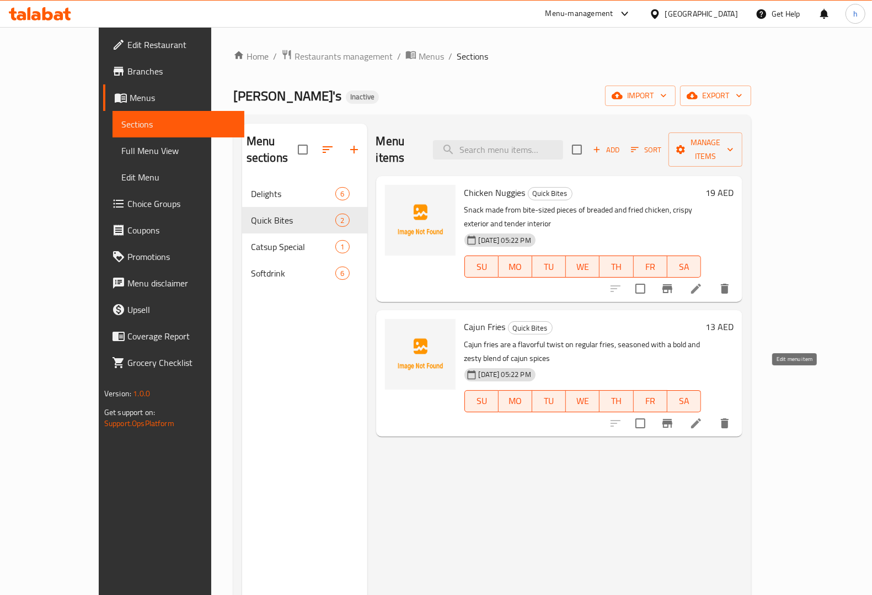
click at [697, 418] on icon at bounding box center [696, 423] width 10 height 10
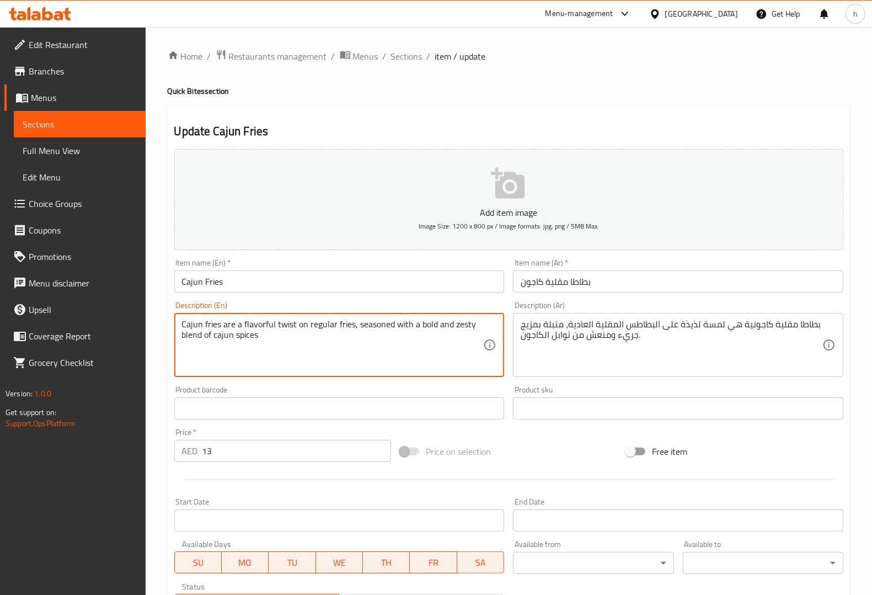
click at [264, 323] on textarea "Cajun fries are a flavorful twist on regular fries, seasoned with a bold and ze…" at bounding box center [333, 345] width 302 height 52
click at [263, 324] on textarea "Cajun fries are a flavorful twist on regular fries, seasoned with a bold and ze…" at bounding box center [333, 345] width 302 height 52
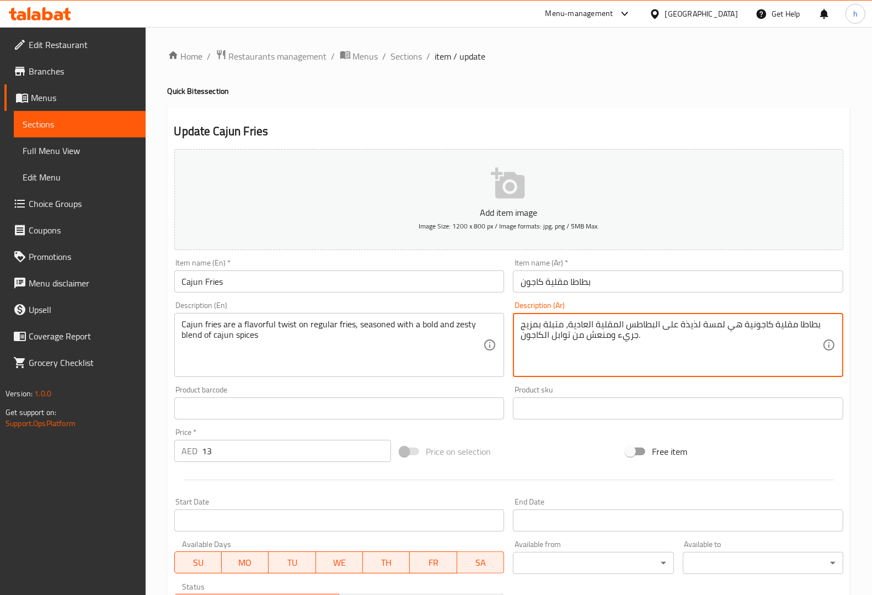
click at [697, 322] on textarea "بطاطا مقلية كاجونية هي لمسة لذيذة على البطاطس المقلية العادية، متبلة بمزيج جريء…" at bounding box center [672, 345] width 302 height 52
click at [622, 323] on textarea "بطاطا مقلية كاجونية هي تويست لذيذة على البطاطس المقلية العادية، متبلة بمزيج جري…" at bounding box center [672, 345] width 302 height 52
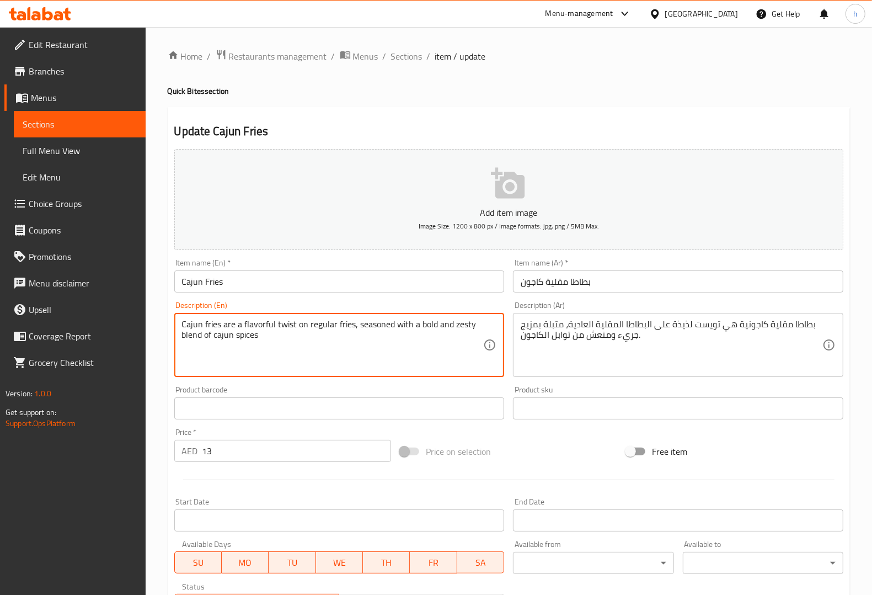
click at [423, 324] on textarea "Cajun fries are a flavorful twist on regular fries, seasoned with a bold and ze…" at bounding box center [333, 345] width 302 height 52
drag, startPoint x: 669, startPoint y: 324, endPoint x: 675, endPoint y: 327, distance: 6.2
click at [194, 338] on textarea "Cajun fries are a flavorful twist on regular fries, seasoned with a bold and ze…" at bounding box center [333, 345] width 302 height 52
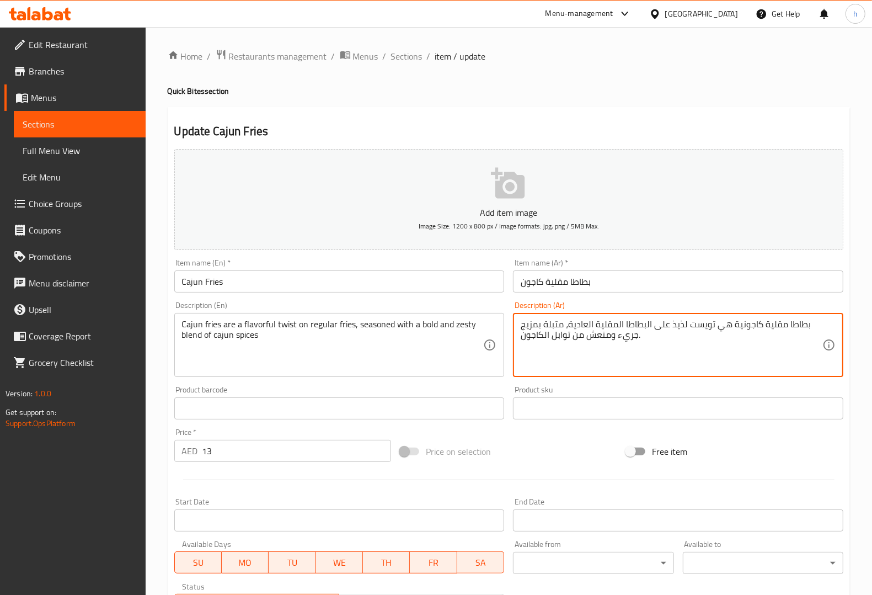
drag, startPoint x: 520, startPoint y: 325, endPoint x: 537, endPoint y: 327, distance: 16.6
click at [669, 351] on textarea "بطاطا مقلية كاجونية هي تويست لذيذ على البطاطا المقلية العادية، متبلة بمزيج جريء…" at bounding box center [672, 345] width 302 height 52
click at [600, 336] on textarea "بطاطا مقلية كاجونية هي تويست لذيذ على البطاطا المقلية العادية، متبلة بمزيج جريء…" at bounding box center [672, 345] width 302 height 52
drag, startPoint x: 521, startPoint y: 323, endPoint x: 538, endPoint y: 326, distance: 16.9
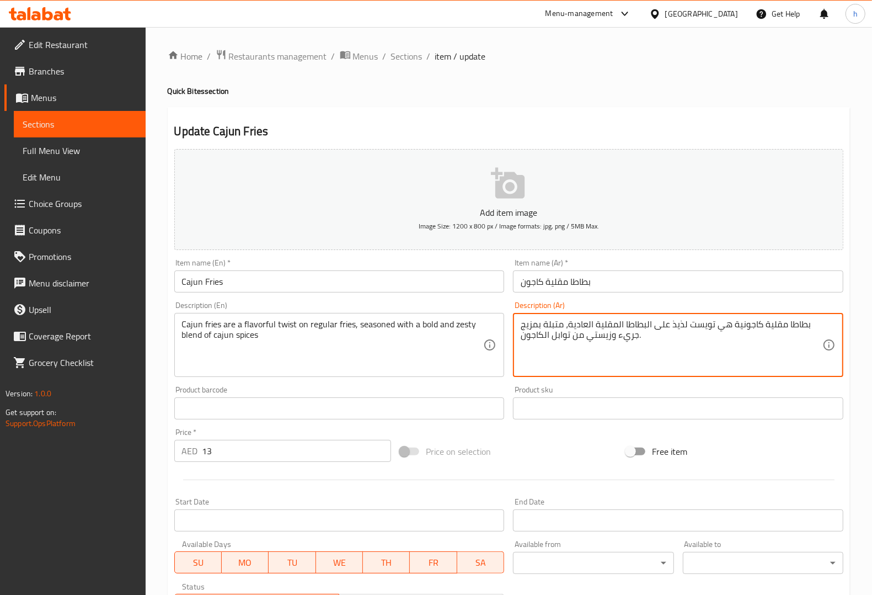
click at [538, 326] on textarea "بطاطا مقلية كاجونية هي تويست لذيذ على البطاطا المقلية العادية، متبلة بمزيج جريء…" at bounding box center [672, 345] width 302 height 52
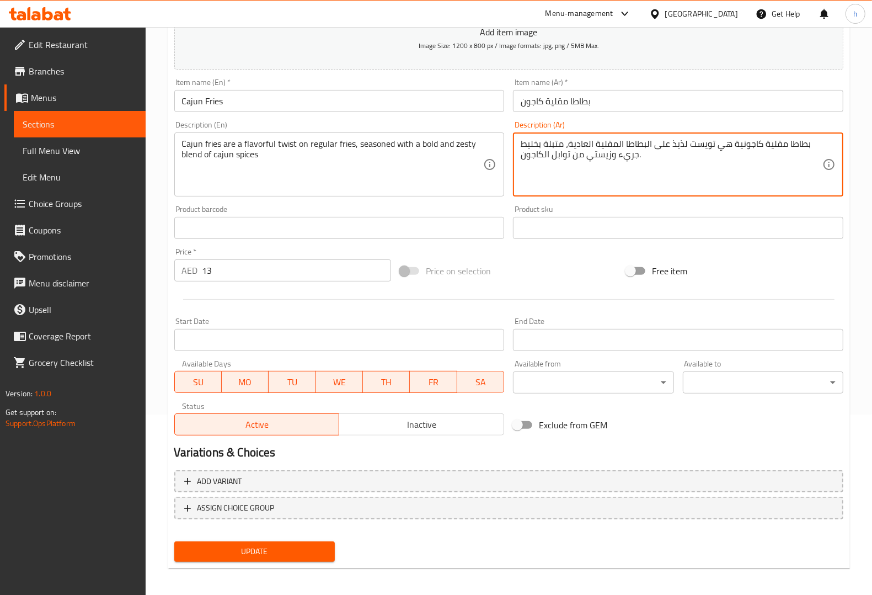
scroll to position [183, 0]
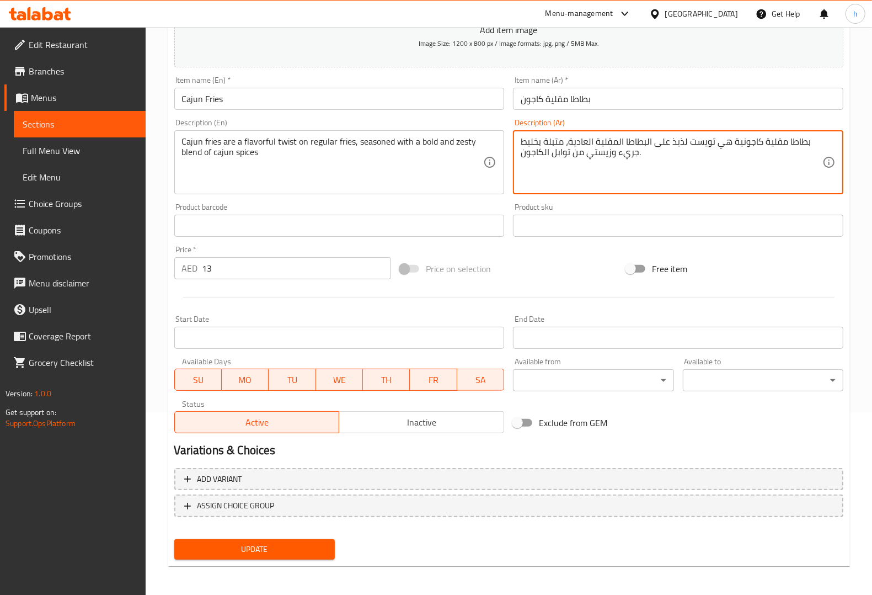
type textarea "بطاطا مقلية كاجونية هي تويست لذيذ على البطاطا المقلية العادية، متبلة بخليط جريء…"
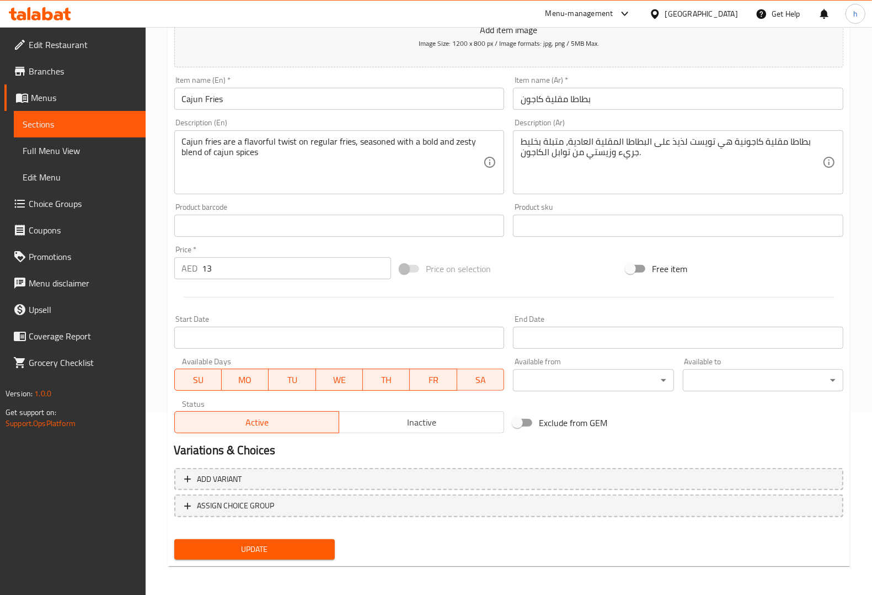
click at [249, 475] on span "Update" at bounding box center [254, 549] width 143 height 14
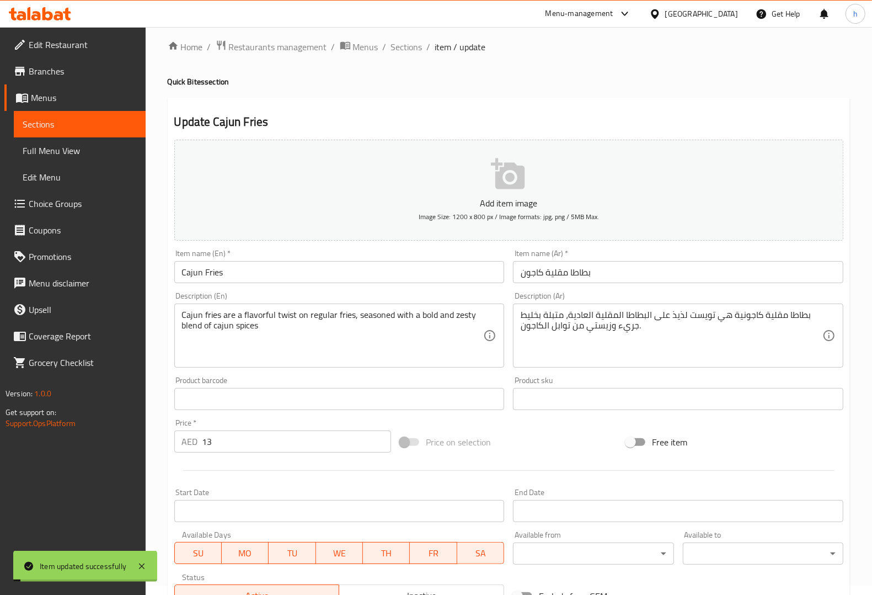
scroll to position [0, 0]
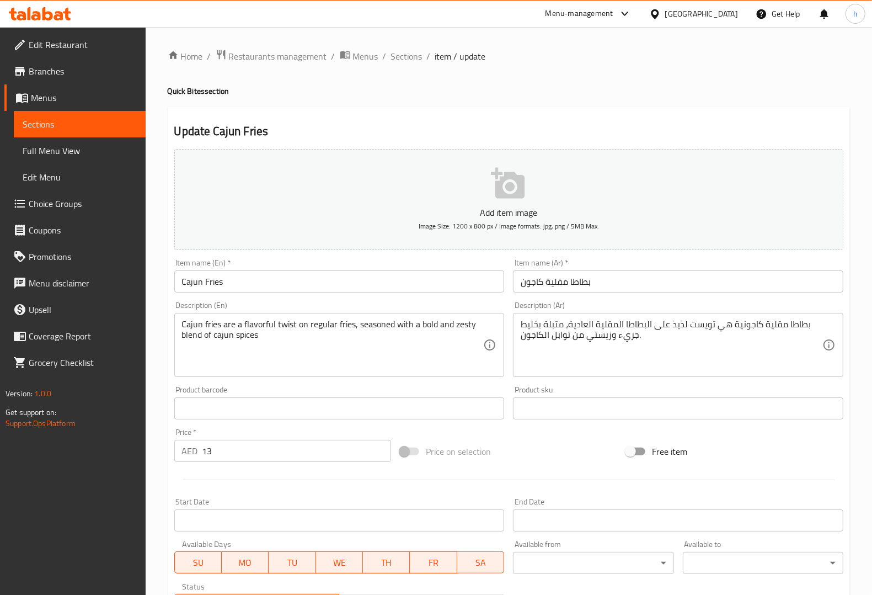
click at [569, 280] on input "بطاطا مقلية كاجون" at bounding box center [678, 281] width 330 height 22
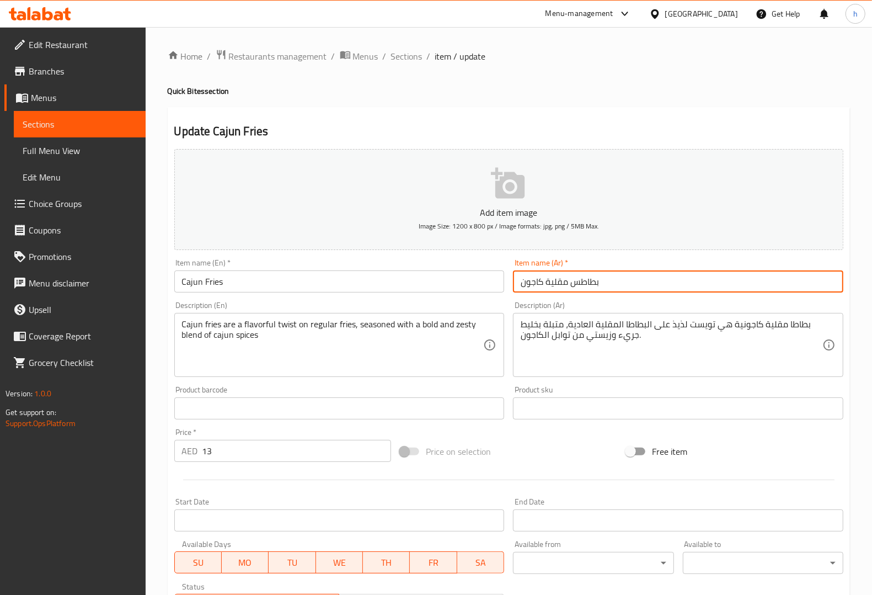
type input "بطاطس مقلية كاجون"
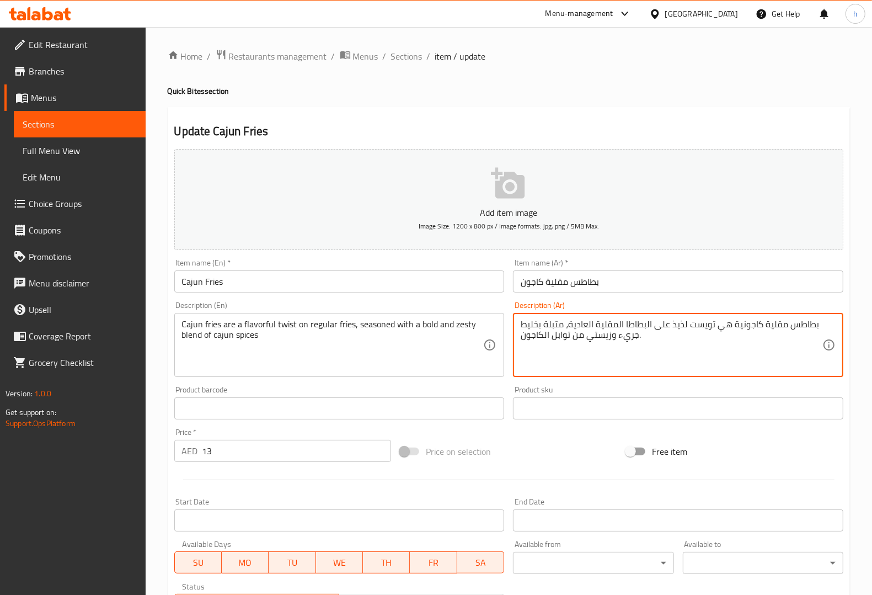
click at [624, 324] on textarea "بطاطس مقلية كاجونية هي تويست لذيذ على البطاطا المقلية العادية، متبلة بخليط جريء…" at bounding box center [672, 345] width 302 height 52
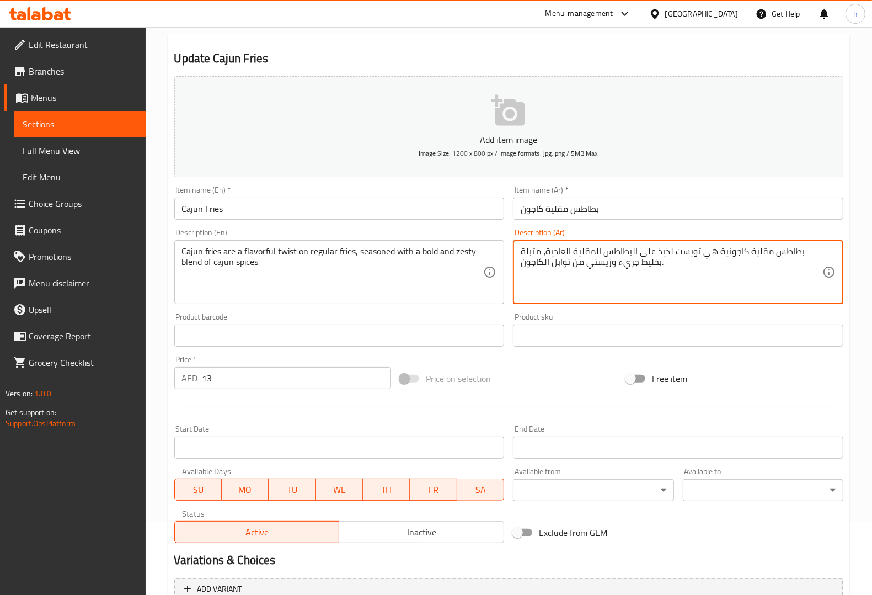
scroll to position [183, 0]
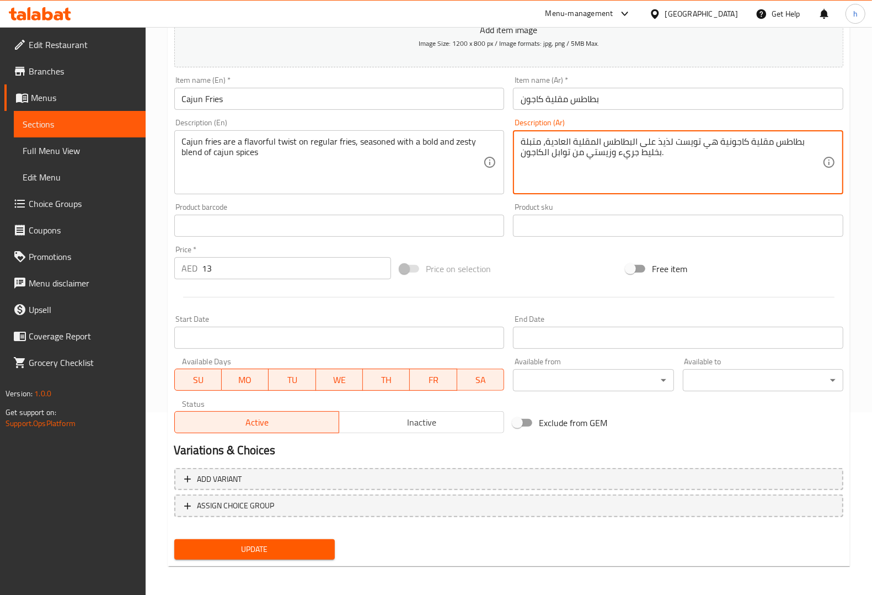
type textarea "بطاطس مقلية كاجونية هي تويست لذيذ على البطاطس المقلية العادية، متبلة بخليط جريء…"
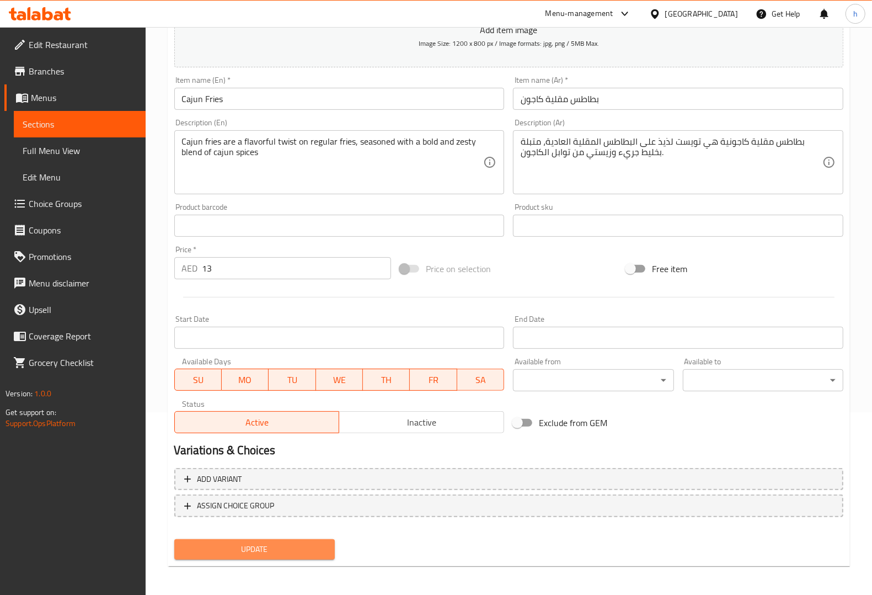
click at [287, 475] on span "Update" at bounding box center [254, 549] width 143 height 14
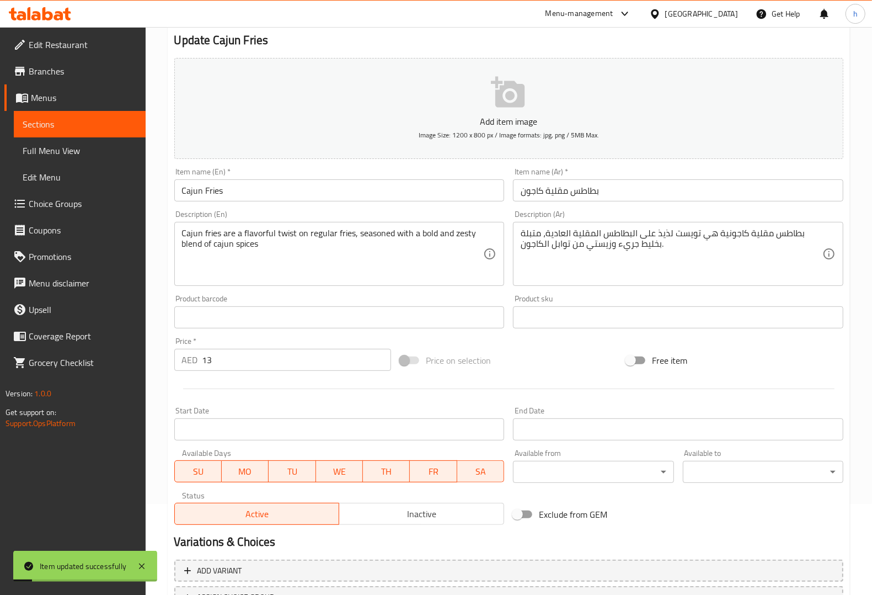
scroll to position [0, 0]
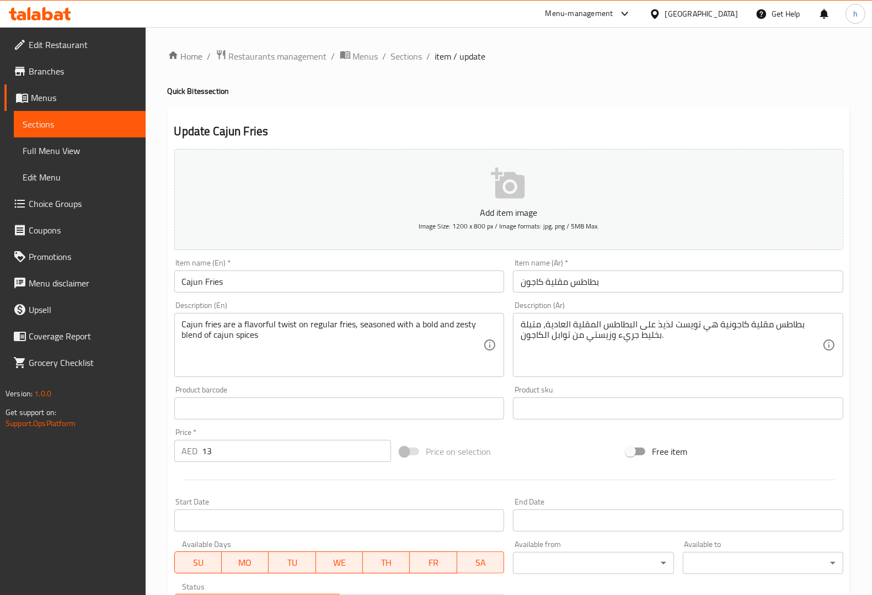
click at [572, 282] on input "بطاطس مقلية كاجون" at bounding box center [678, 281] width 330 height 22
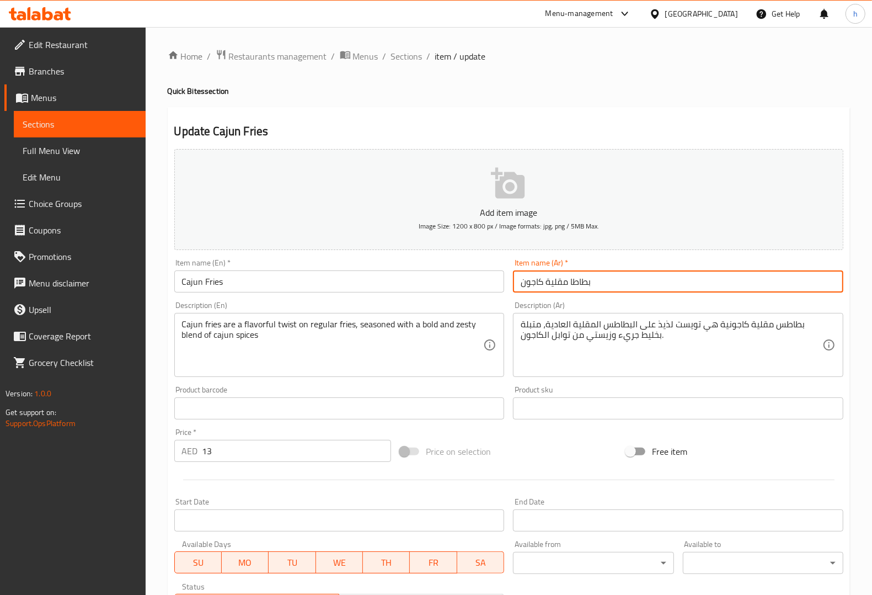
type input "بطاطا مقلية كاجون"
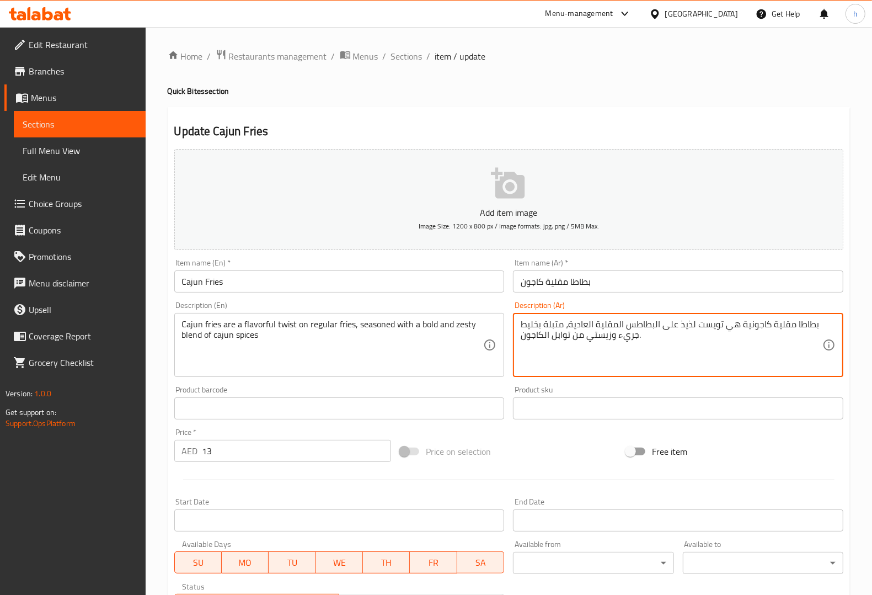
click at [626, 323] on textarea "بطاطا مقلية كاجونية هي تويست لذيذ على البطاطس المقلية العادية، متبلة بخليط جريء…" at bounding box center [672, 345] width 302 height 52
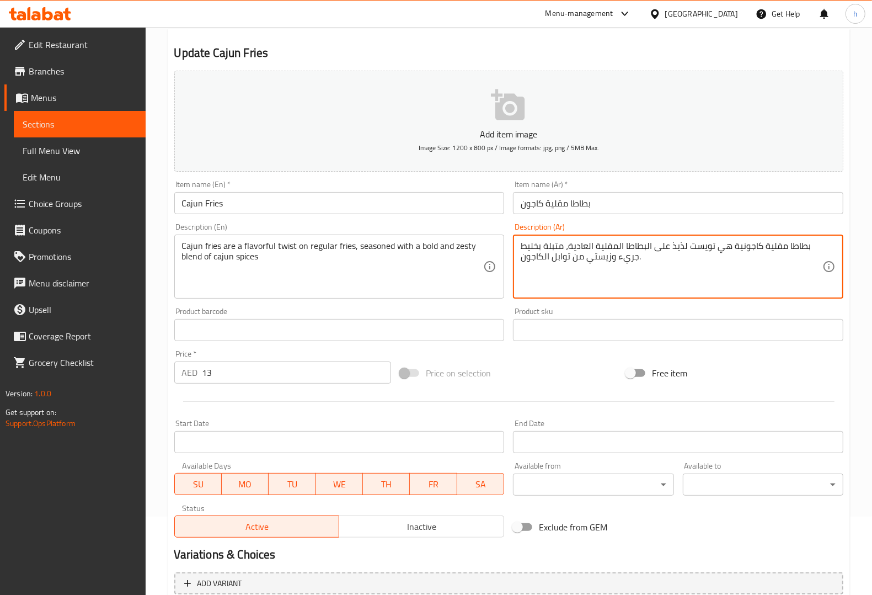
scroll to position [183, 0]
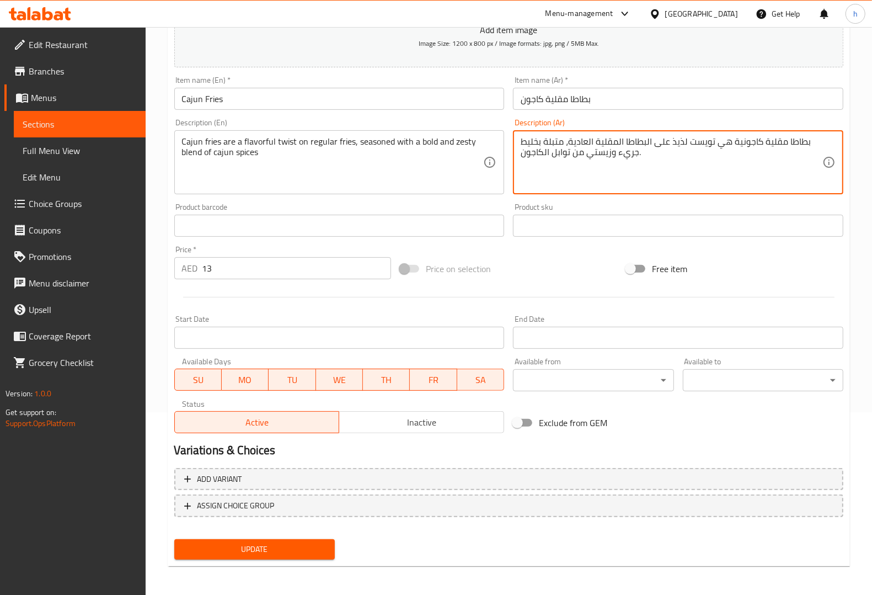
type textarea "بطاطا مقلية كاجونية هي تويست لذيذ على البطاطا المقلية العادية، متبلة بخليط جريء…"
click at [264, 475] on span "Update" at bounding box center [254, 549] width 143 height 14
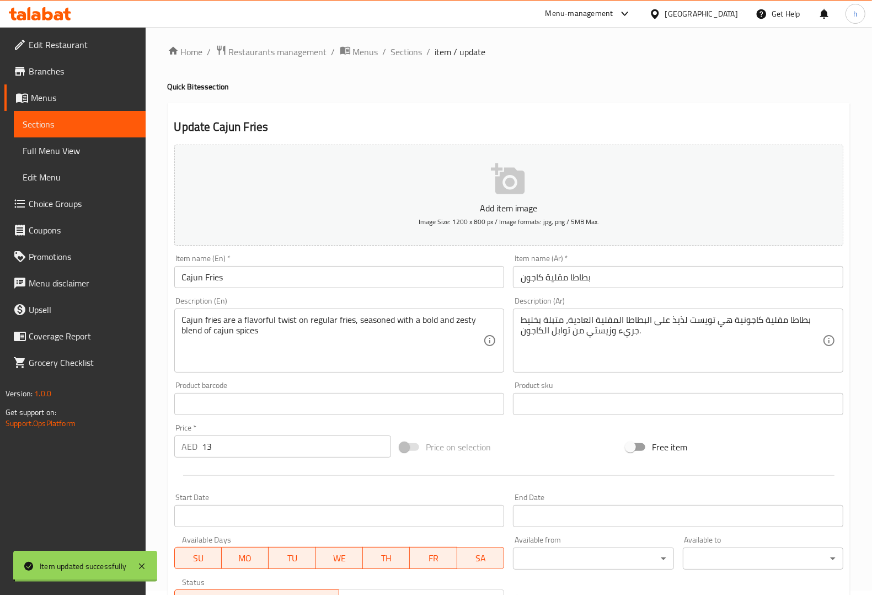
scroll to position [0, 0]
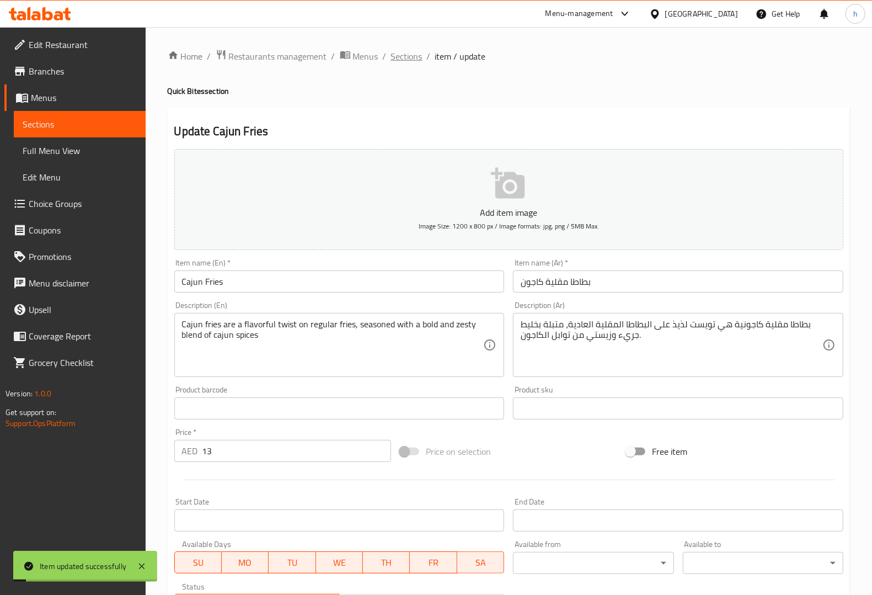
click at [403, 57] on span "Sections" at bounding box center [406, 56] width 31 height 13
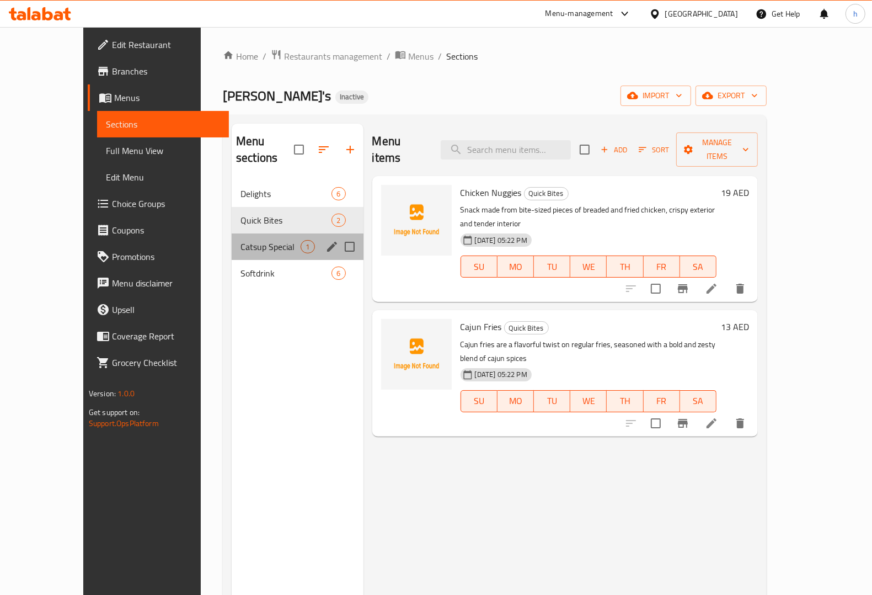
click at [254, 239] on div "Catsup Special 1" at bounding box center [297, 246] width 131 height 26
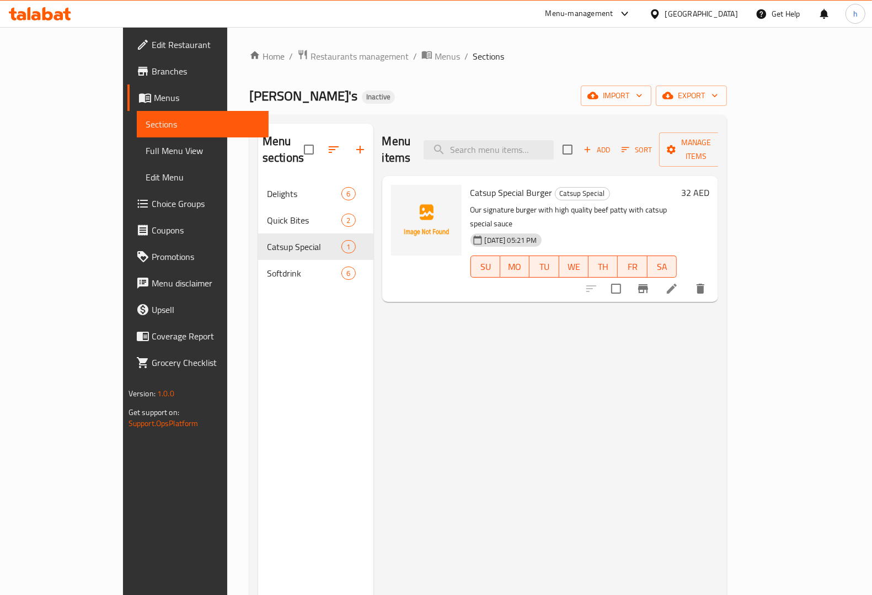
click at [687, 279] on li at bounding box center [671, 289] width 31 height 20
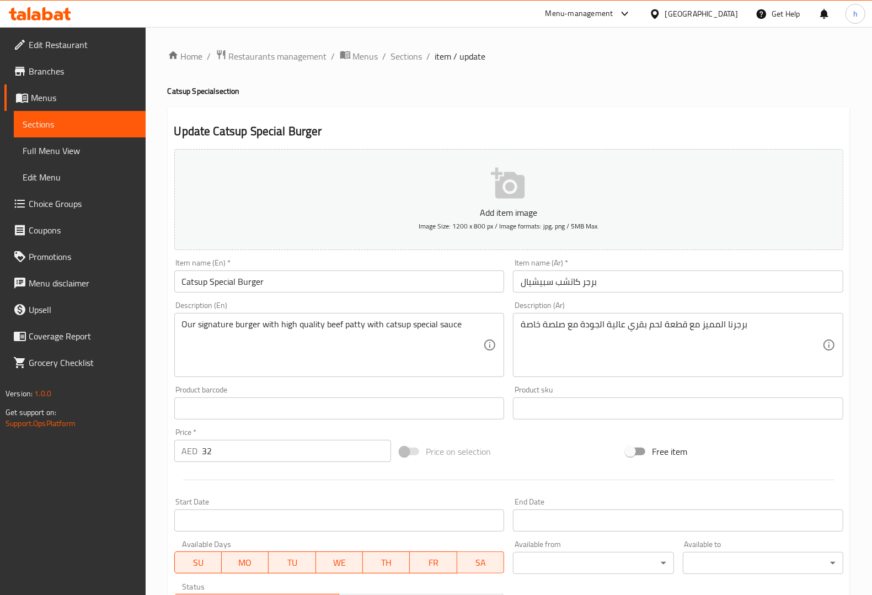
click at [200, 284] on input "Catsup Special Burger" at bounding box center [339, 281] width 330 height 22
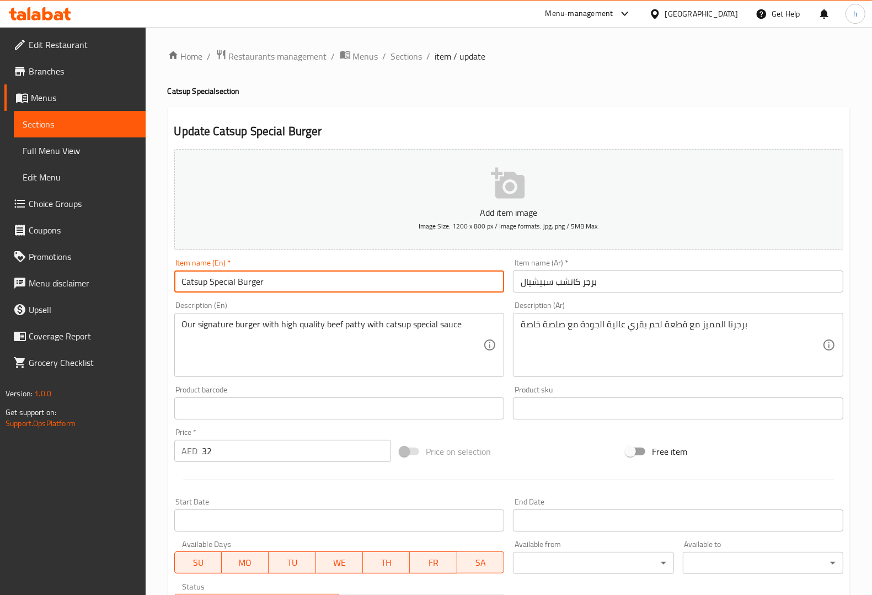
click at [200, 284] on input "Catsup Special Burger" at bounding box center [339, 281] width 330 height 22
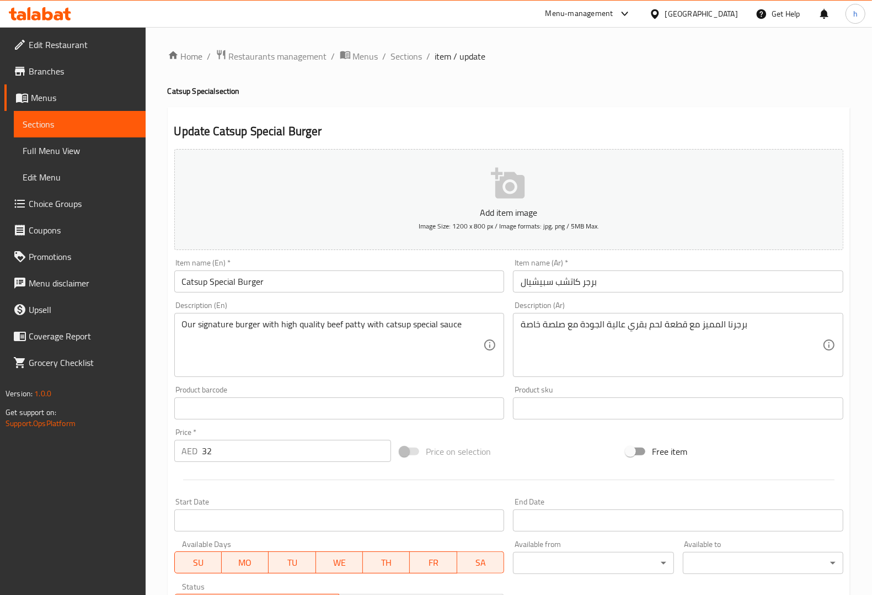
click at [200, 285] on input "Catsup Special Burger" at bounding box center [339, 281] width 330 height 22
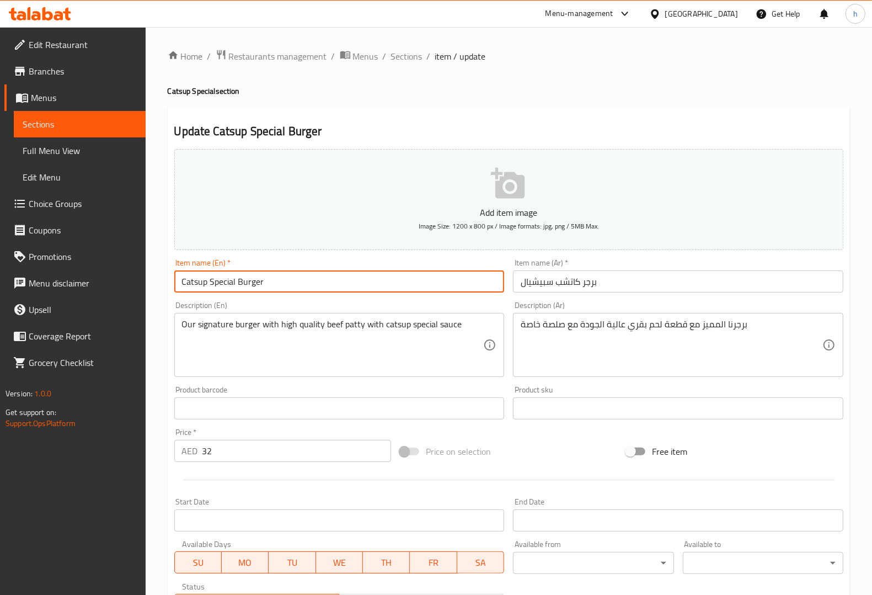
click at [200, 285] on input "Catsup Special Burger" at bounding box center [339, 281] width 330 height 22
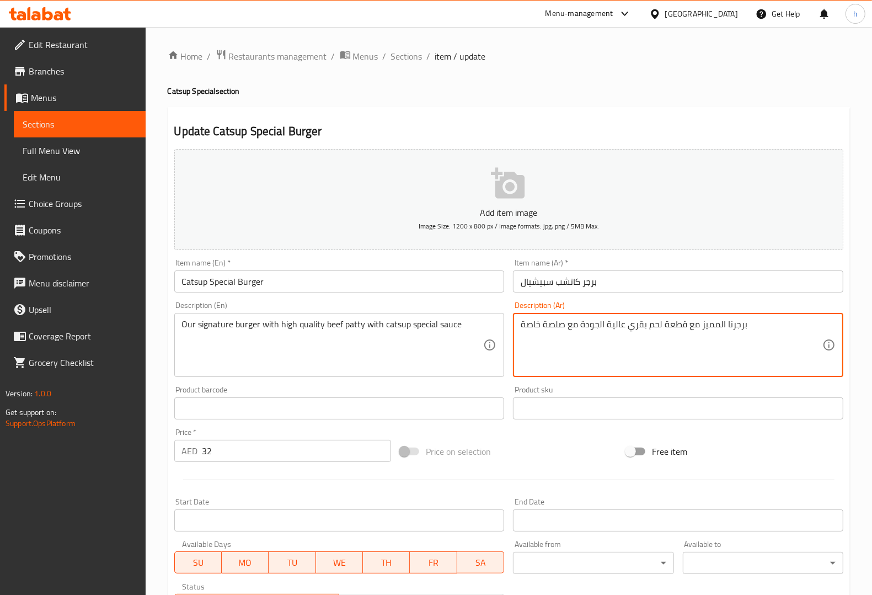
click at [697, 323] on textarea "برجرنا المميز مع قطعة لحم بقري عالية الجودة مع صلصة خاصة" at bounding box center [672, 345] width 302 height 52
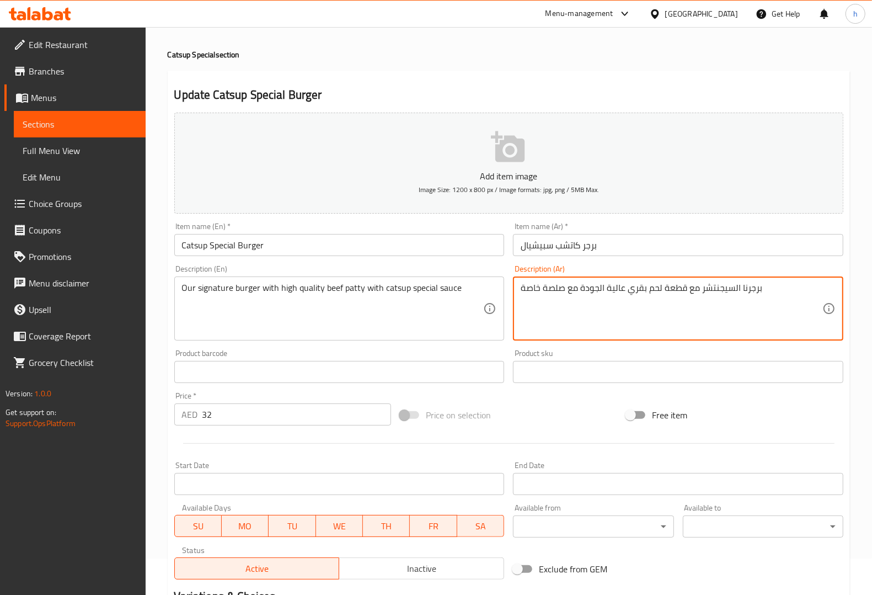
scroll to position [69, 0]
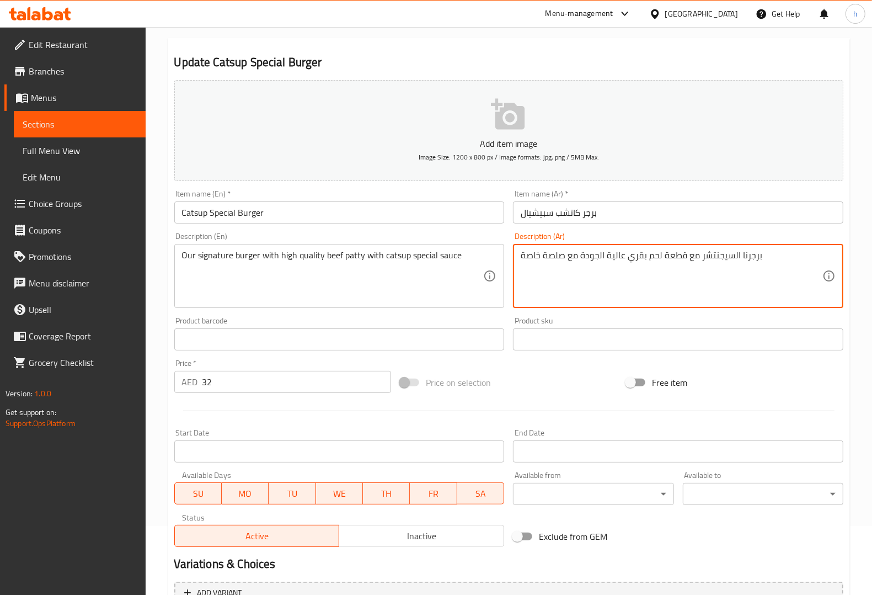
click at [673, 257] on textarea "برجرنا السيجنتشر مع قطعة لحم بقري عالية الجودة مع صلصة خاصة" at bounding box center [672, 276] width 302 height 52
click at [552, 258] on textarea "برجرنا السيجنتشر مع شريحة لحم بقري عالية الجودة مع صلصة خاصة" at bounding box center [672, 276] width 302 height 52
click at [525, 251] on textarea "برجرنا السيجنتشر مع شريحة لحم بقري عالية الجودة مع صوص خاصة" at bounding box center [672, 276] width 302 height 52
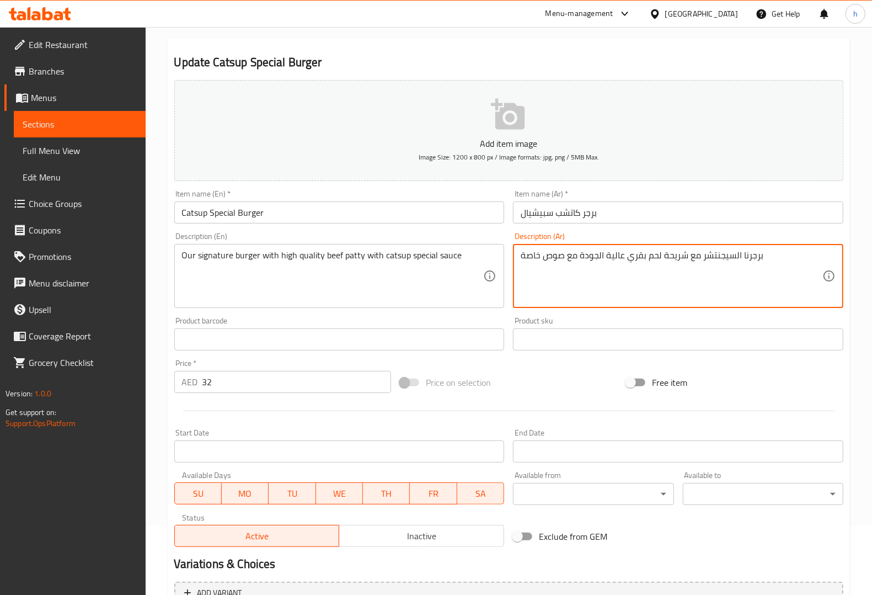
click at [525, 251] on textarea "برجرنا السيجنتشر مع شريحة لحم بقري عالية الجودة مع صوص خاصة" at bounding box center [672, 276] width 302 height 52
click at [553, 255] on textarea "برجرنا السيجنتشر مع شريحة لحم بقري عالية الجودة مع صوص سبيشيال" at bounding box center [672, 276] width 302 height 52
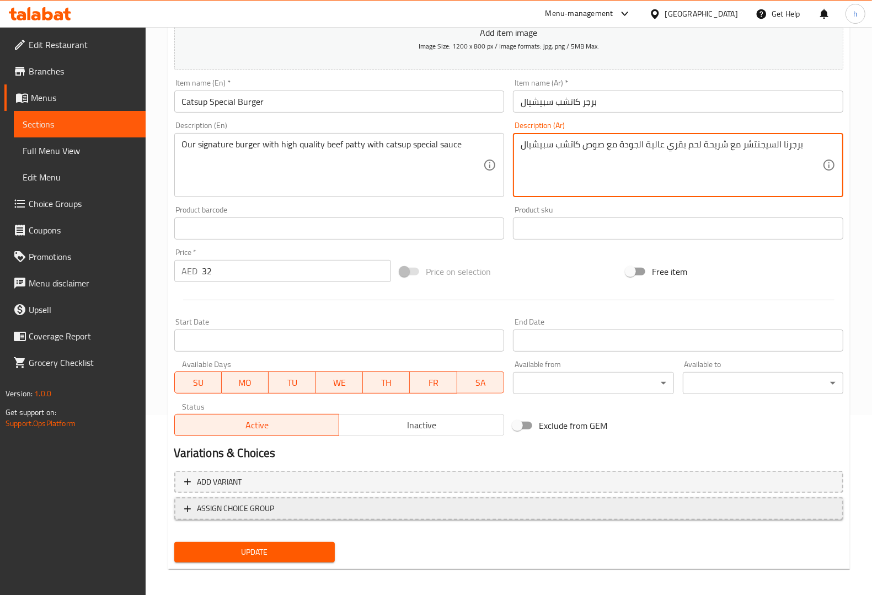
scroll to position [183, 0]
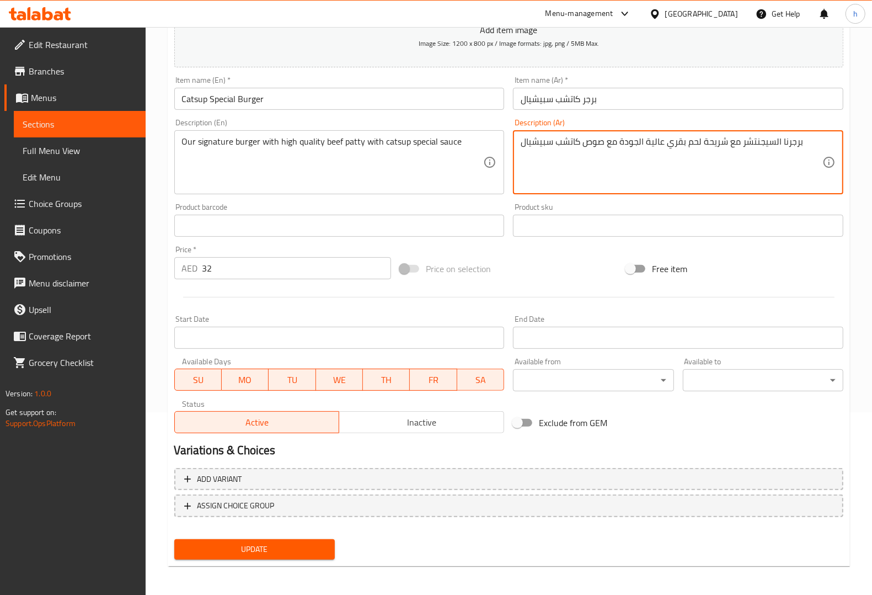
type textarea "برجرنا السيجنتشر مع شريحة لحم بقري عالية الجودة مع صوص كاتشب سبيشيال"
click at [313, 475] on span "Update" at bounding box center [254, 549] width 143 height 14
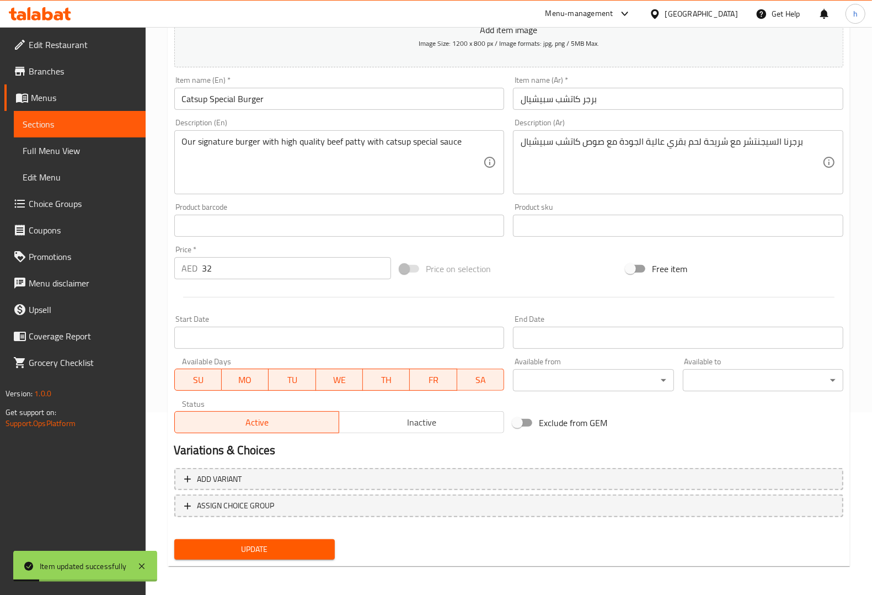
scroll to position [0, 0]
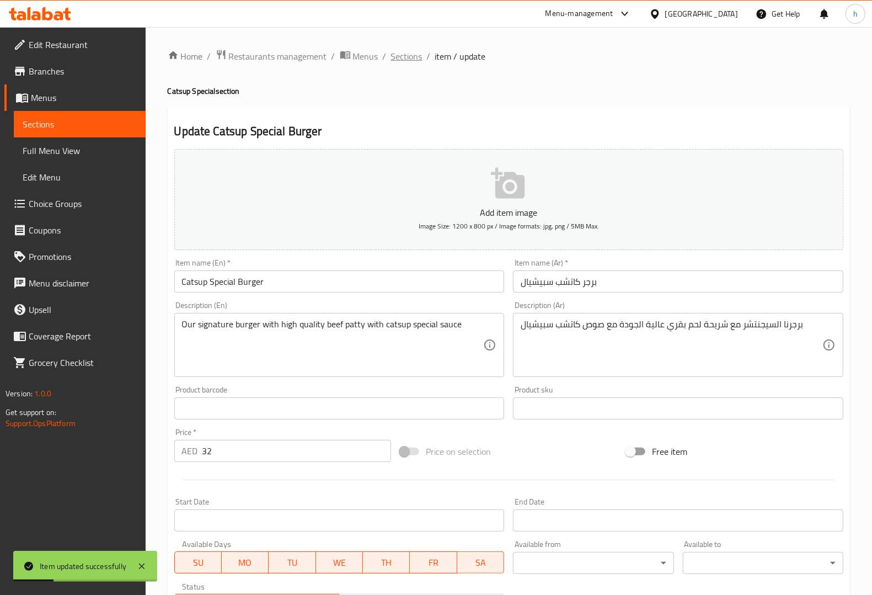
click at [403, 58] on span "Sections" at bounding box center [406, 56] width 31 height 13
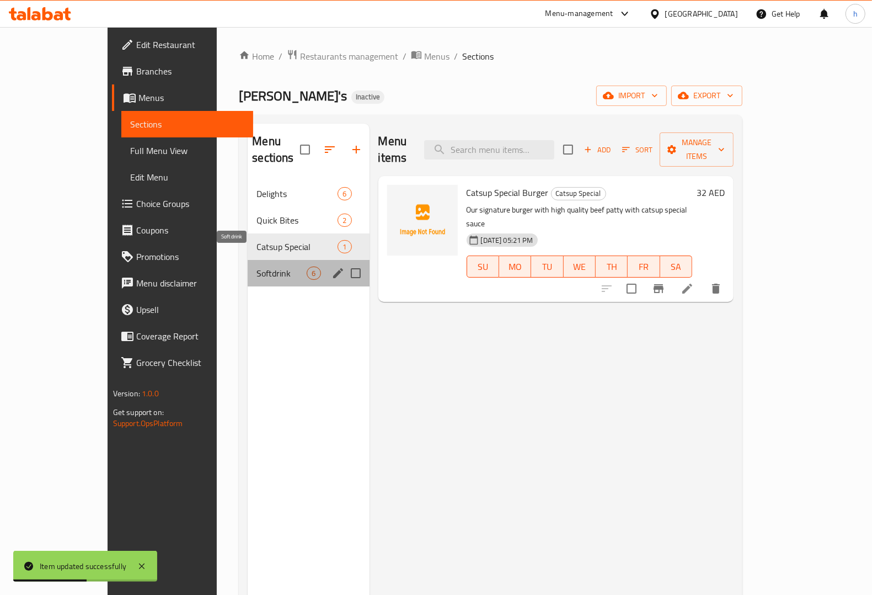
click at [256, 266] on span "Softdrink" at bounding box center [281, 272] width 50 height 13
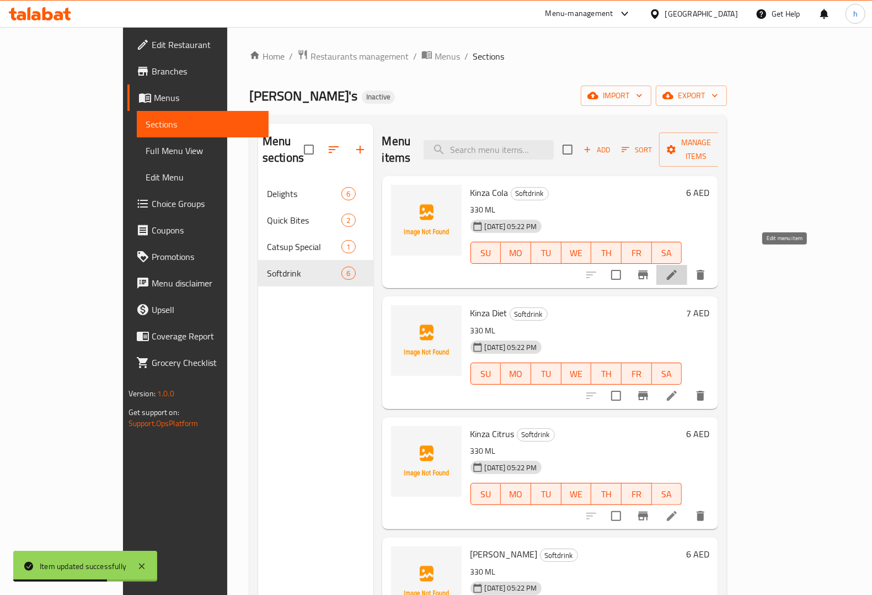
click at [677, 270] on icon at bounding box center [672, 275] width 10 height 10
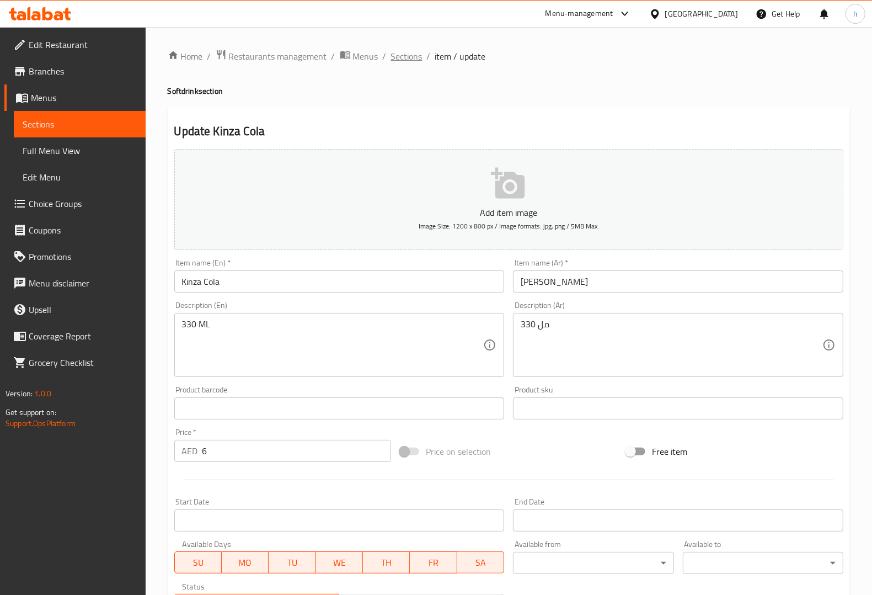
click at [415, 54] on span "Sections" at bounding box center [406, 56] width 31 height 13
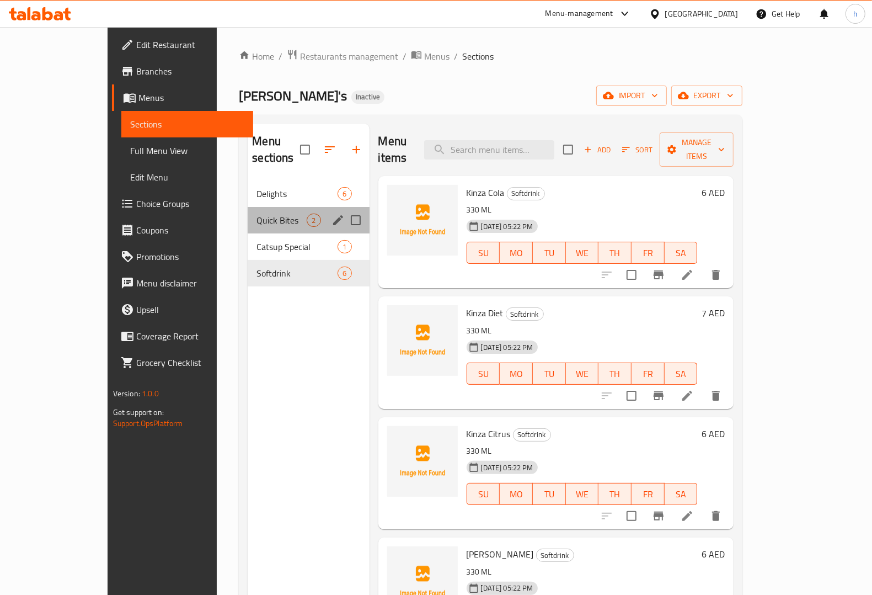
click at [248, 211] on div "Quick Bites 2" at bounding box center [308, 220] width 121 height 26
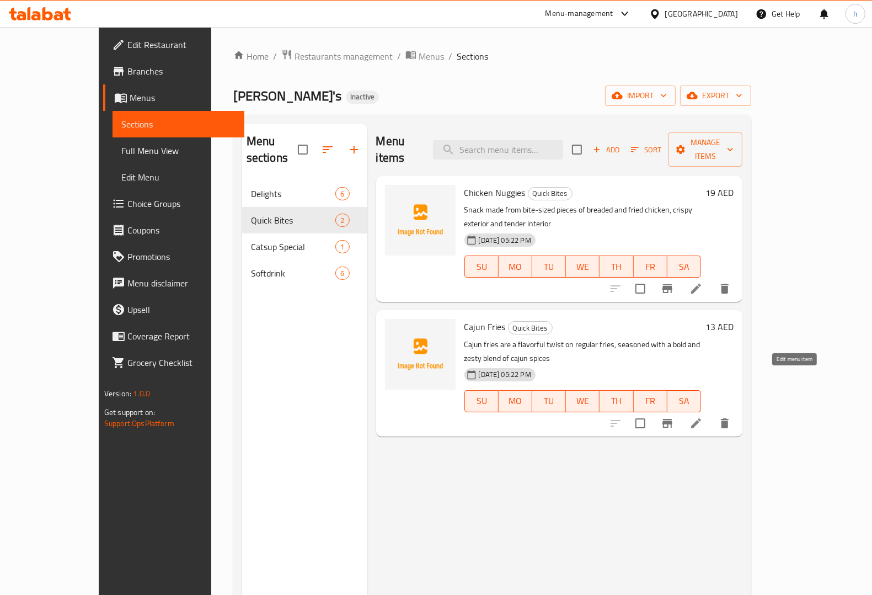
click at [697, 416] on icon at bounding box center [696, 422] width 13 height 13
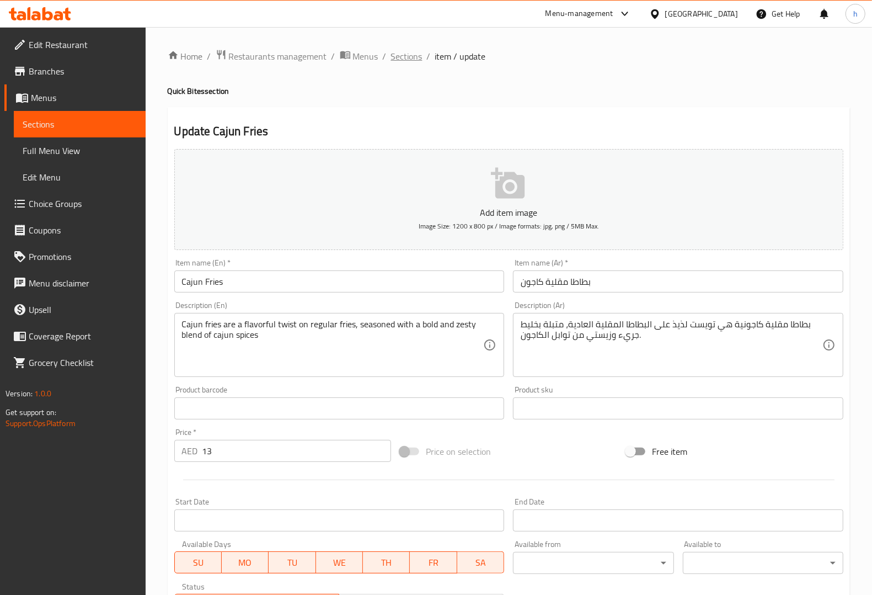
click at [398, 56] on span "Sections" at bounding box center [406, 56] width 31 height 13
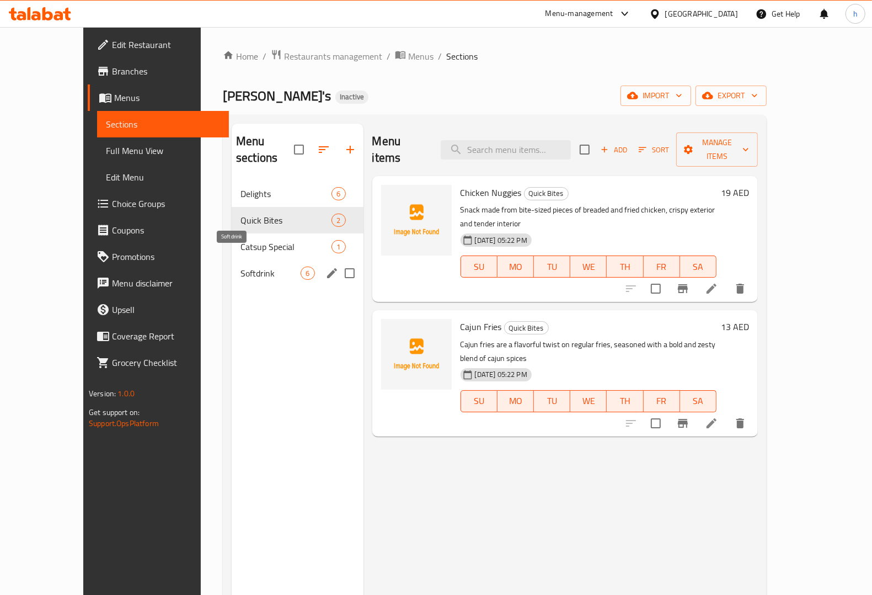
click at [271, 266] on span "Softdrink" at bounding box center [270, 272] width 60 height 13
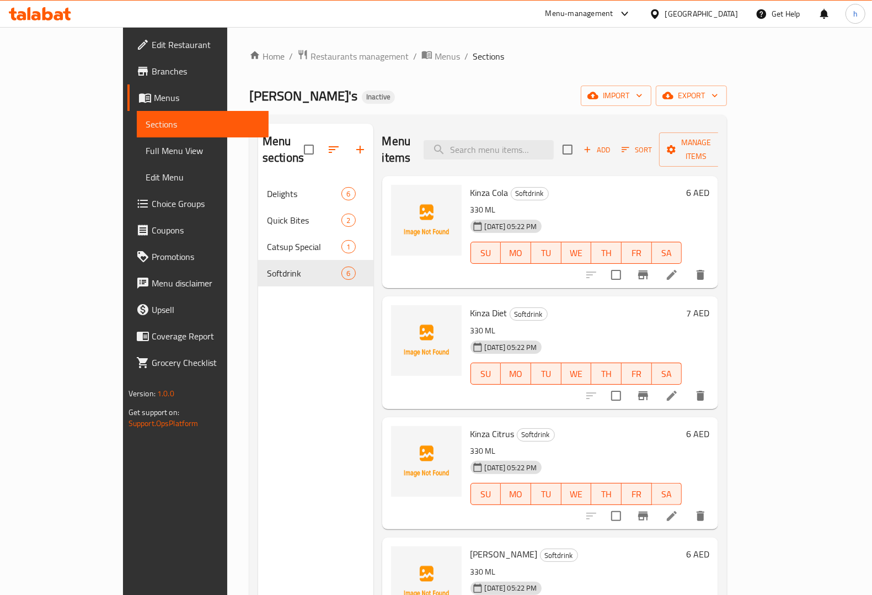
click at [677, 270] on icon at bounding box center [672, 275] width 10 height 10
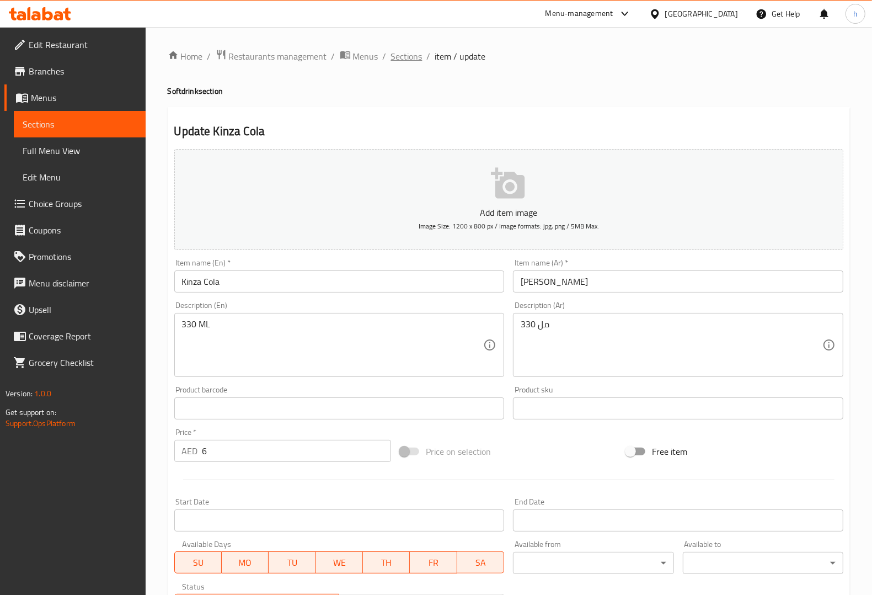
click at [415, 51] on span "Sections" at bounding box center [406, 56] width 31 height 13
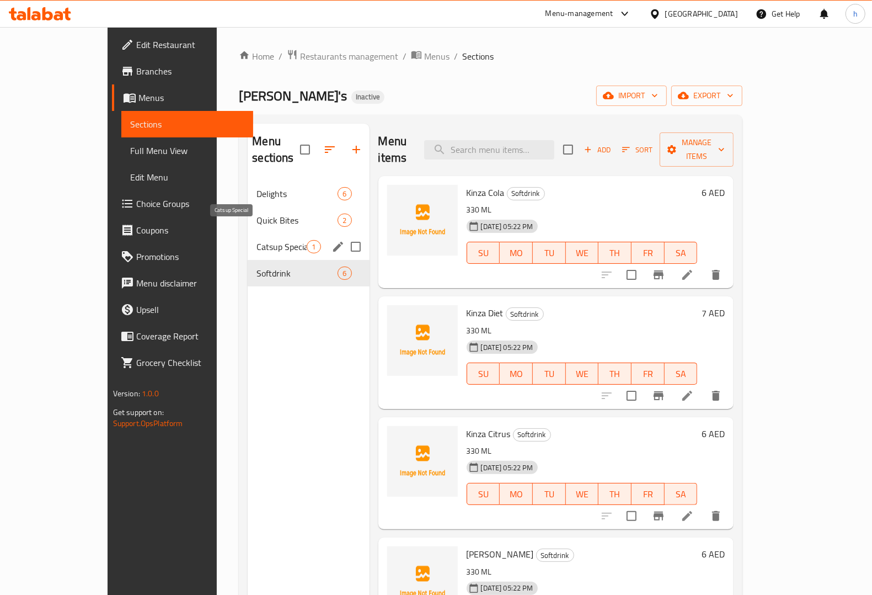
click at [262, 240] on span "Catsup Special" at bounding box center [281, 246] width 50 height 13
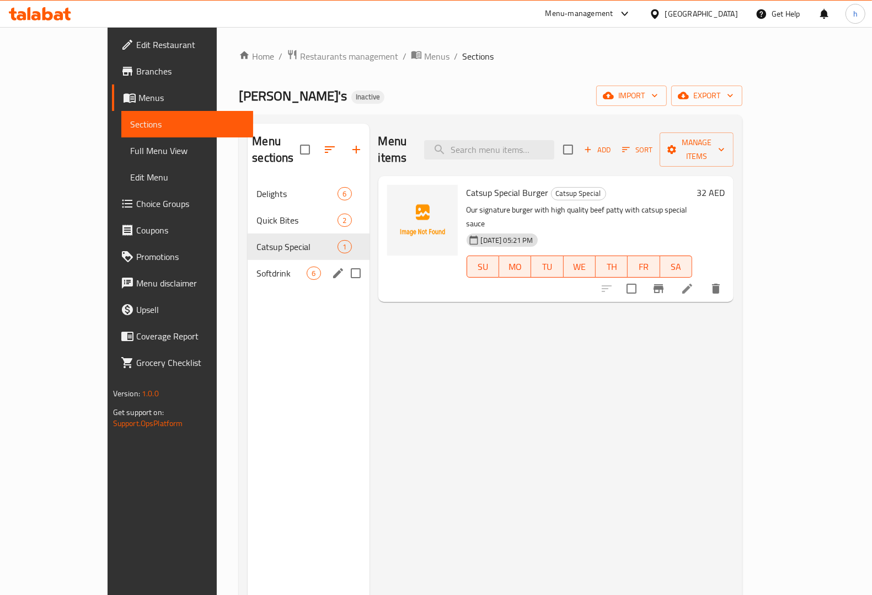
click at [266, 266] on span "Softdrink" at bounding box center [281, 272] width 50 height 13
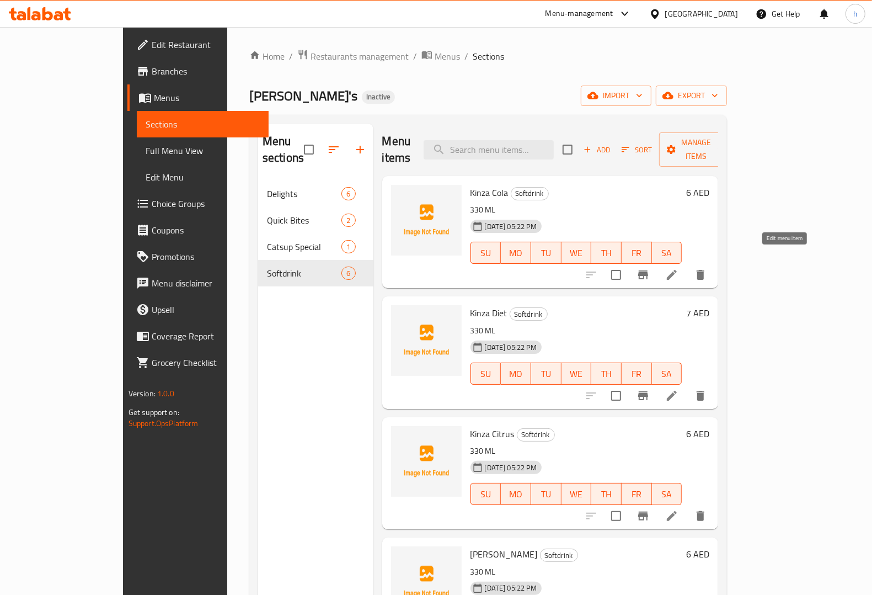
click at [678, 268] on icon at bounding box center [671, 274] width 13 height 13
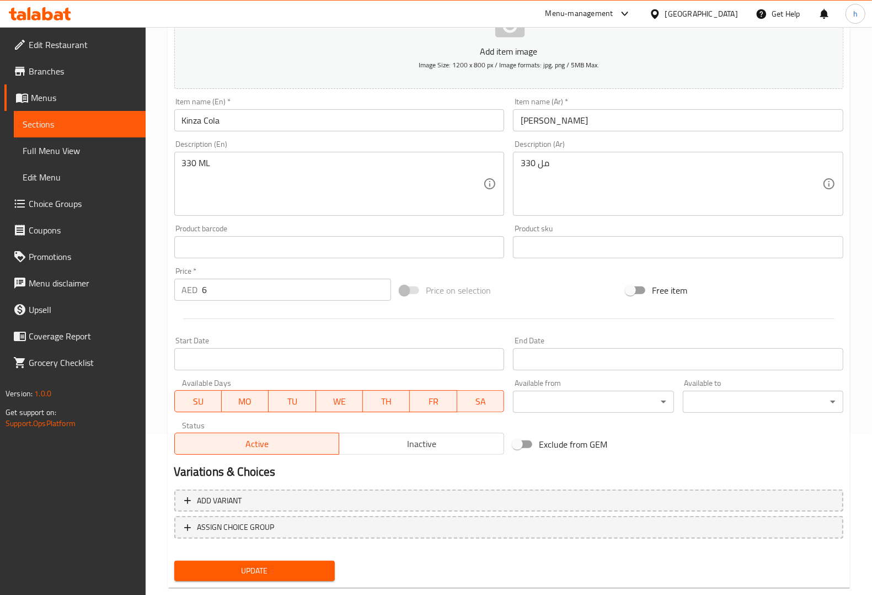
scroll to position [183, 0]
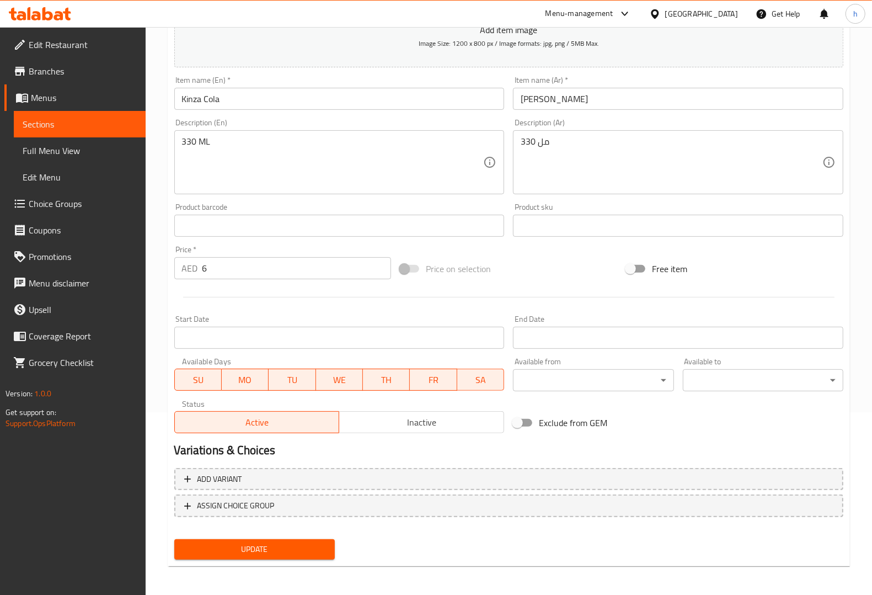
click at [271, 475] on span "Update" at bounding box center [254, 549] width 143 height 14
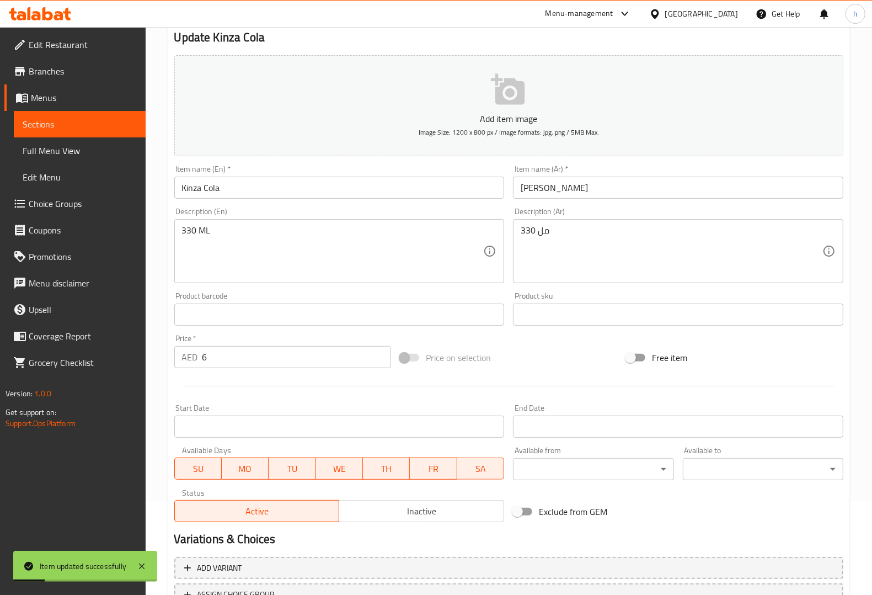
scroll to position [0, 0]
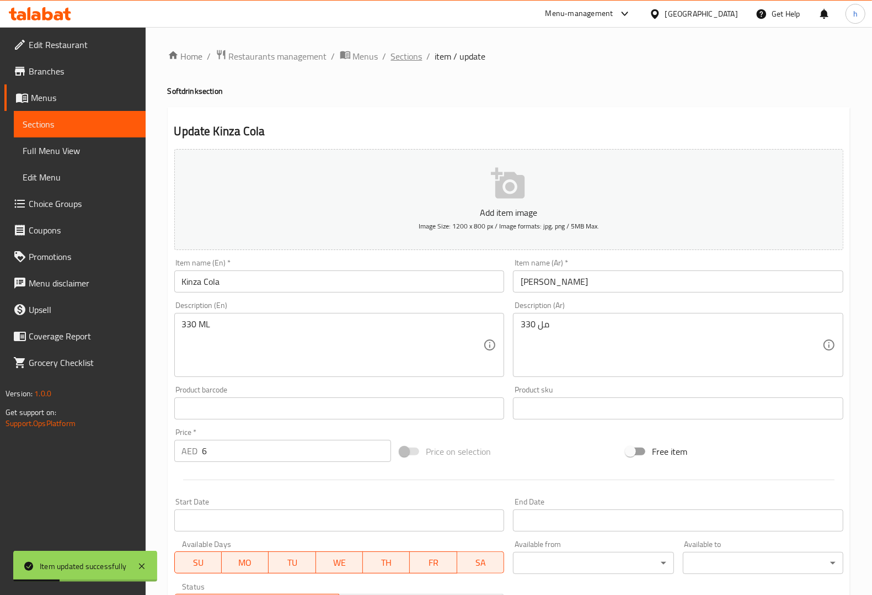
click at [405, 60] on span "Sections" at bounding box center [406, 56] width 31 height 13
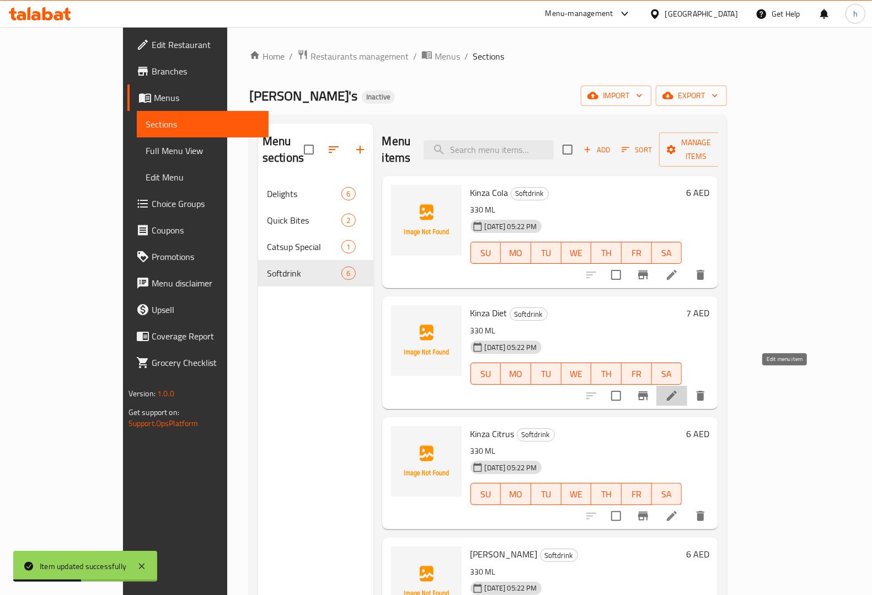
click at [678, 389] on icon at bounding box center [671, 395] width 13 height 13
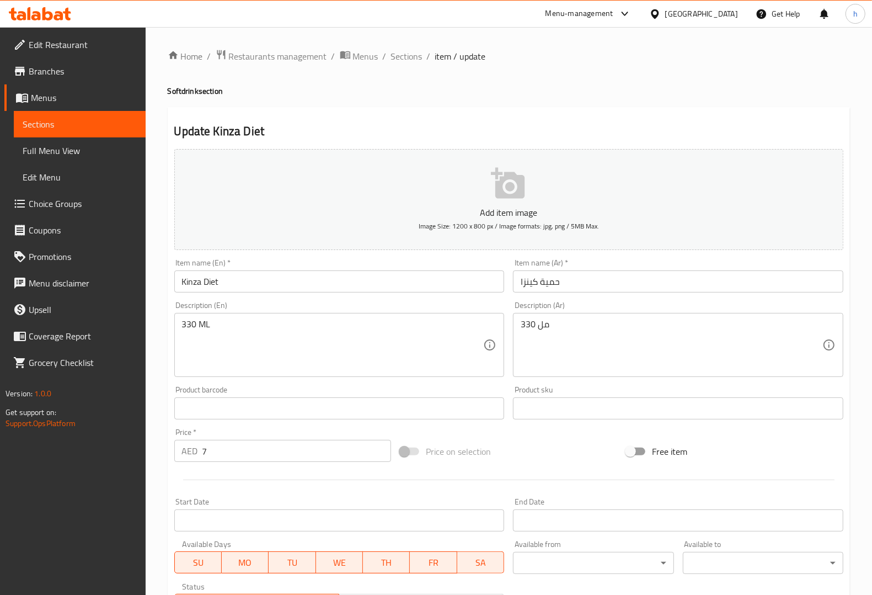
click at [208, 282] on input "Kinza Diet" at bounding box center [339, 281] width 330 height 22
click at [551, 285] on input "حمية كينزا" at bounding box center [678, 281] width 330 height 22
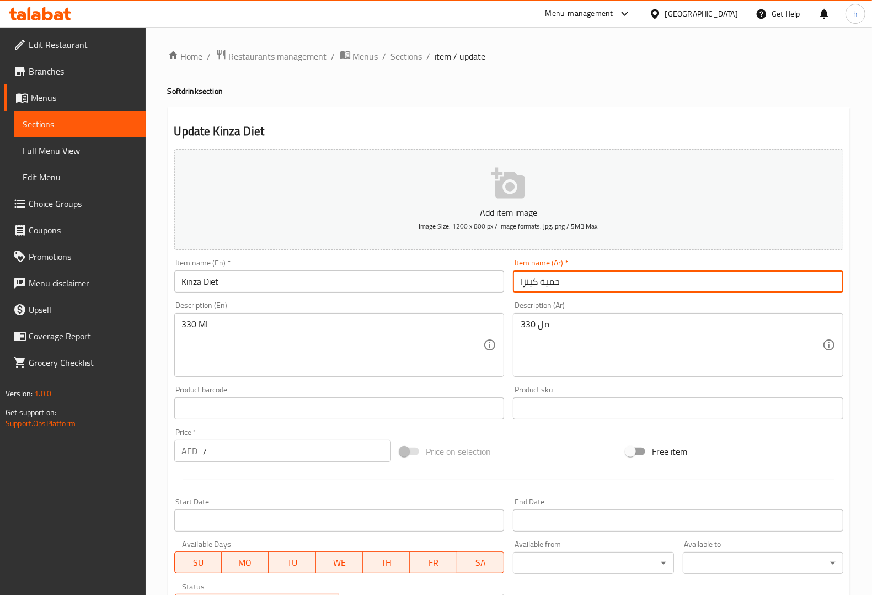
click at [551, 285] on input "حمية كينزا" at bounding box center [678, 281] width 330 height 22
type input "[PERSON_NAME]"
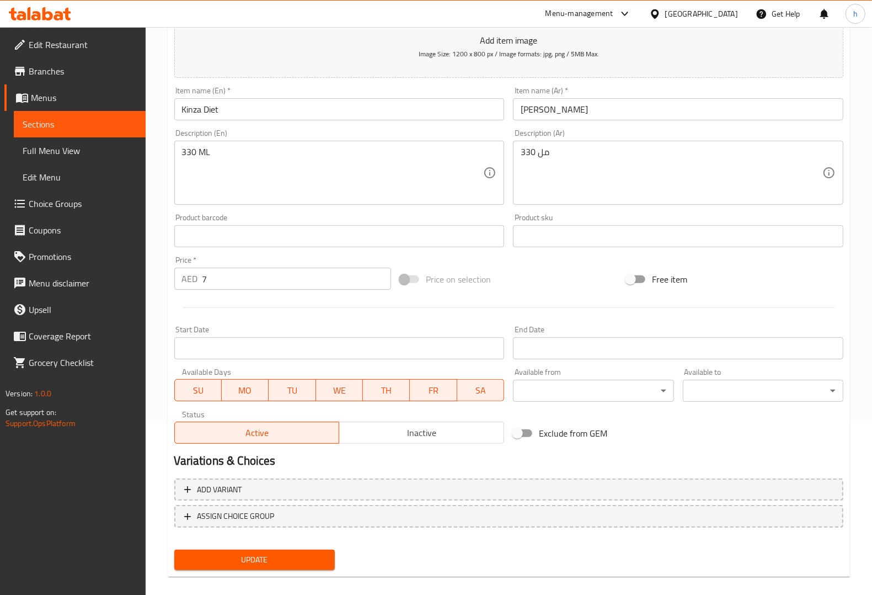
scroll to position [183, 0]
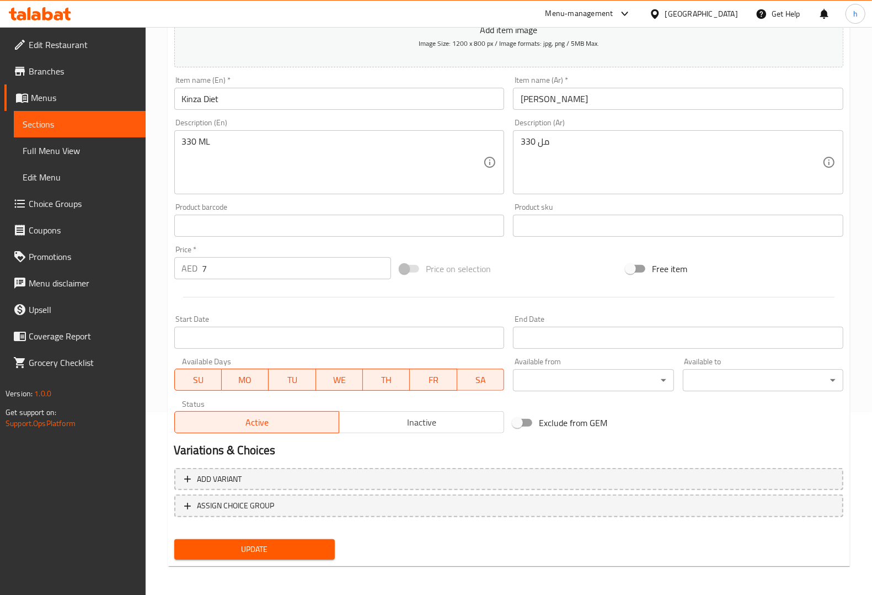
click at [259, 475] on span "Update" at bounding box center [254, 549] width 143 height 14
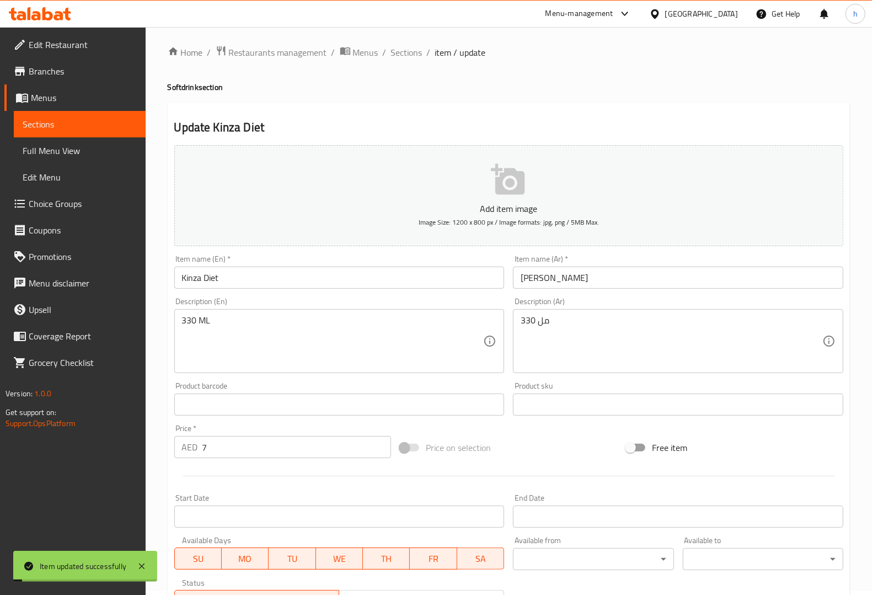
scroll to position [0, 0]
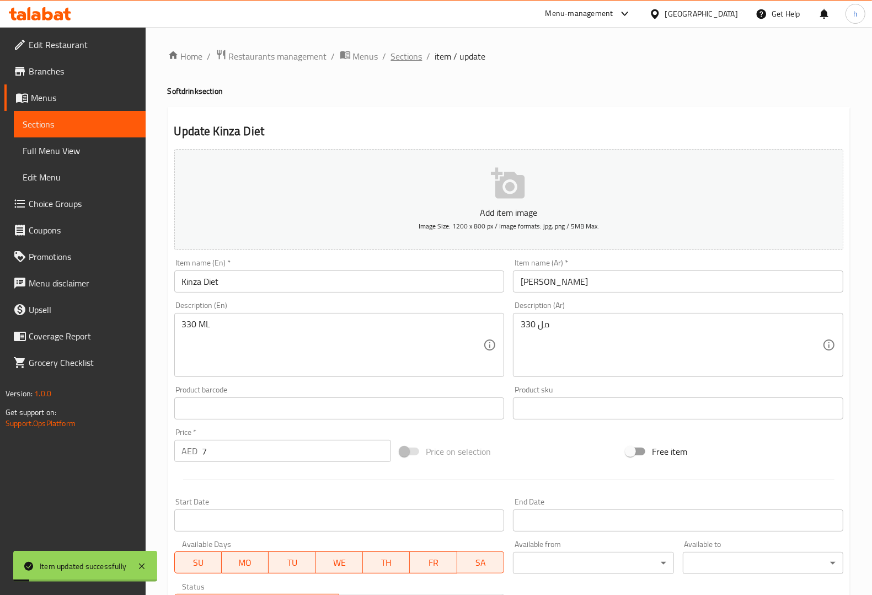
click at [417, 62] on span "Sections" at bounding box center [406, 56] width 31 height 13
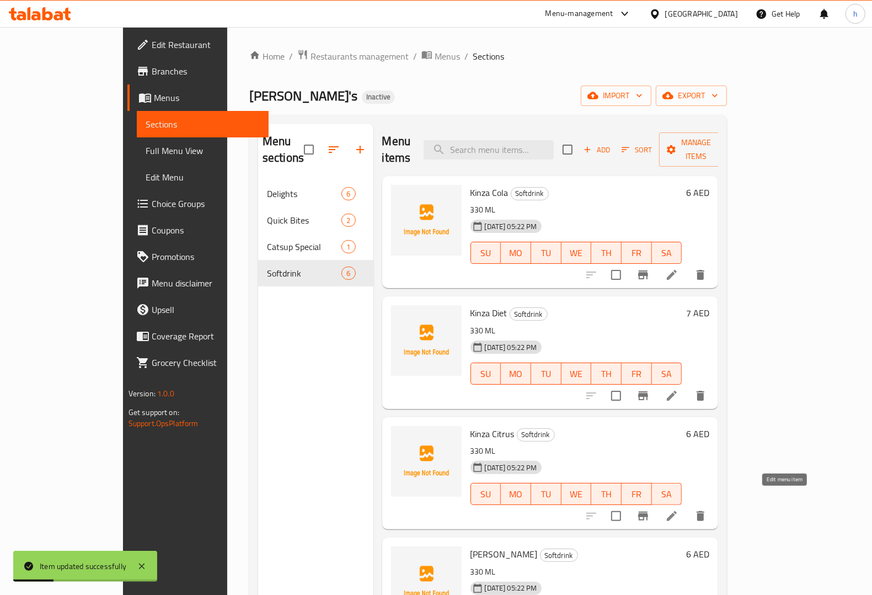
click at [678, 475] on icon at bounding box center [671, 515] width 13 height 13
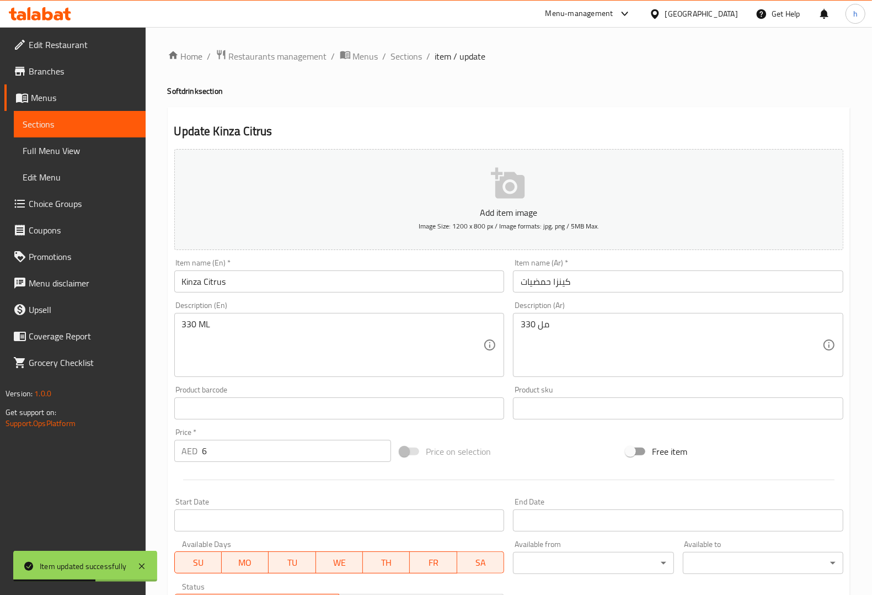
click at [216, 281] on input "Kinza Citrus" at bounding box center [339, 281] width 330 height 22
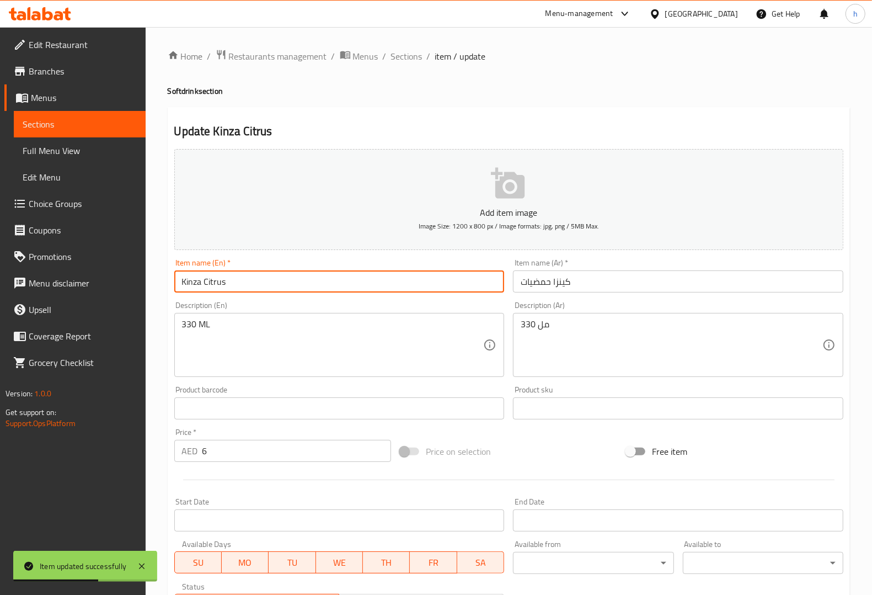
click at [216, 281] on input "Kinza Citrus" at bounding box center [339, 281] width 330 height 22
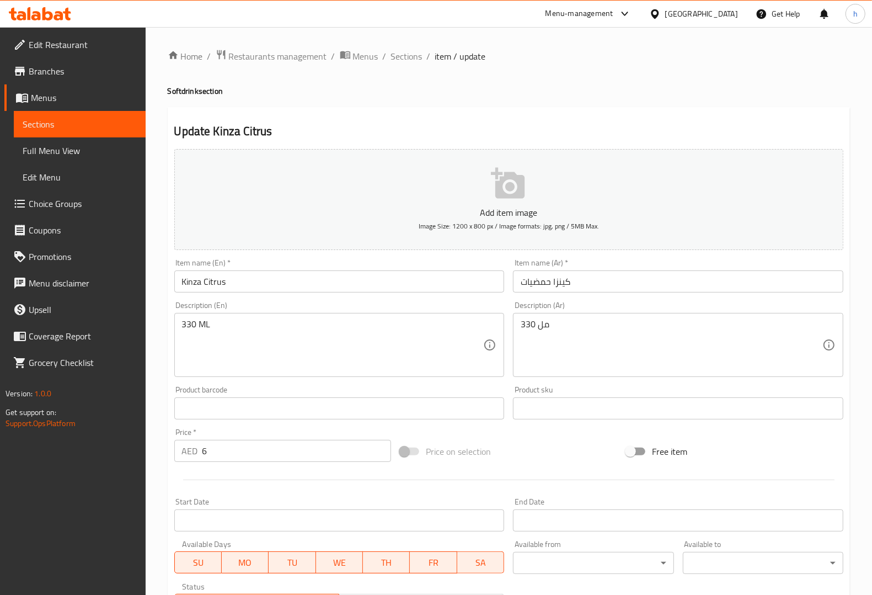
click at [541, 281] on input "كينزا حمضيات" at bounding box center [678, 281] width 330 height 22
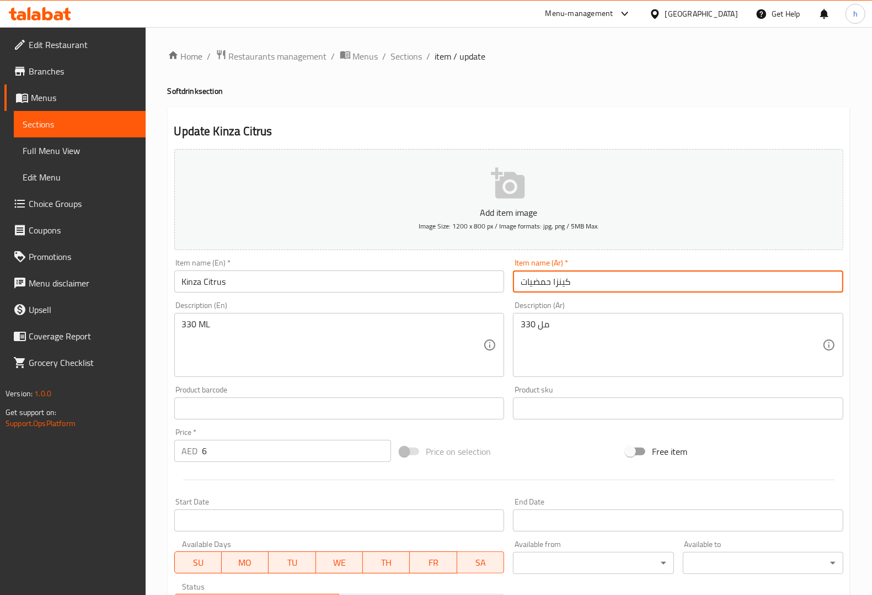
click at [541, 281] on input "كينزا حمضيات" at bounding box center [678, 281] width 330 height 22
drag, startPoint x: 517, startPoint y: 282, endPoint x: 539, endPoint y: 293, distance: 24.7
click at [517, 282] on input "كينزا" at bounding box center [678, 281] width 330 height 22
type input "حمضيات كينزا"
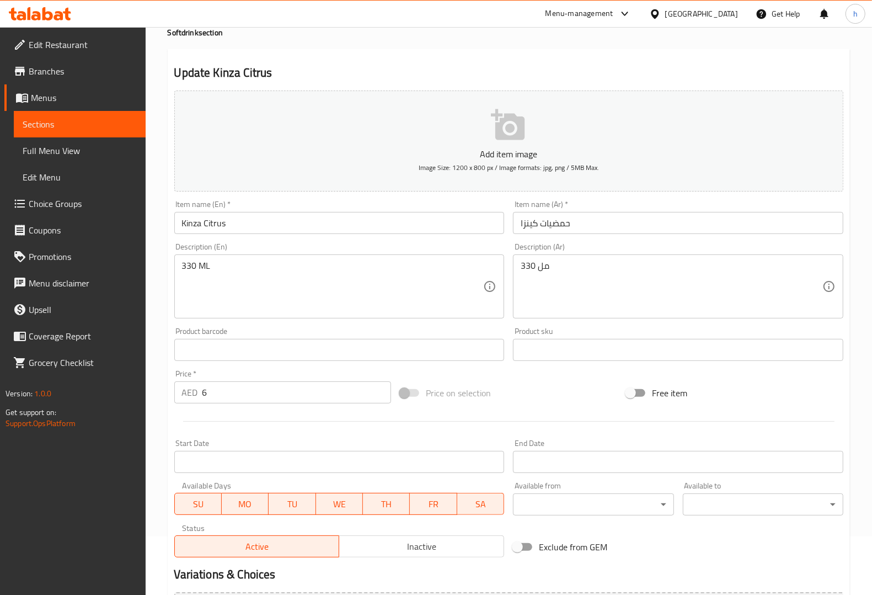
scroll to position [183, 0]
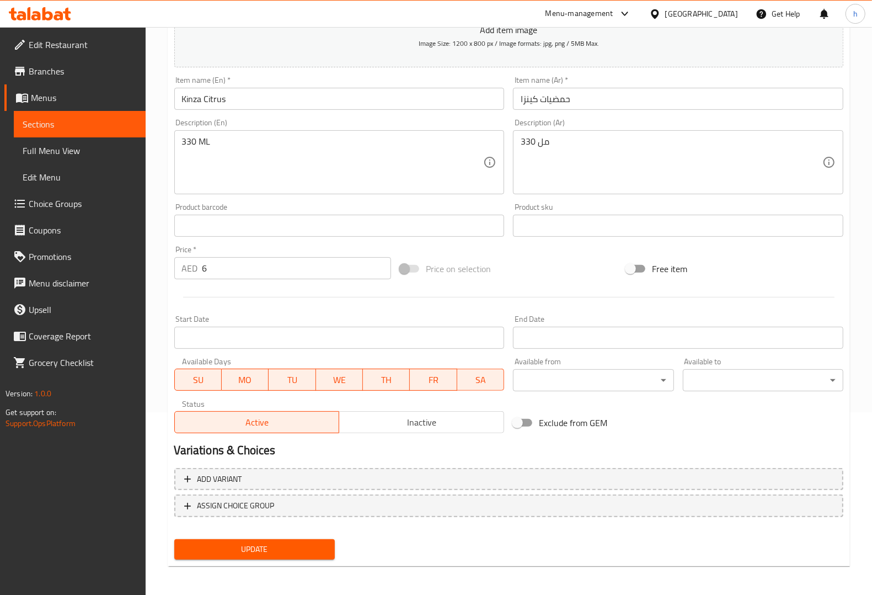
click at [324, 475] on span "Update" at bounding box center [254, 549] width 143 height 14
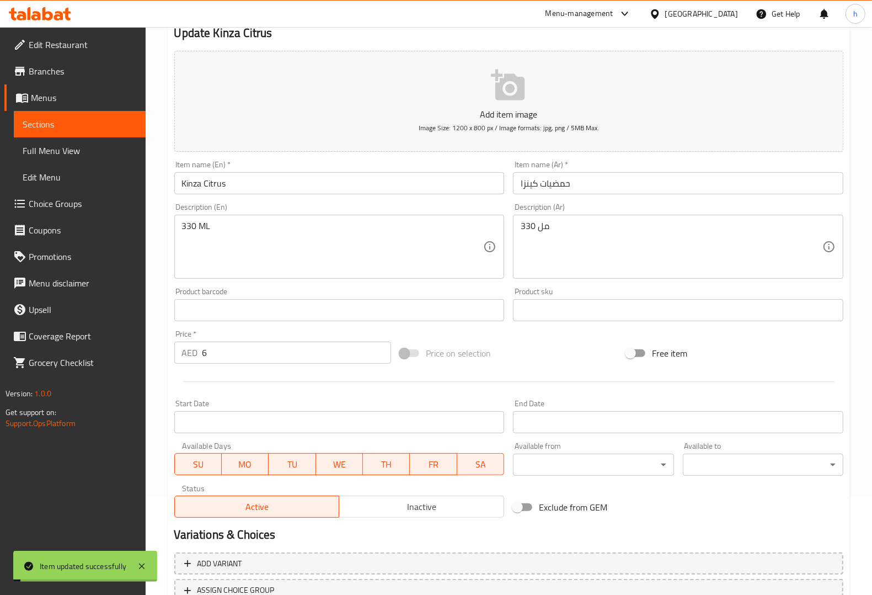
scroll to position [0, 0]
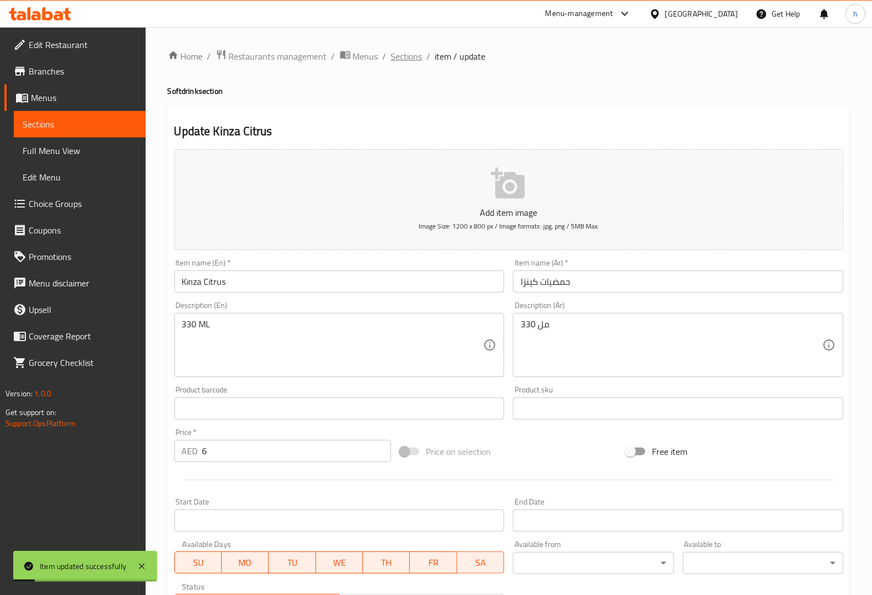
click at [409, 62] on span "Sections" at bounding box center [406, 56] width 31 height 13
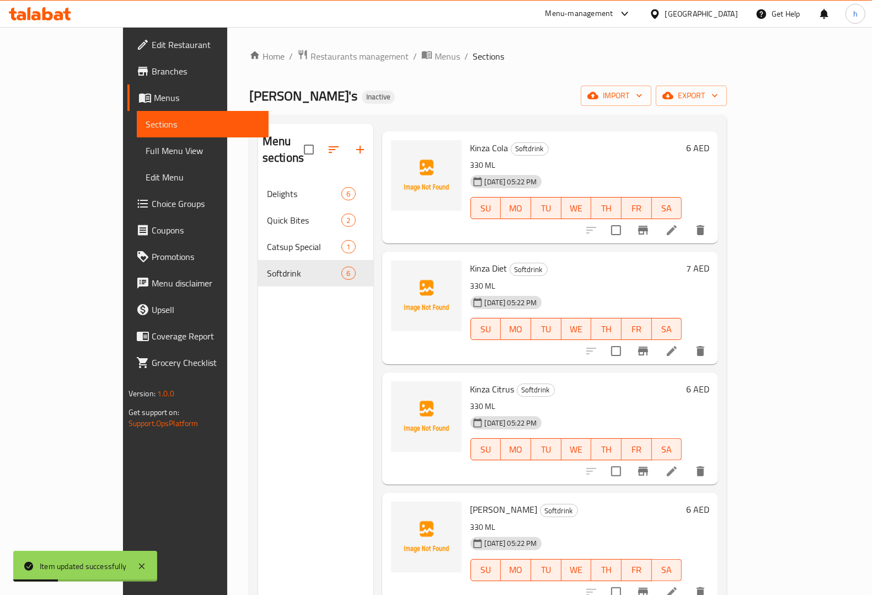
scroll to position [69, 0]
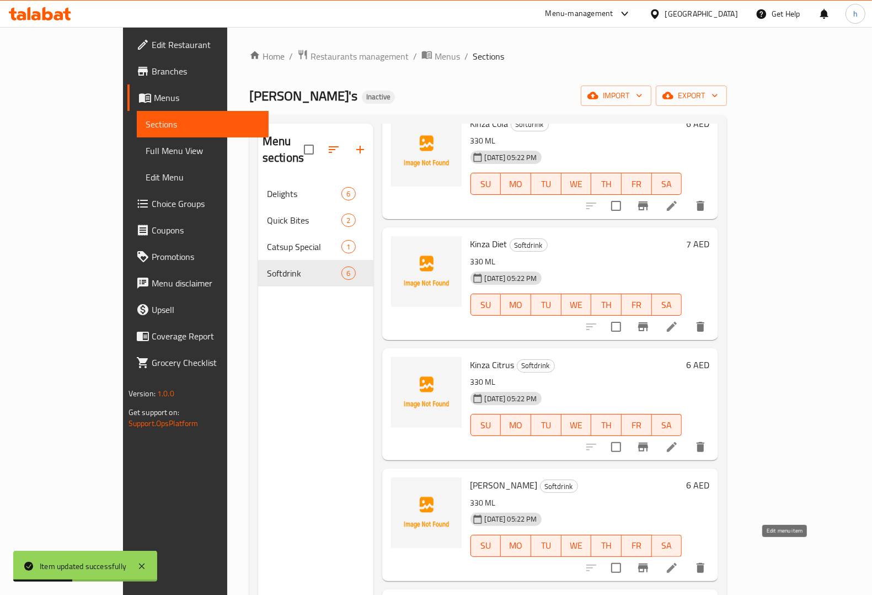
click at [678, 475] on icon at bounding box center [671, 567] width 13 height 13
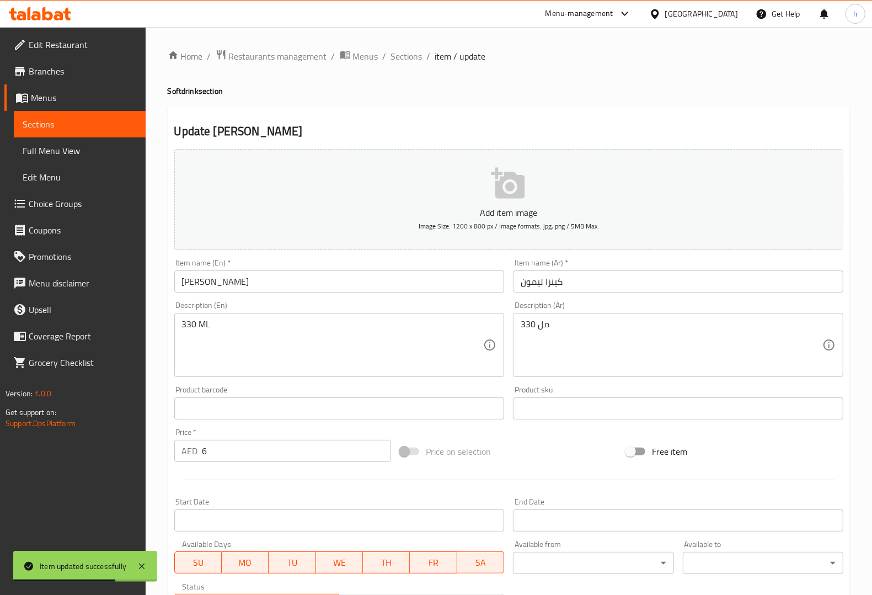
click at [538, 285] on input "كينزا ليمون" at bounding box center [678, 281] width 330 height 22
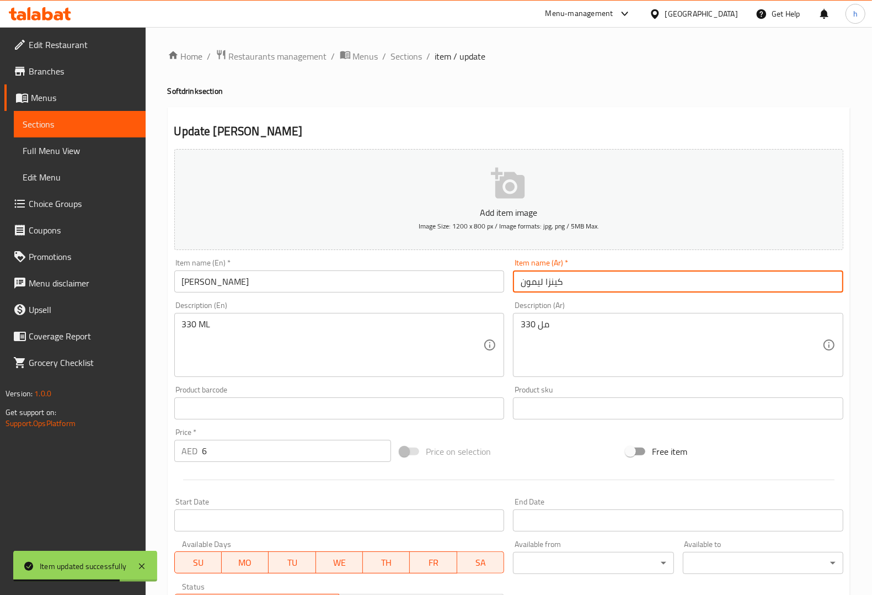
click at [538, 285] on input "كينزا ليمون" at bounding box center [678, 281] width 330 height 22
click at [519, 283] on input "كينزا" at bounding box center [678, 281] width 330 height 22
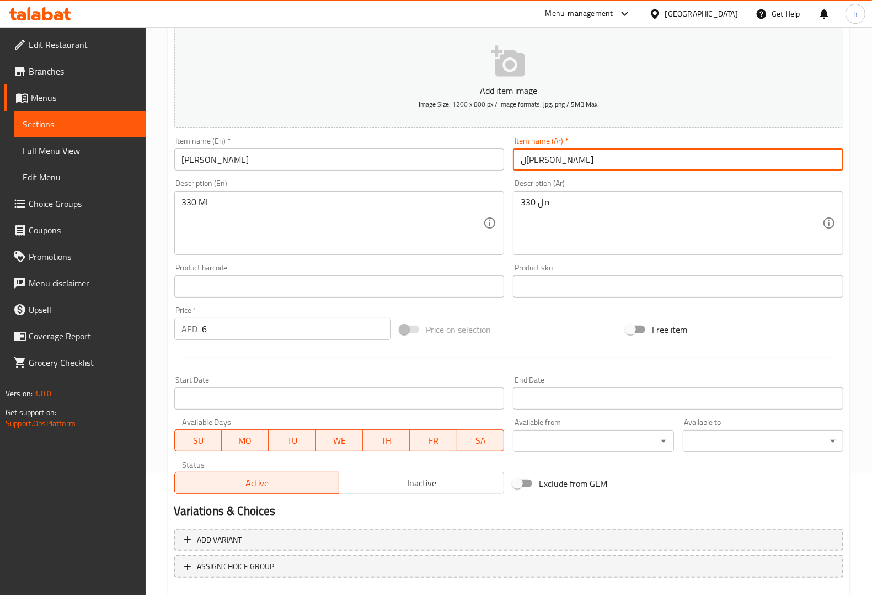
scroll to position [183, 0]
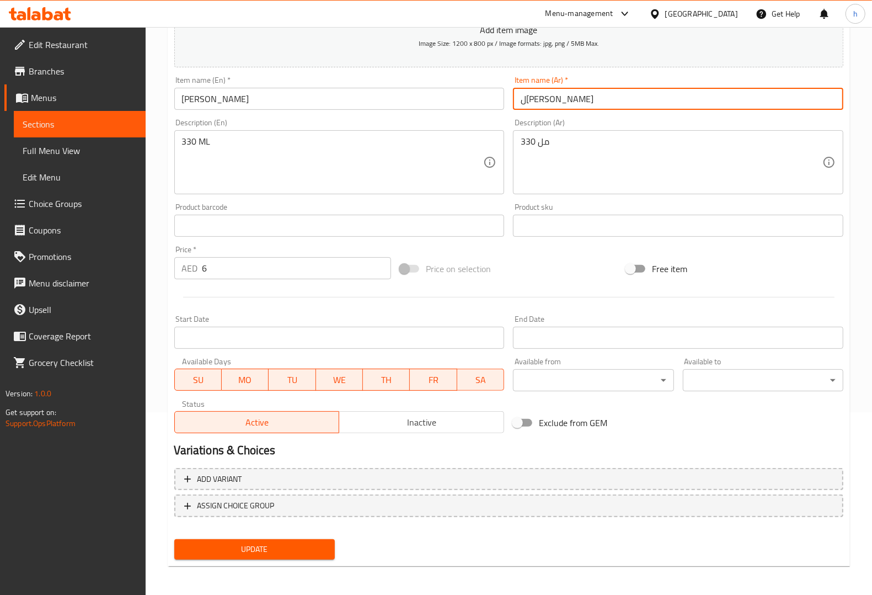
type input "ل[PERSON_NAME]"
click at [254, 475] on button "Update" at bounding box center [254, 549] width 161 height 20
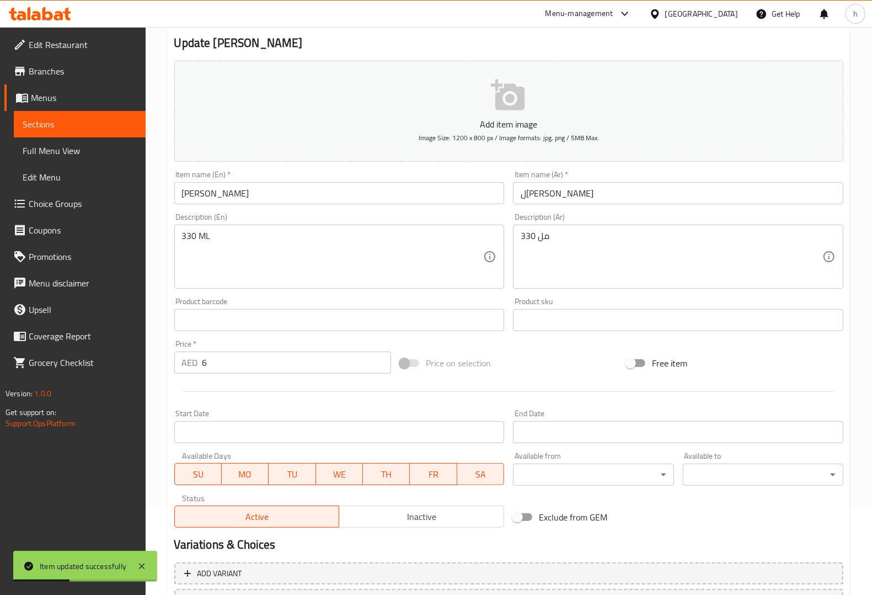
scroll to position [0, 0]
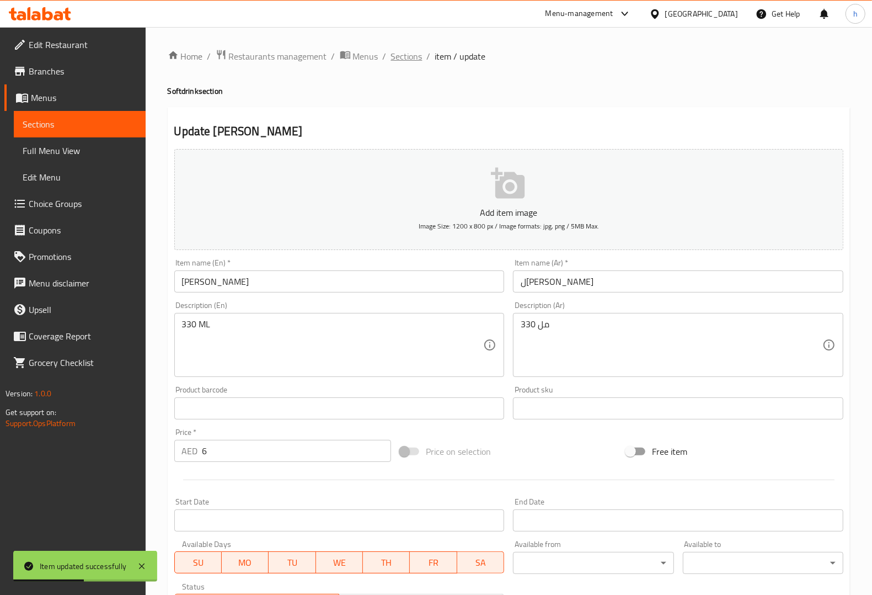
click at [402, 57] on span "Sections" at bounding box center [406, 56] width 31 height 13
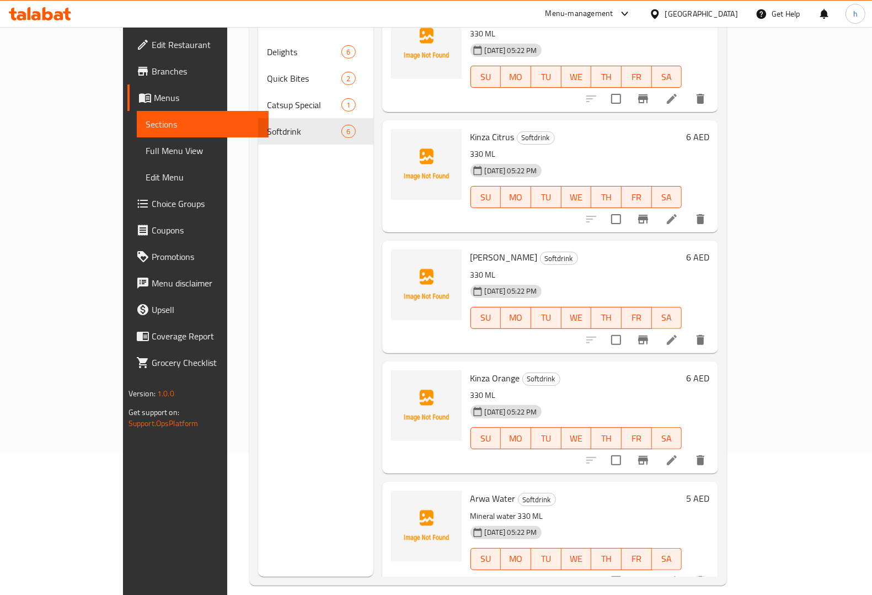
scroll to position [155, 0]
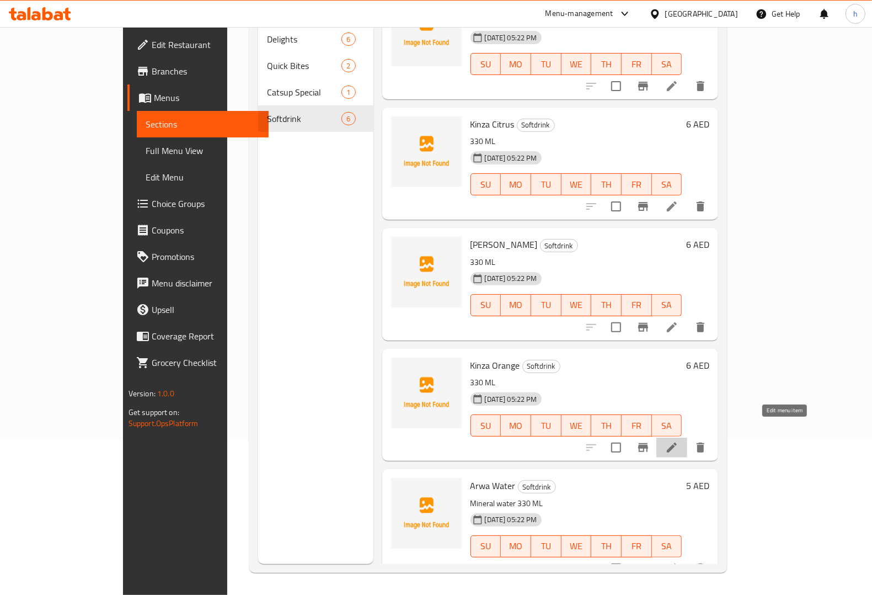
click at [677, 442] on icon at bounding box center [672, 447] width 10 height 10
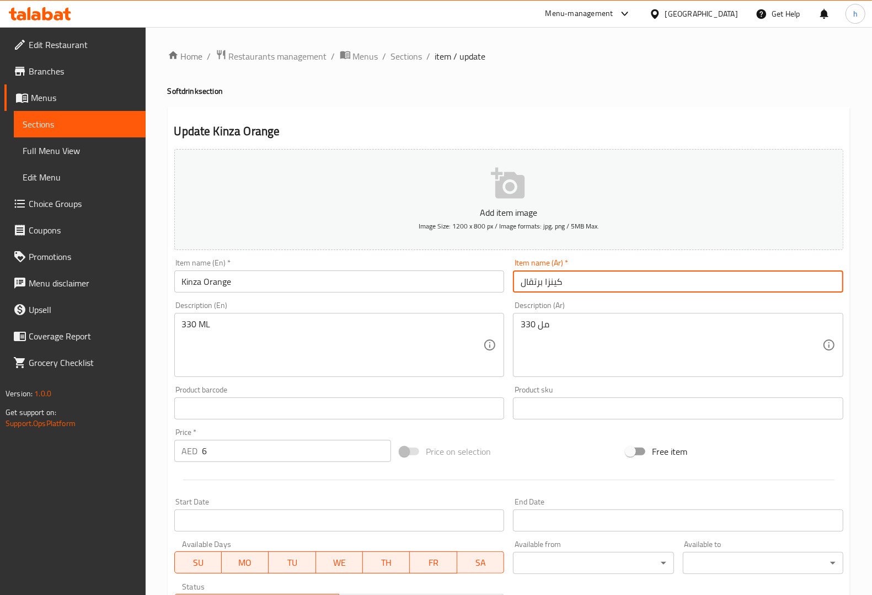
click at [532, 281] on input "كينزا برتقال" at bounding box center [678, 281] width 330 height 22
click at [519, 286] on input "كينزا" at bounding box center [678, 281] width 330 height 22
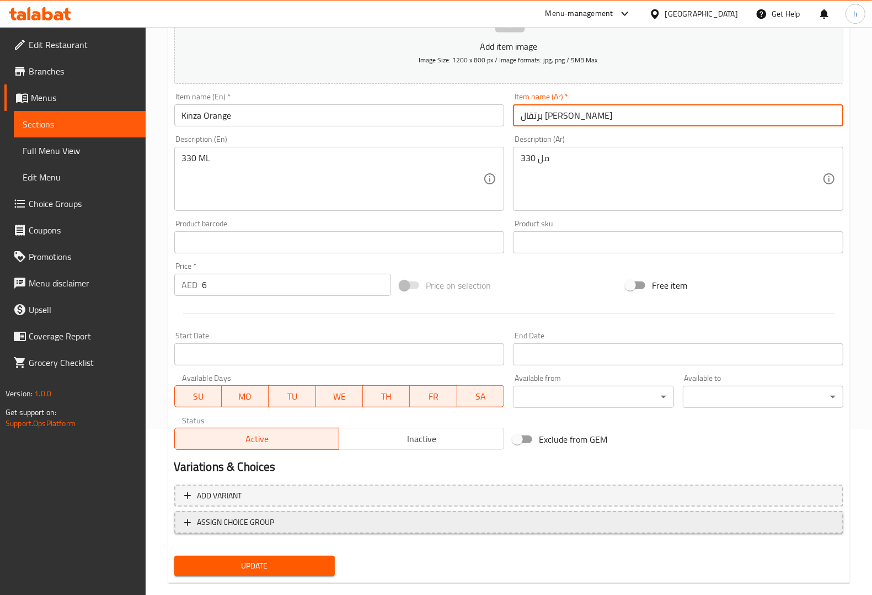
scroll to position [183, 0]
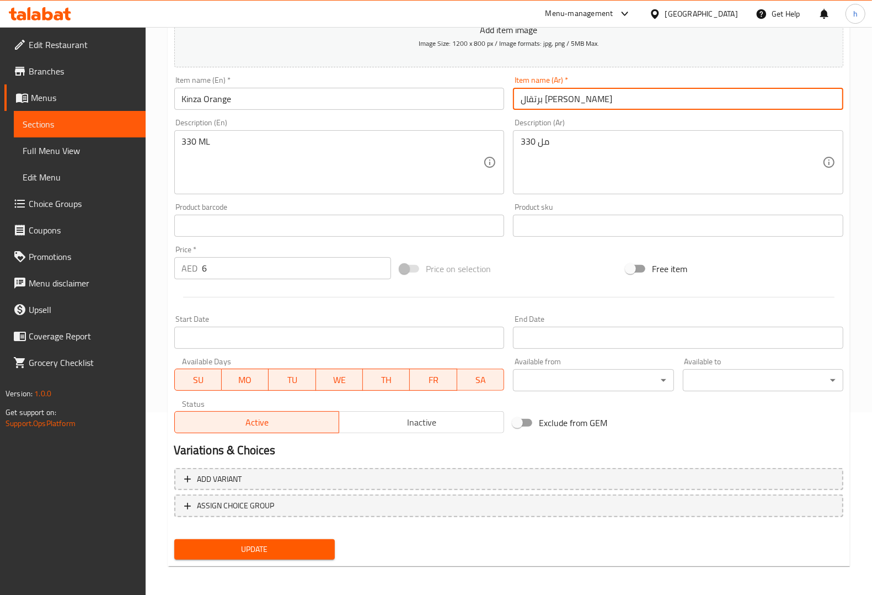
type input "برتقال [PERSON_NAME]"
click at [309, 475] on button "Update" at bounding box center [254, 549] width 161 height 20
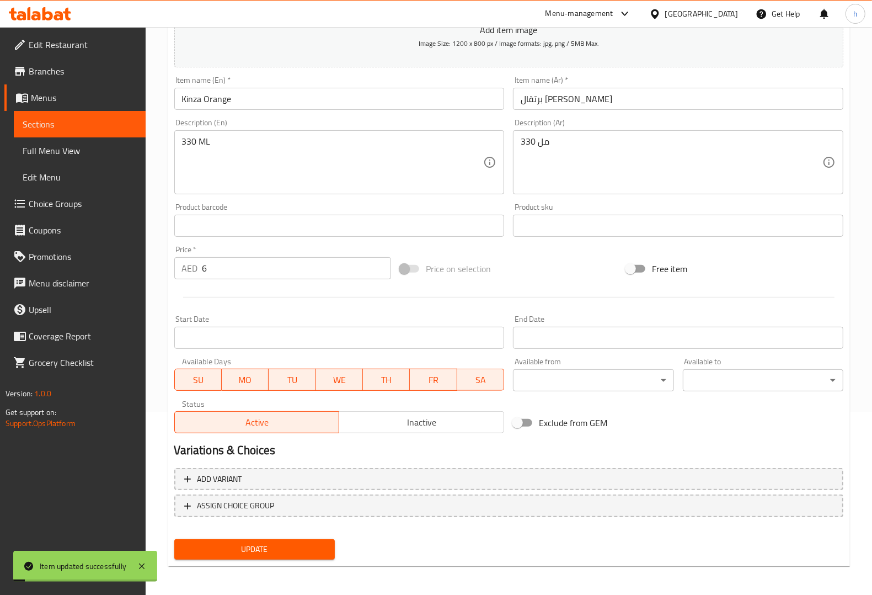
scroll to position [0, 0]
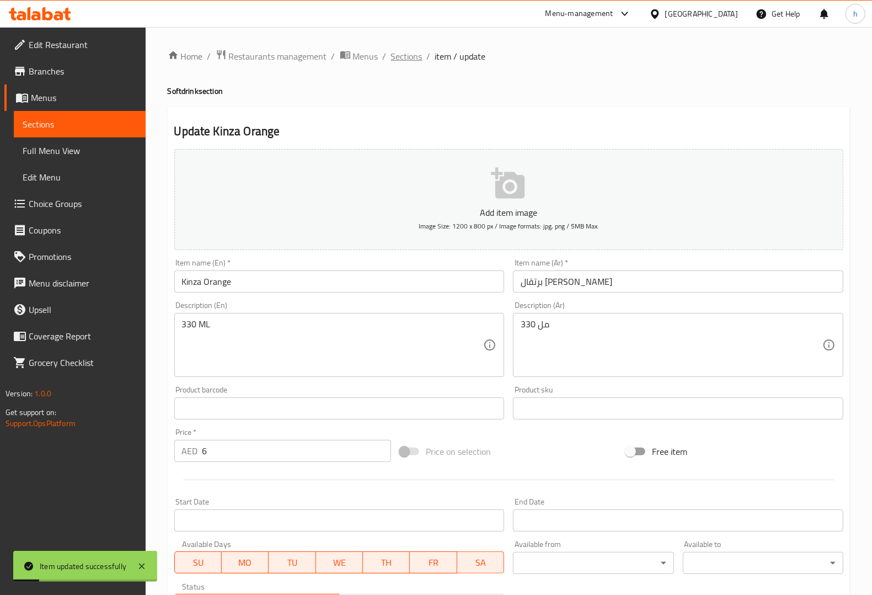
click at [398, 57] on span "Sections" at bounding box center [406, 56] width 31 height 13
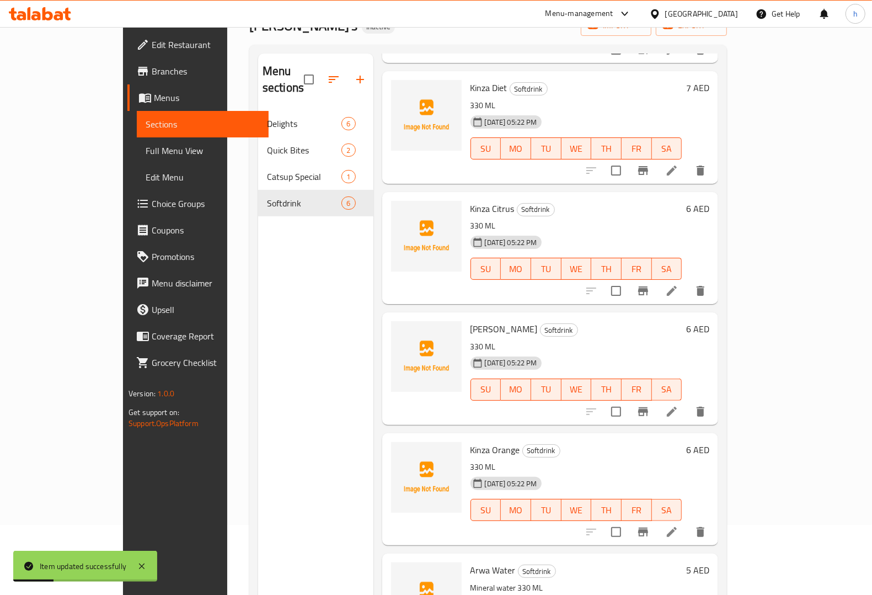
scroll to position [155, 0]
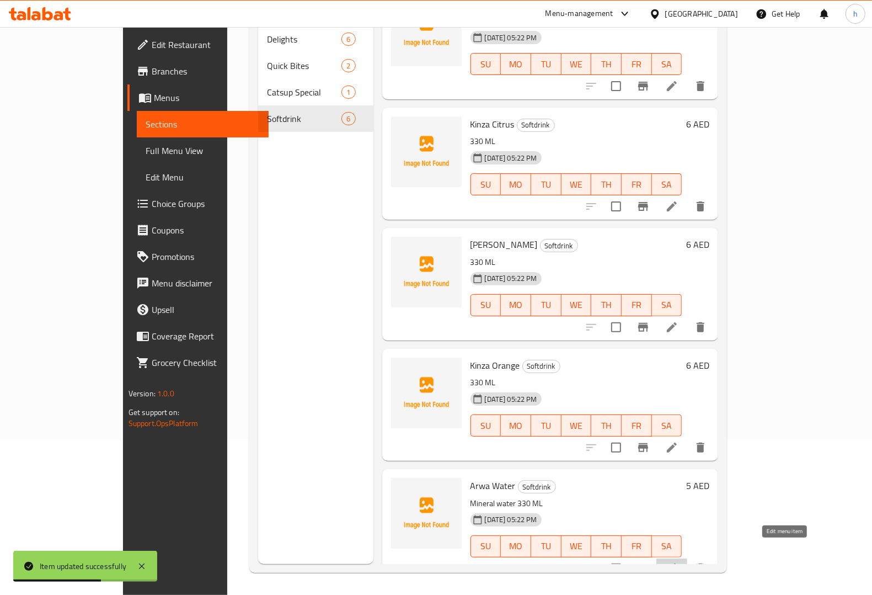
click at [678, 475] on icon at bounding box center [671, 568] width 13 height 13
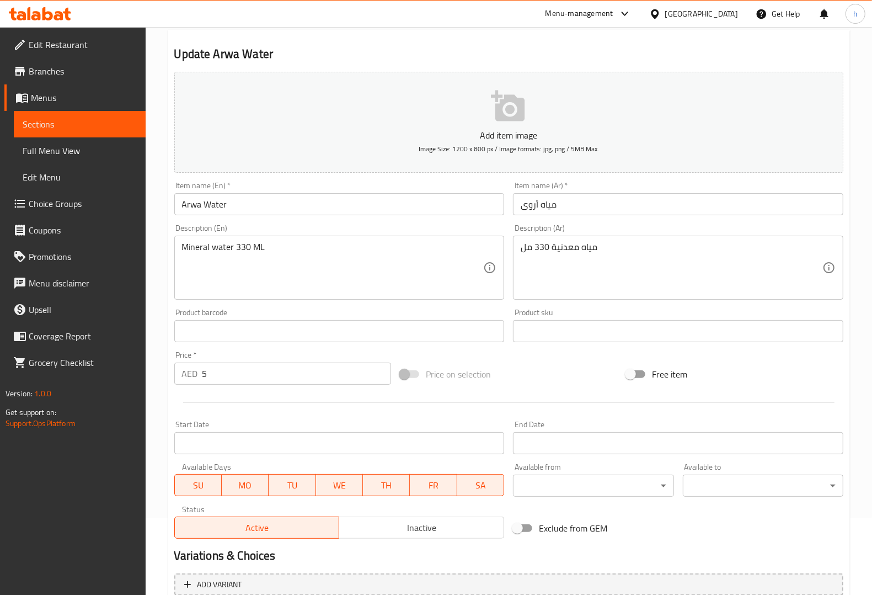
scroll to position [183, 0]
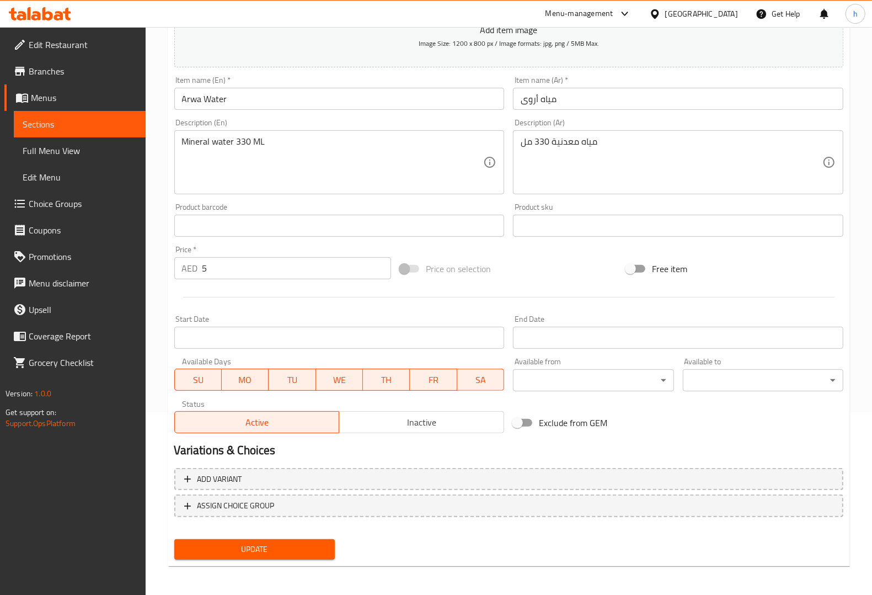
click at [271, 475] on span "Update" at bounding box center [254, 549] width 143 height 14
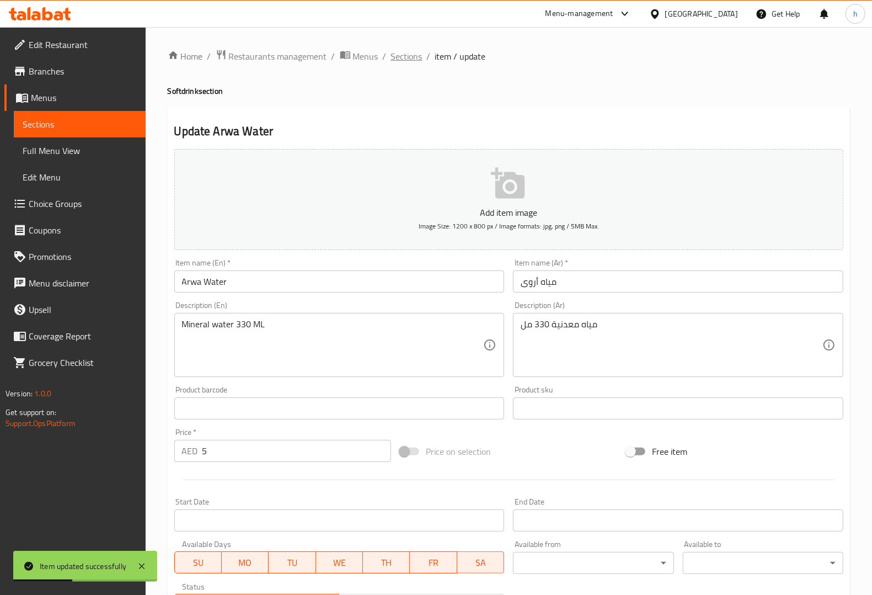
click at [416, 51] on span "Sections" at bounding box center [406, 56] width 31 height 13
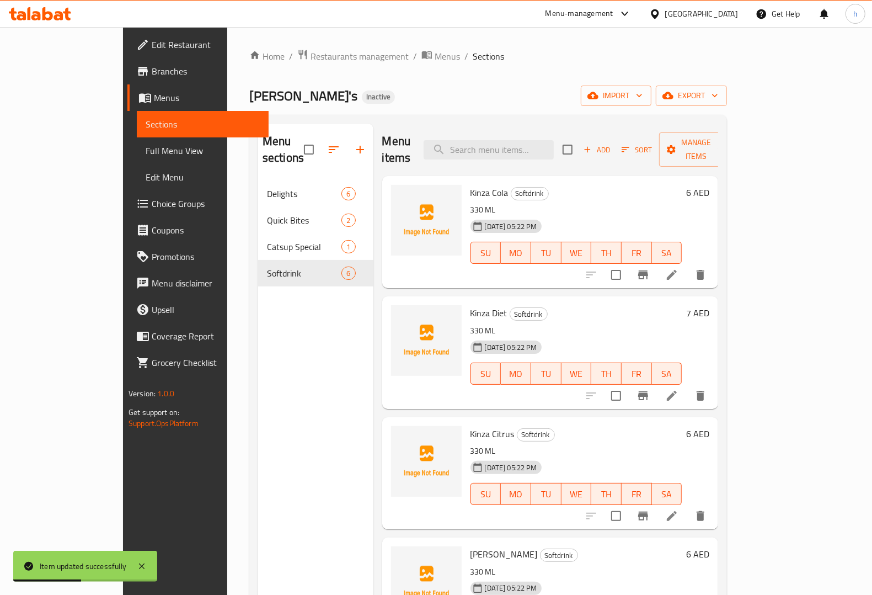
click at [146, 156] on span "Full Menu View" at bounding box center [203, 150] width 114 height 13
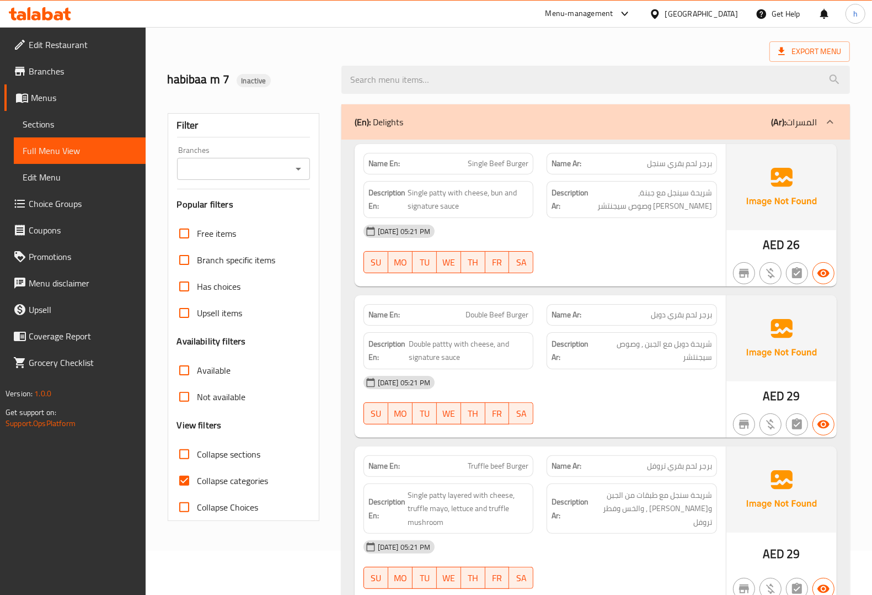
scroll to position [69, 0]
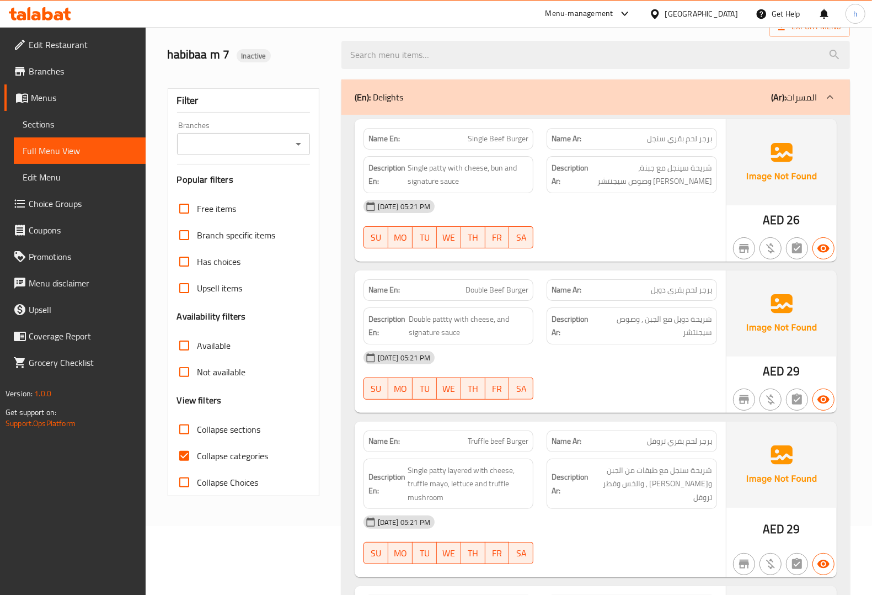
click at [189, 454] on input "Collapse categories" at bounding box center [184, 455] width 26 height 26
checkbox input "false"
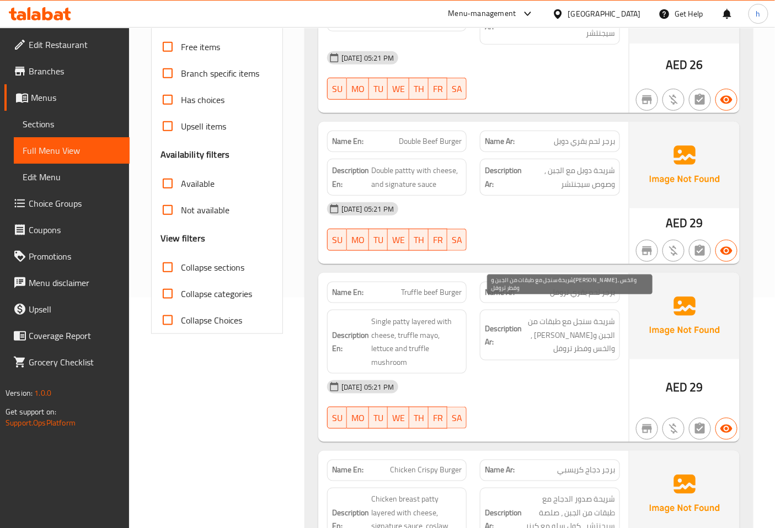
scroll to position [253, 0]
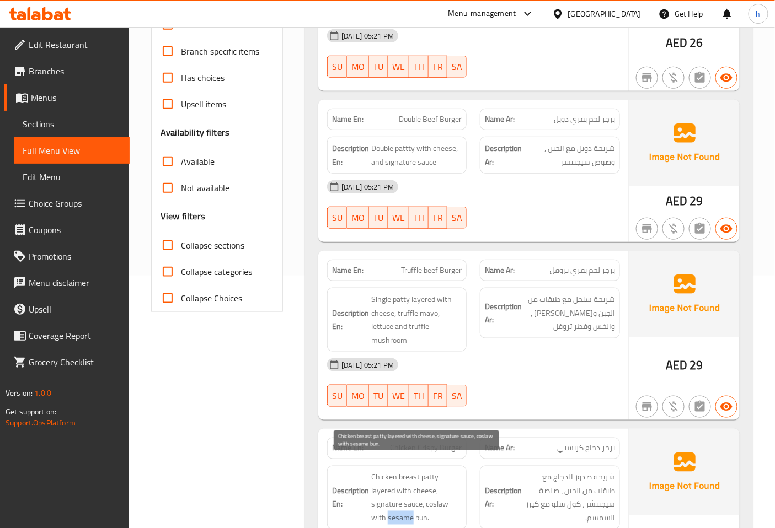
drag, startPoint x: 388, startPoint y: 503, endPoint x: 410, endPoint y: 505, distance: 22.8
click at [410, 475] on span "Chicken breast patty layered with cheese, signature sauce, coslaw with sesame b…" at bounding box center [416, 498] width 91 height 54
copy span "sesame"
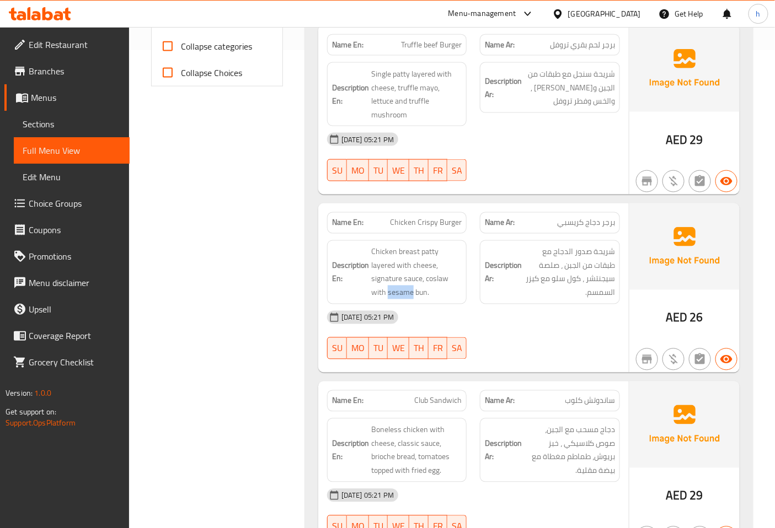
scroll to position [559, 0]
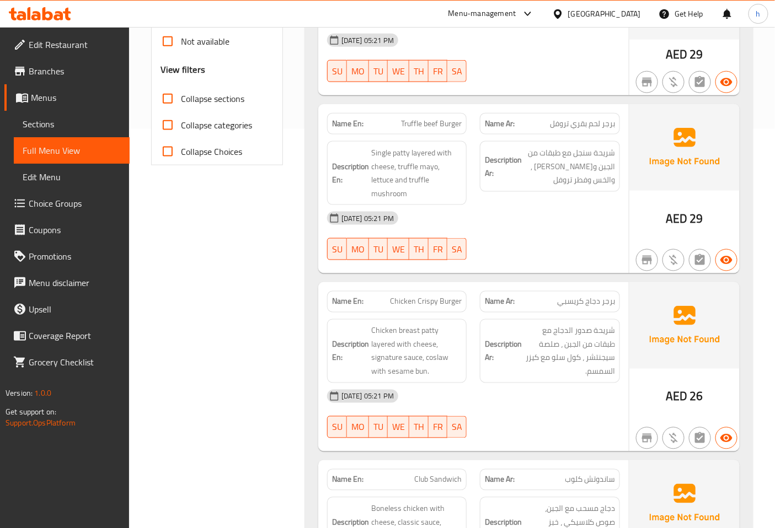
scroll to position [429, 0]
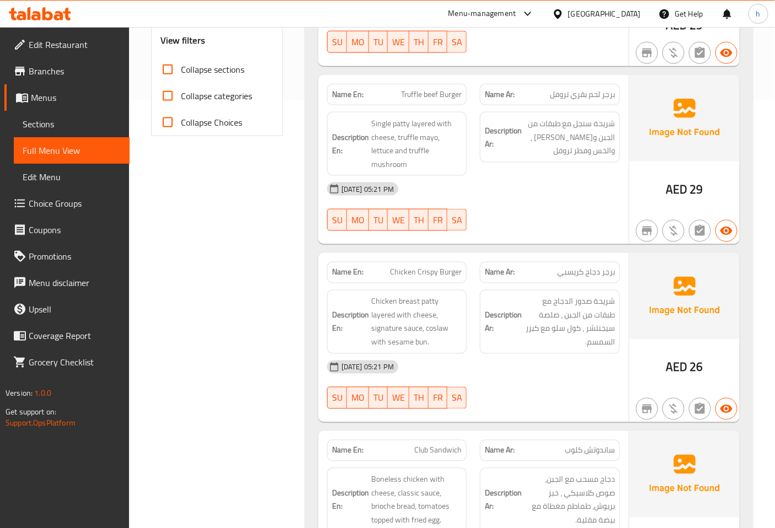
click at [68, 124] on span "Sections" at bounding box center [72, 123] width 98 height 13
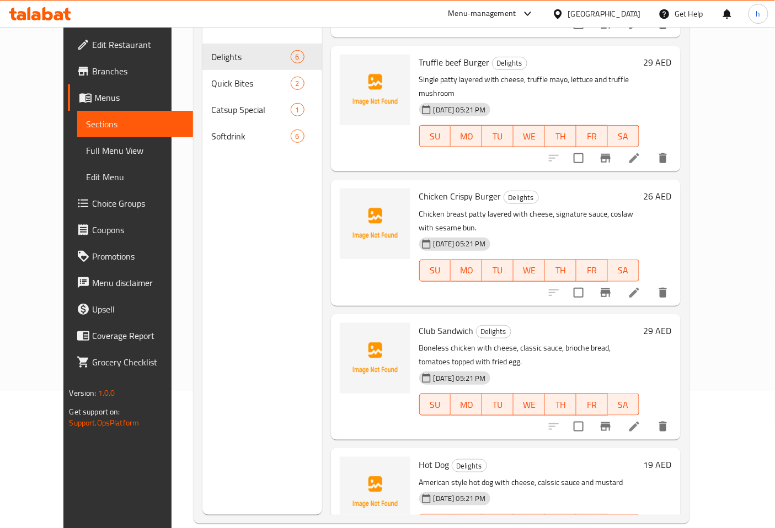
scroll to position [154, 0]
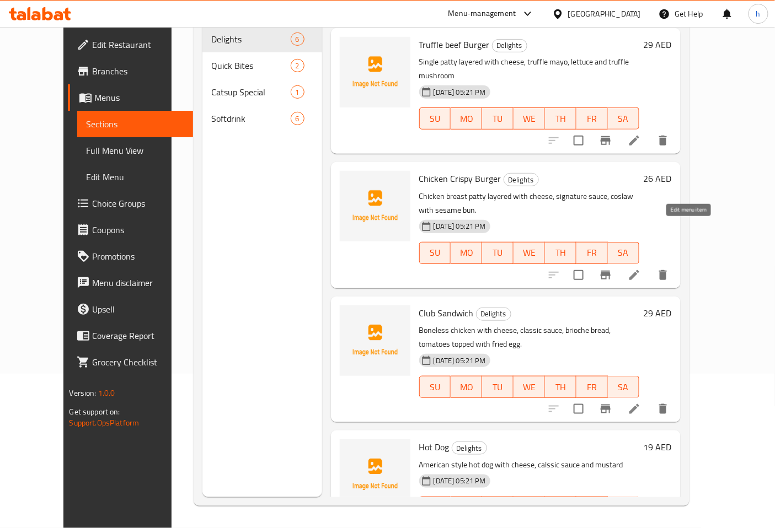
click at [641, 269] on icon at bounding box center [634, 275] width 13 height 13
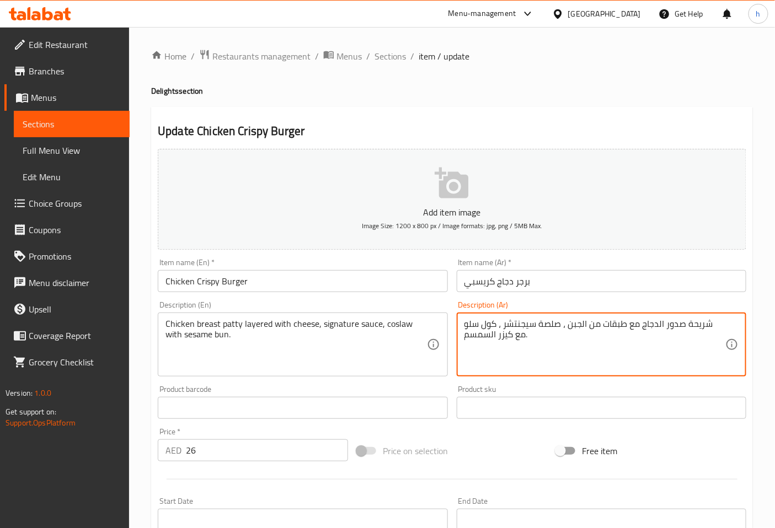
click at [563, 324] on textarea "شريحة صدور الدجاج مع طبقات من الجبن ، صلصة سيجنتشر ، كول سلو مع كيزر السمسم." at bounding box center [594, 345] width 261 height 52
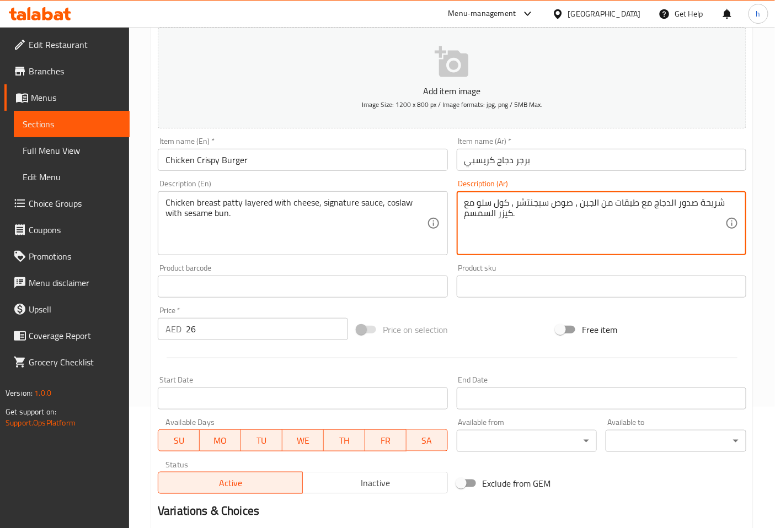
scroll to position [249, 0]
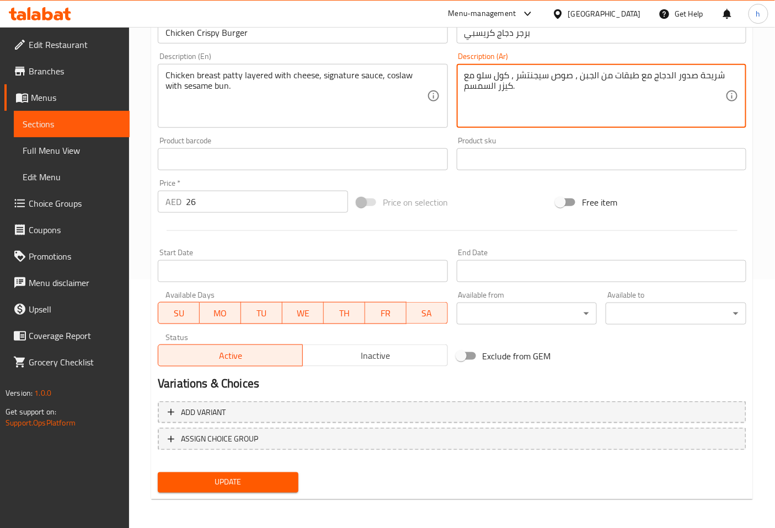
type textarea "شريحة صدور الدجاج مع طبقات من الجبن ، صوص سيجنتشر ، كول سلو مع كيزر السمسم."
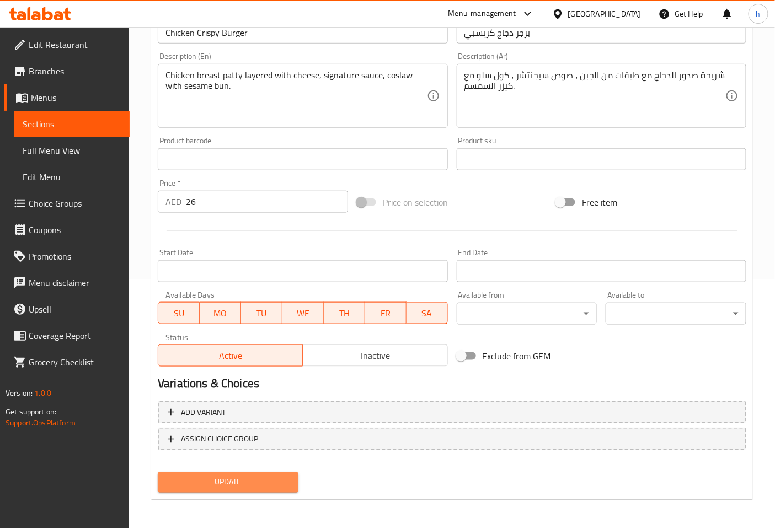
click at [264, 475] on span "Update" at bounding box center [228, 483] width 123 height 14
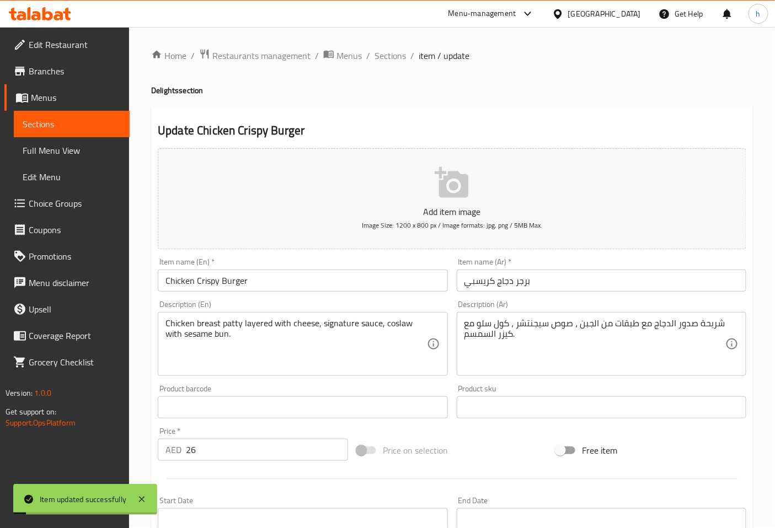
scroll to position [0, 0]
click at [390, 61] on span "Sections" at bounding box center [390, 56] width 31 height 13
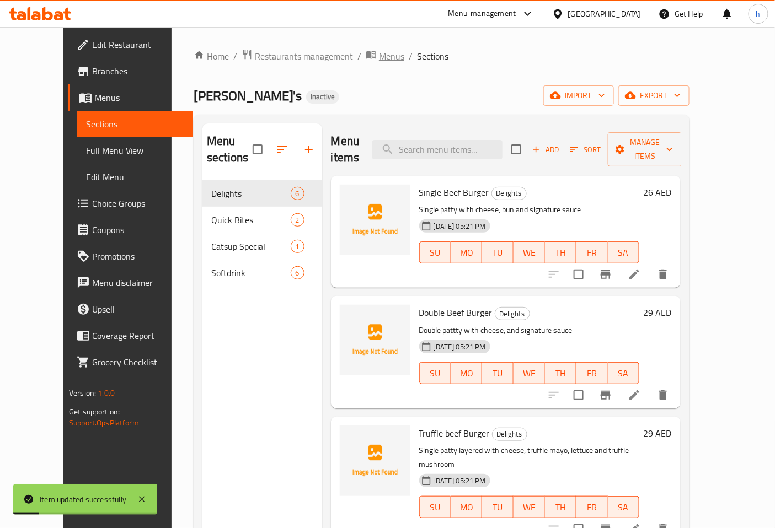
click at [379, 54] on span "Menus" at bounding box center [391, 56] width 25 height 13
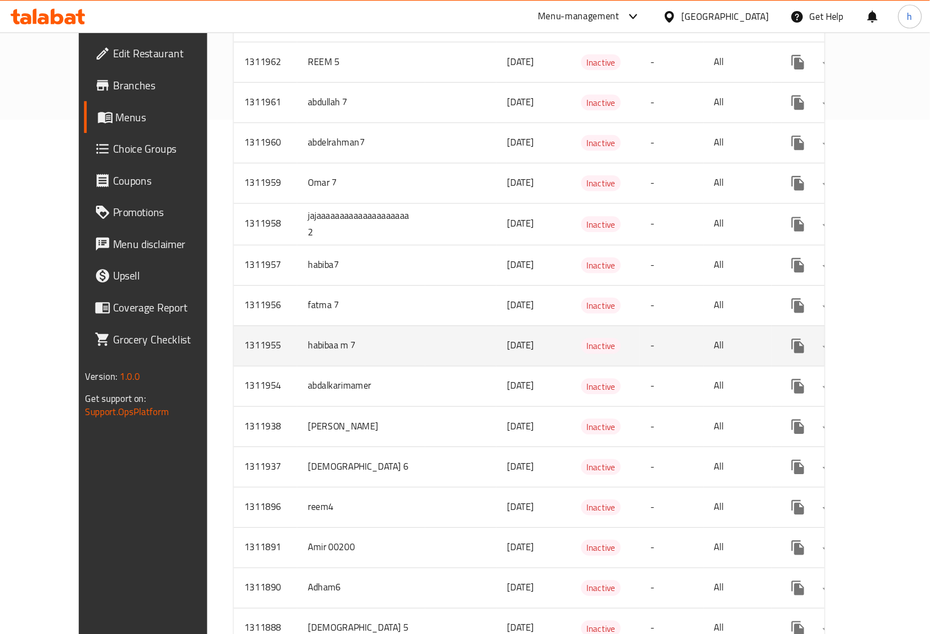
scroll to position [429, 0]
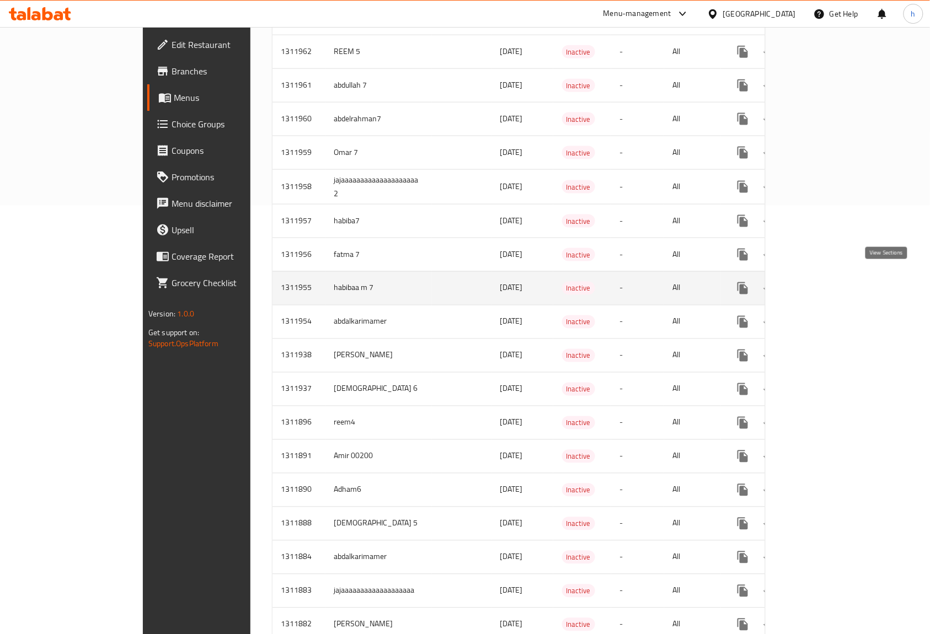
click at [697, 284] on icon "enhanced table" at bounding box center [822, 289] width 10 height 10
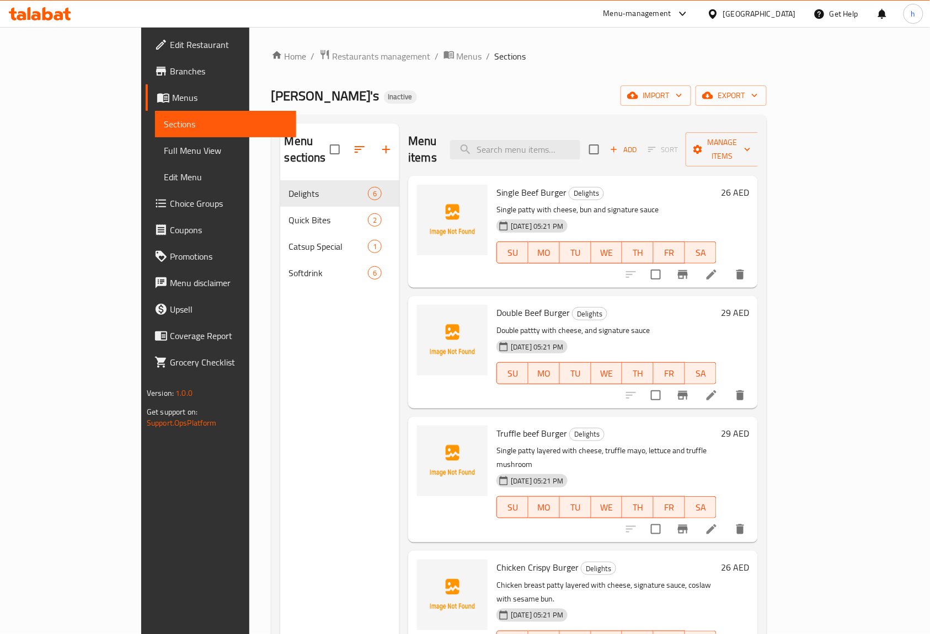
click at [164, 144] on span "Full Menu View" at bounding box center [226, 150] width 124 height 13
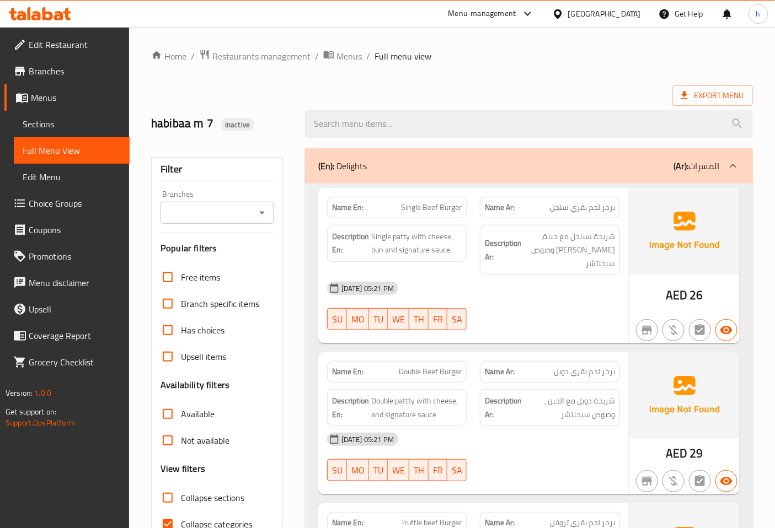
click at [79, 124] on span "Sections" at bounding box center [72, 123] width 98 height 13
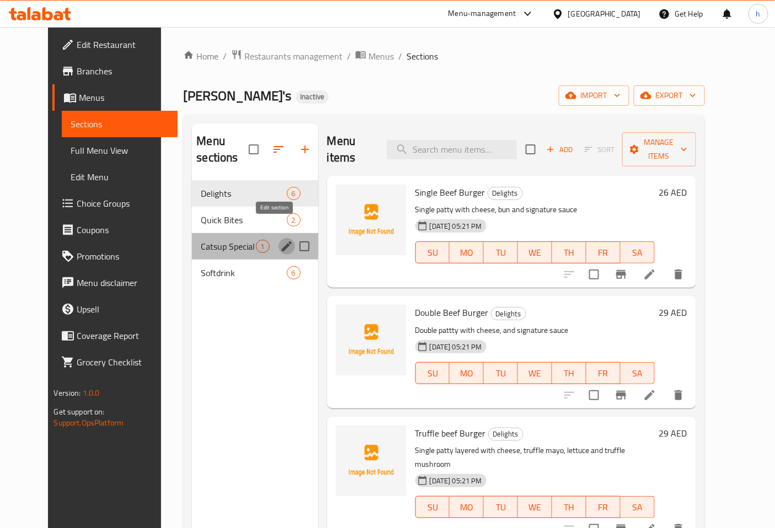
click at [280, 240] on icon "edit" at bounding box center [286, 246] width 13 height 13
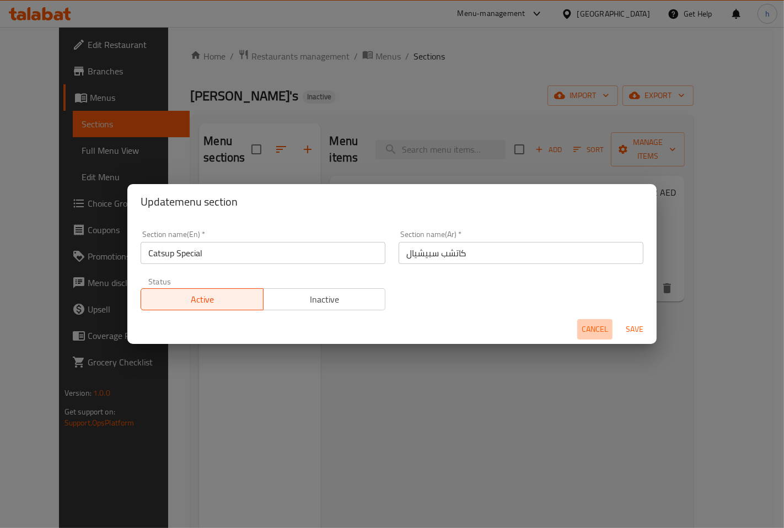
click at [606, 330] on span "Cancel" at bounding box center [595, 330] width 26 height 14
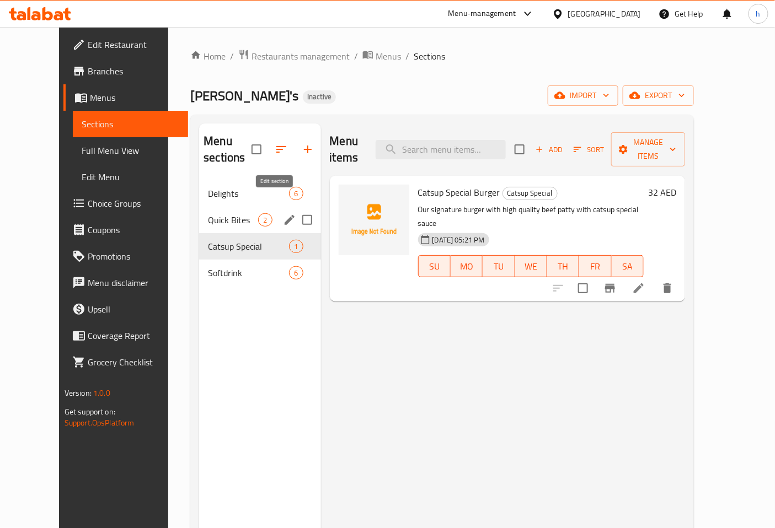
click at [283, 213] on icon "edit" at bounding box center [289, 219] width 13 height 13
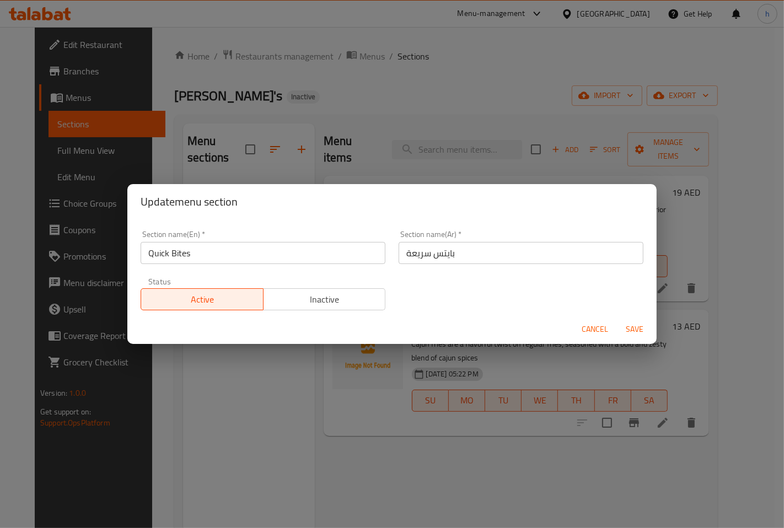
click at [599, 328] on span "Cancel" at bounding box center [595, 330] width 26 height 14
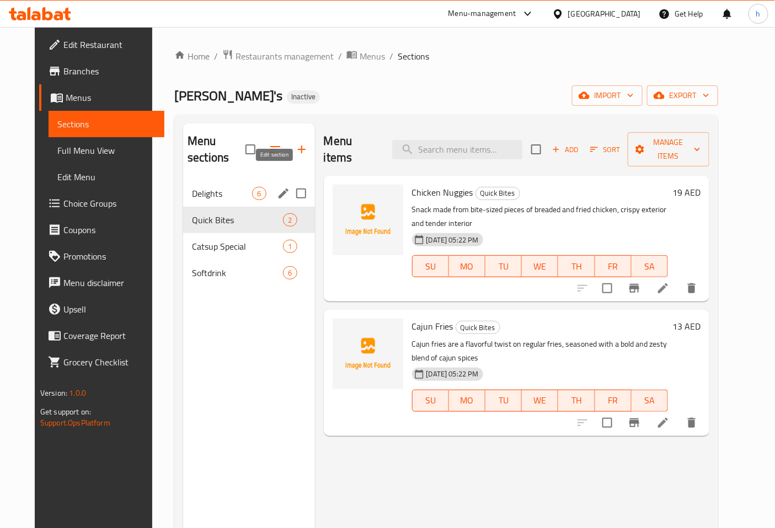
click at [279, 189] on icon "edit" at bounding box center [284, 194] width 10 height 10
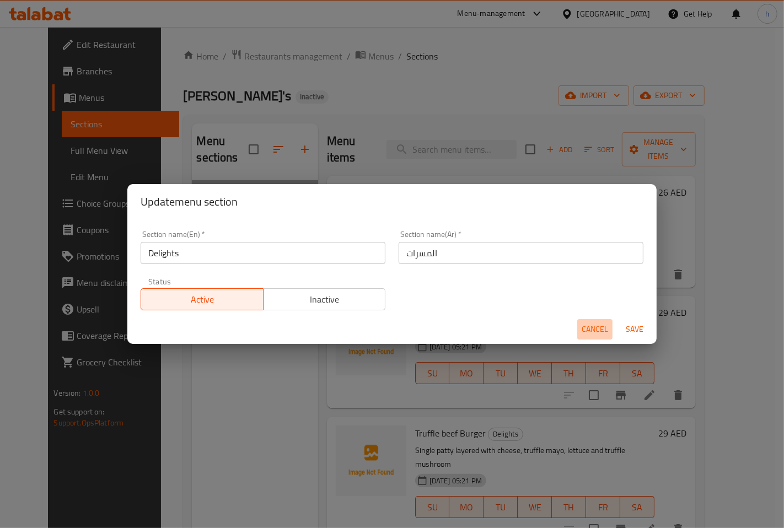
click at [590, 326] on span "Cancel" at bounding box center [595, 330] width 26 height 14
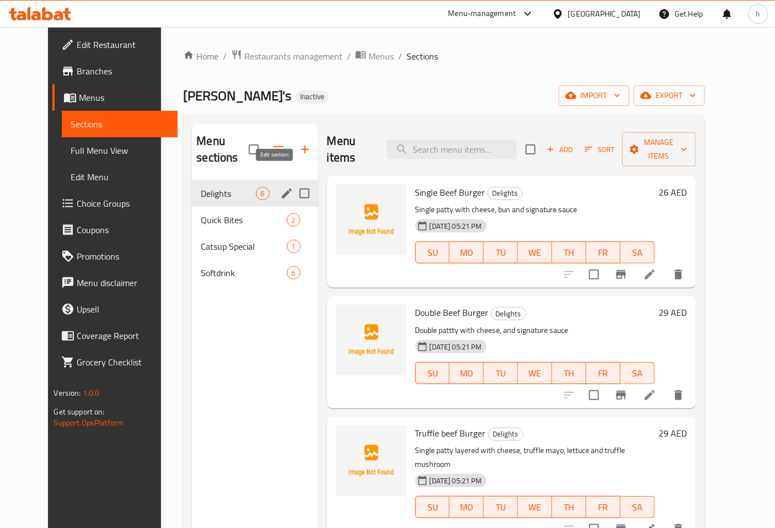
click at [280, 187] on icon "edit" at bounding box center [286, 193] width 13 height 13
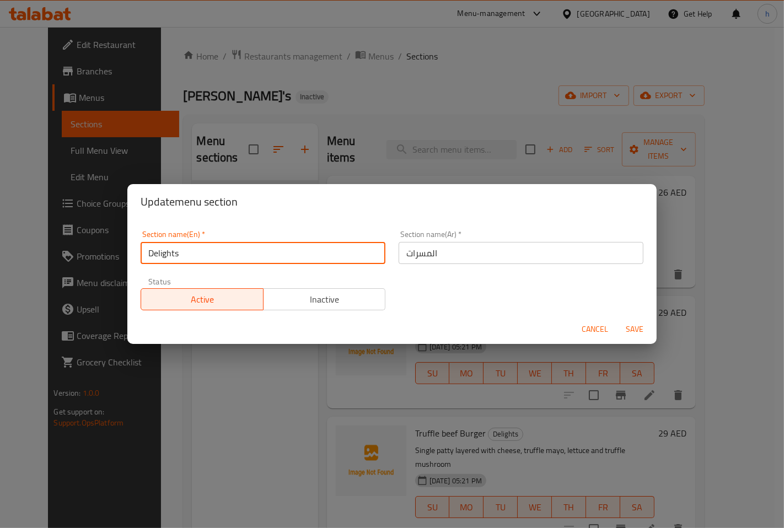
click at [177, 252] on input "Delights" at bounding box center [263, 253] width 245 height 22
click at [229, 387] on div "Update menu section Section name(En)   * Delights Section name(En) * Section na…" at bounding box center [392, 264] width 784 height 528
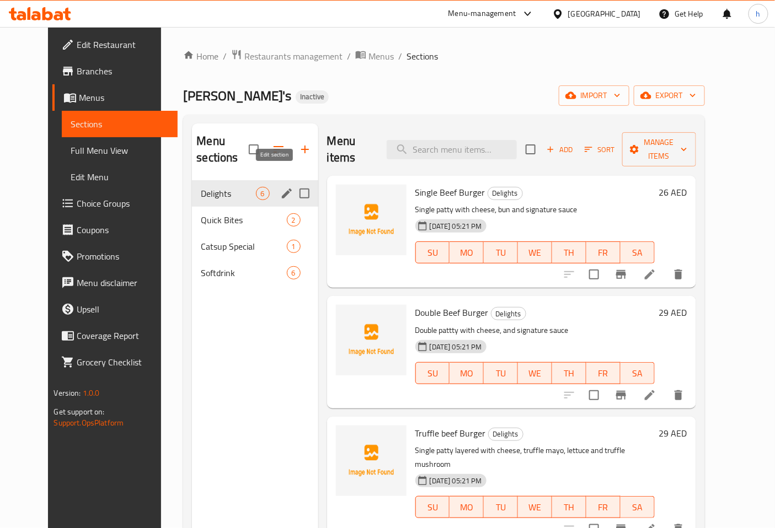
click at [280, 187] on icon "edit" at bounding box center [286, 193] width 13 height 13
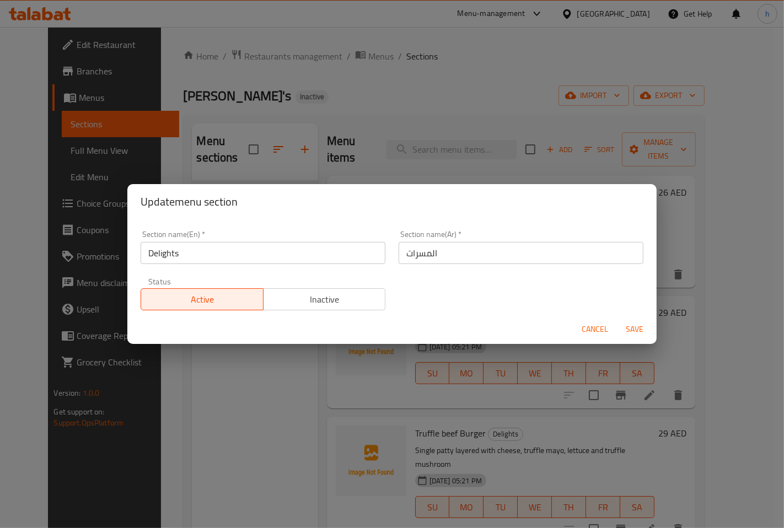
click at [170, 250] on input "Delights" at bounding box center [263, 253] width 245 height 22
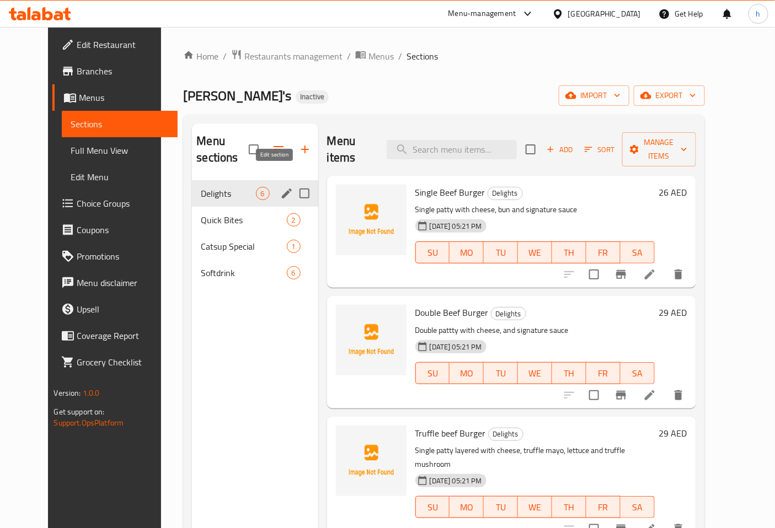
click at [280, 187] on icon "edit" at bounding box center [286, 193] width 13 height 13
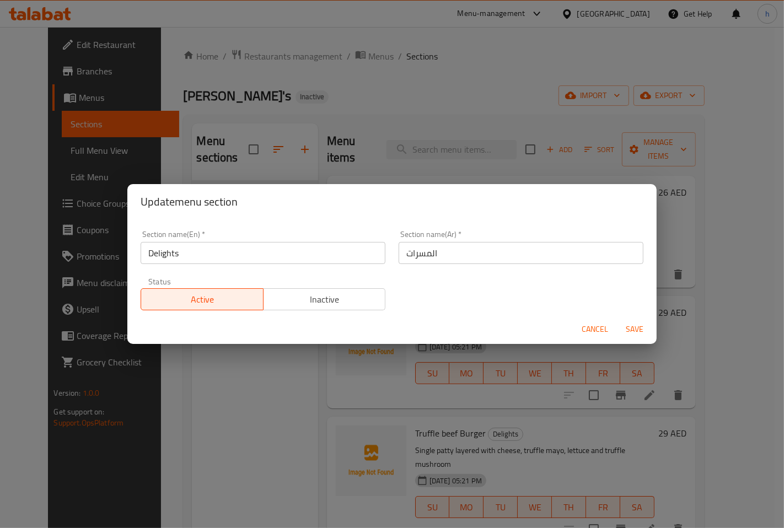
click at [433, 251] on input "المسرات" at bounding box center [521, 253] width 245 height 22
click at [422, 248] on input "المسرات" at bounding box center [521, 253] width 245 height 22
click at [421, 248] on input "المسرات" at bounding box center [521, 253] width 245 height 22
type input "]"
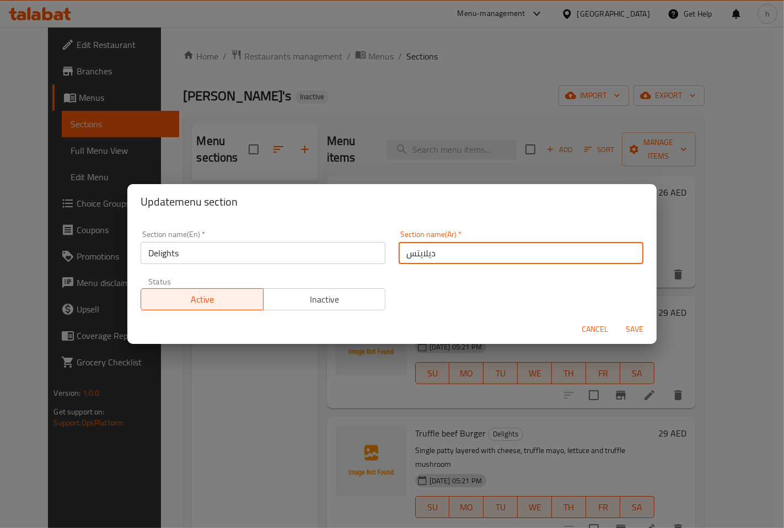
type input "ديلايتس"
click at [629, 328] on span "Save" at bounding box center [635, 330] width 26 height 14
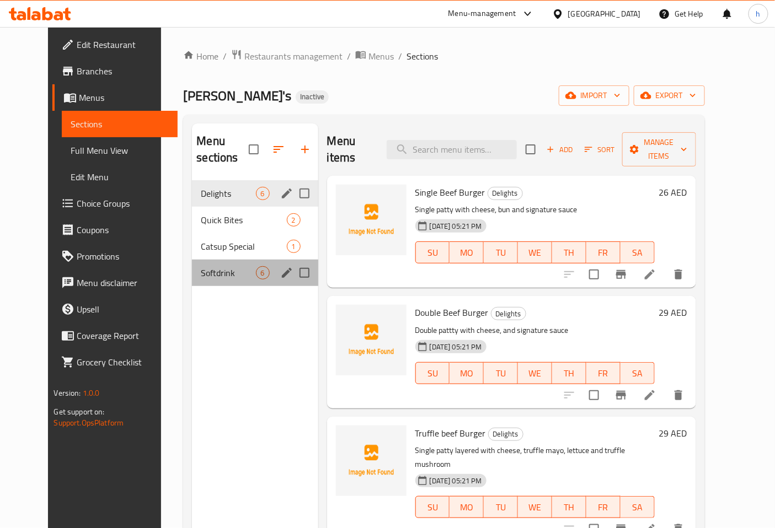
click at [260, 260] on div "Softdrink 6" at bounding box center [255, 273] width 126 height 26
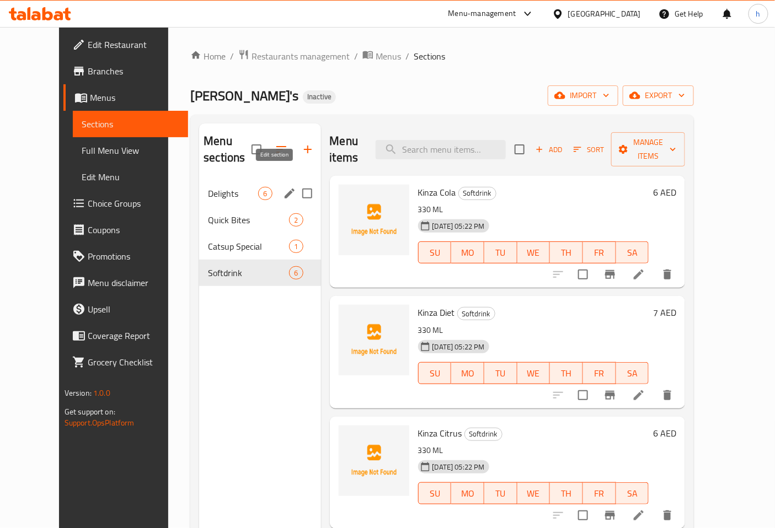
click at [283, 187] on icon "edit" at bounding box center [289, 193] width 13 height 13
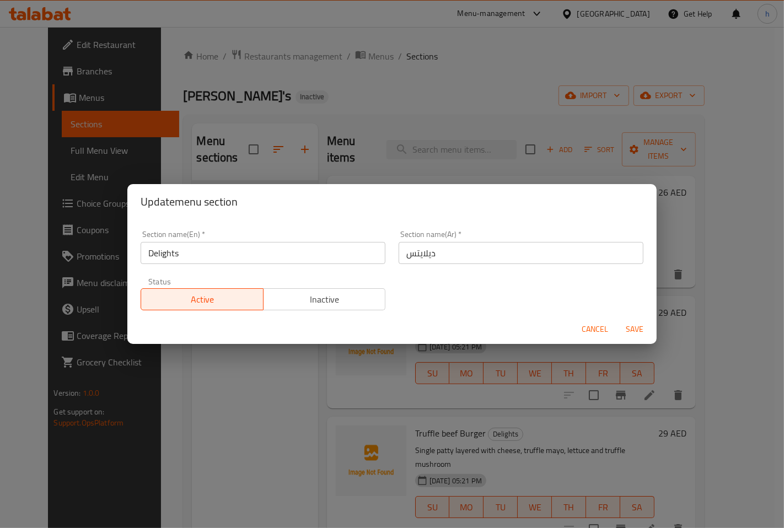
click at [587, 328] on span "Cancel" at bounding box center [595, 330] width 26 height 14
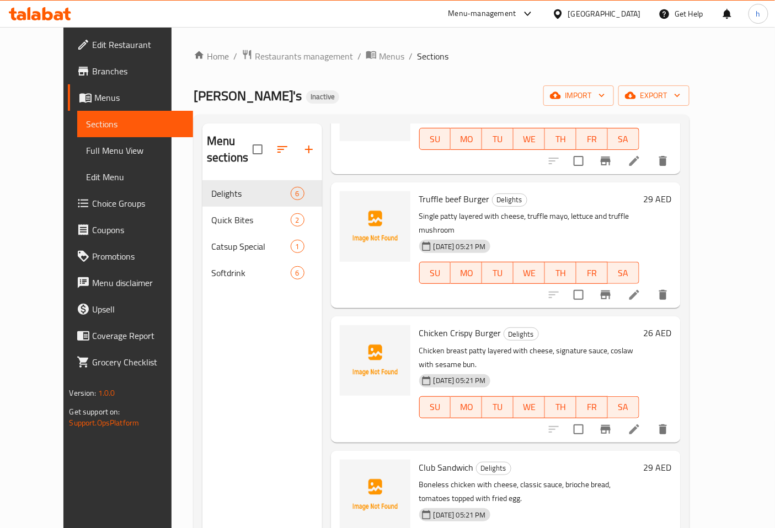
scroll to position [154, 0]
